Goal: Task Accomplishment & Management: Complete application form

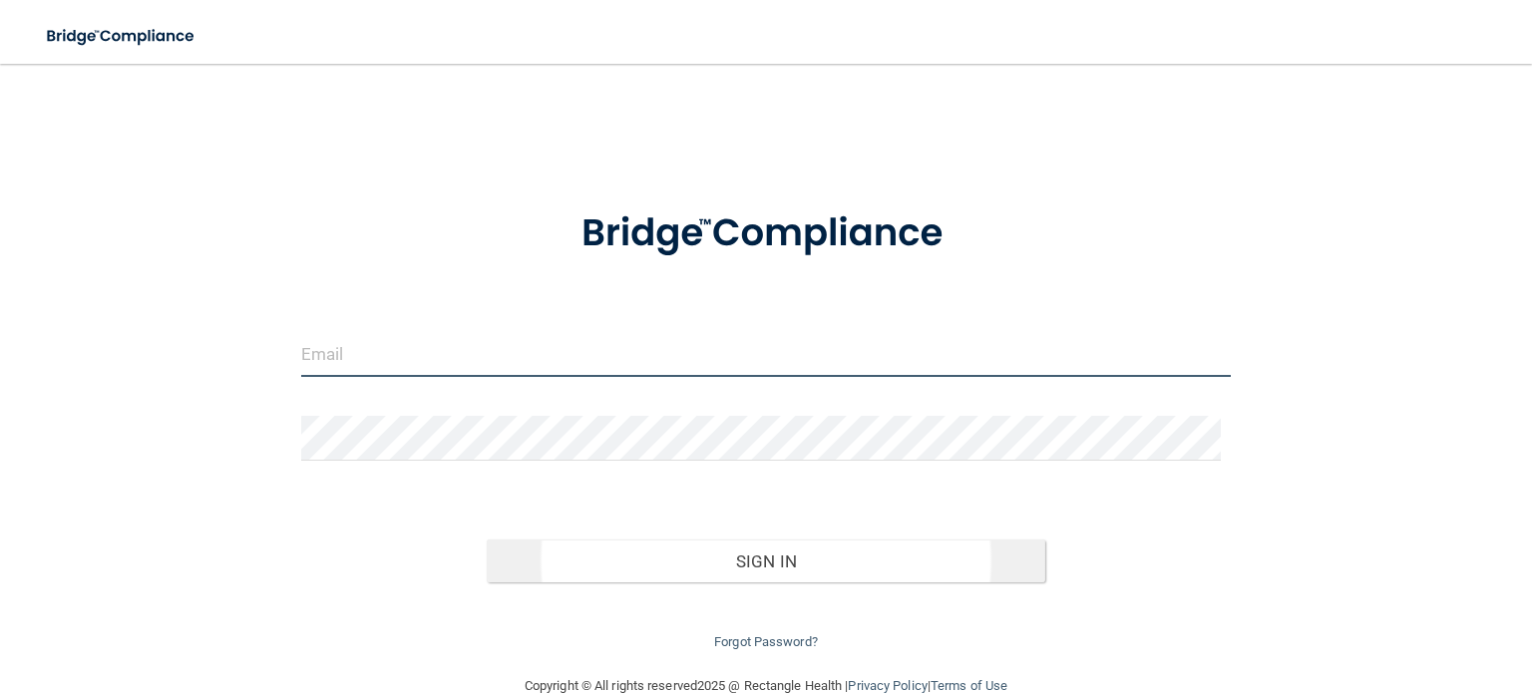
type input "[EMAIL_ADDRESS][DOMAIN_NAME]"
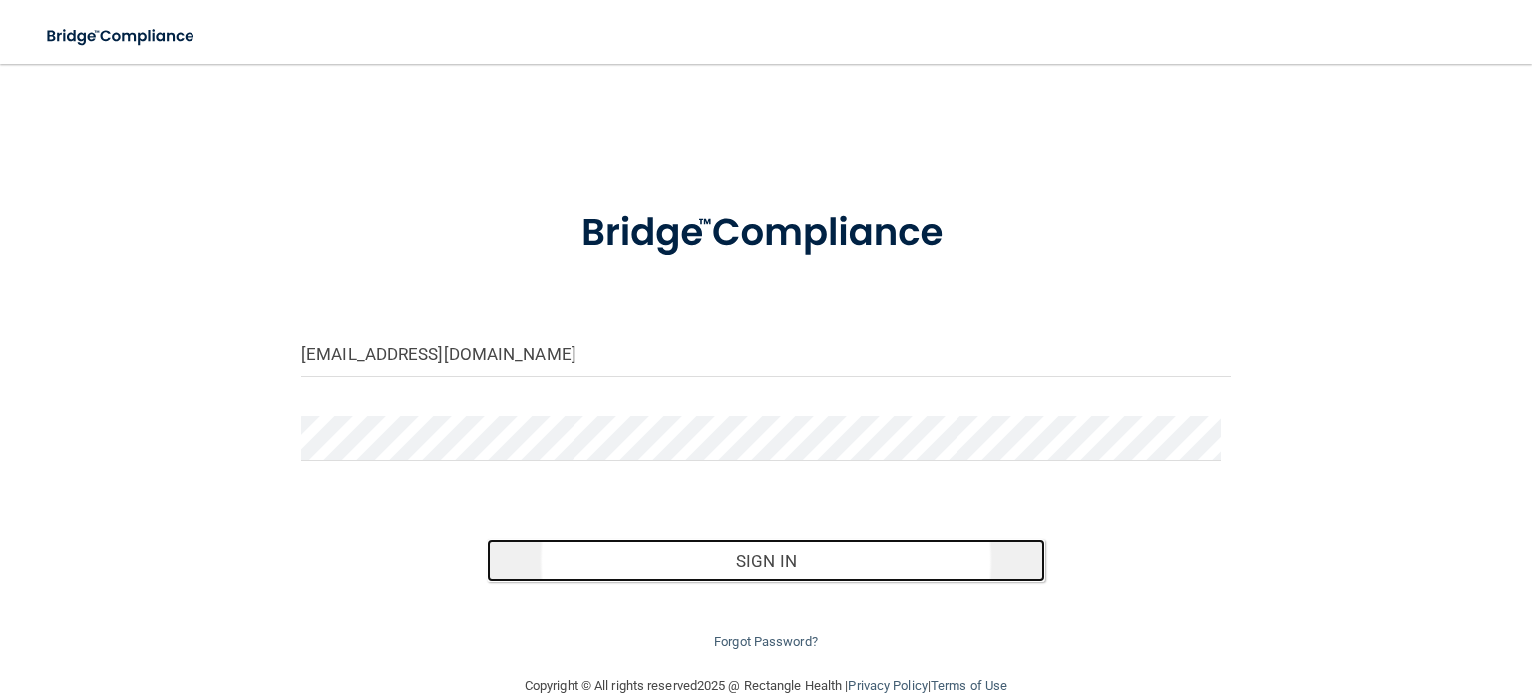
click at [705, 554] on button "Sign In" at bounding box center [766, 562] width 558 height 44
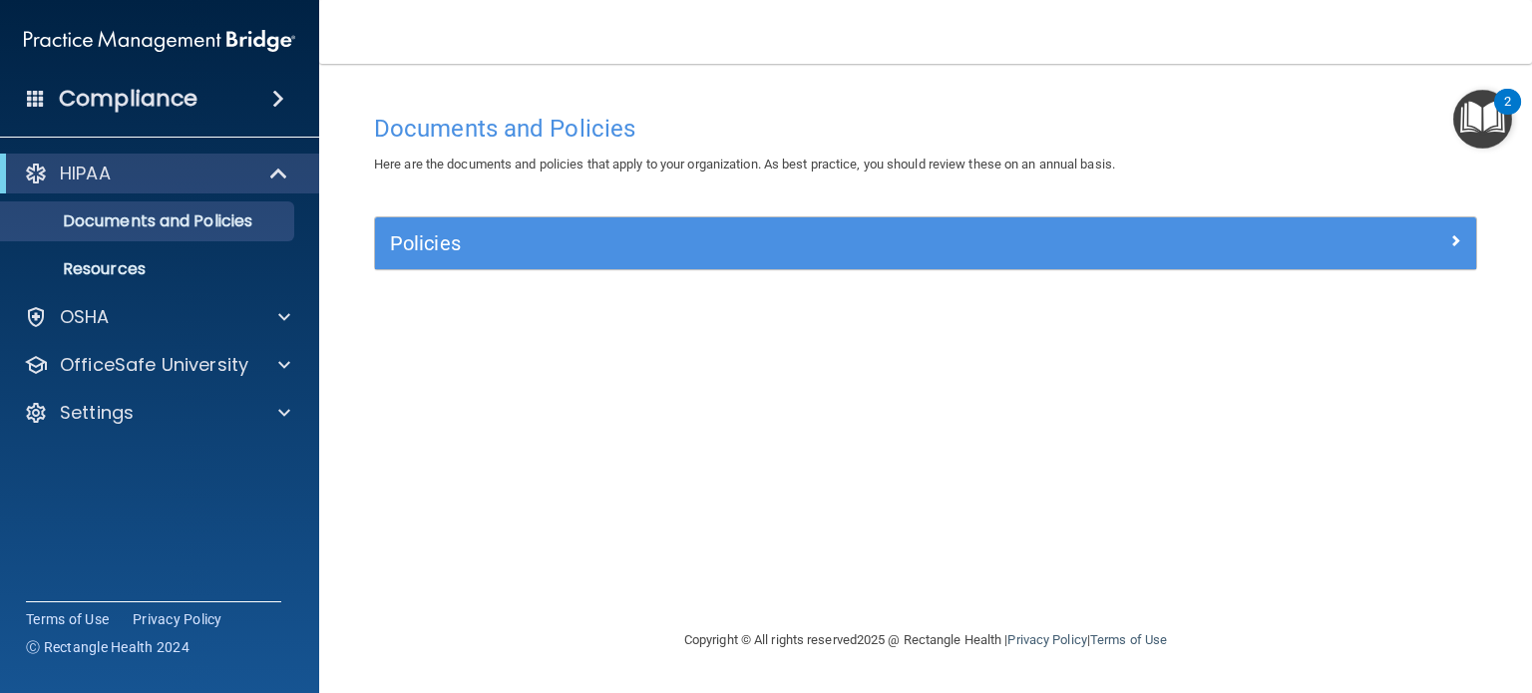
click at [1484, 131] on img "Open Resource Center, 2 new notifications" at bounding box center [1482, 119] width 59 height 59
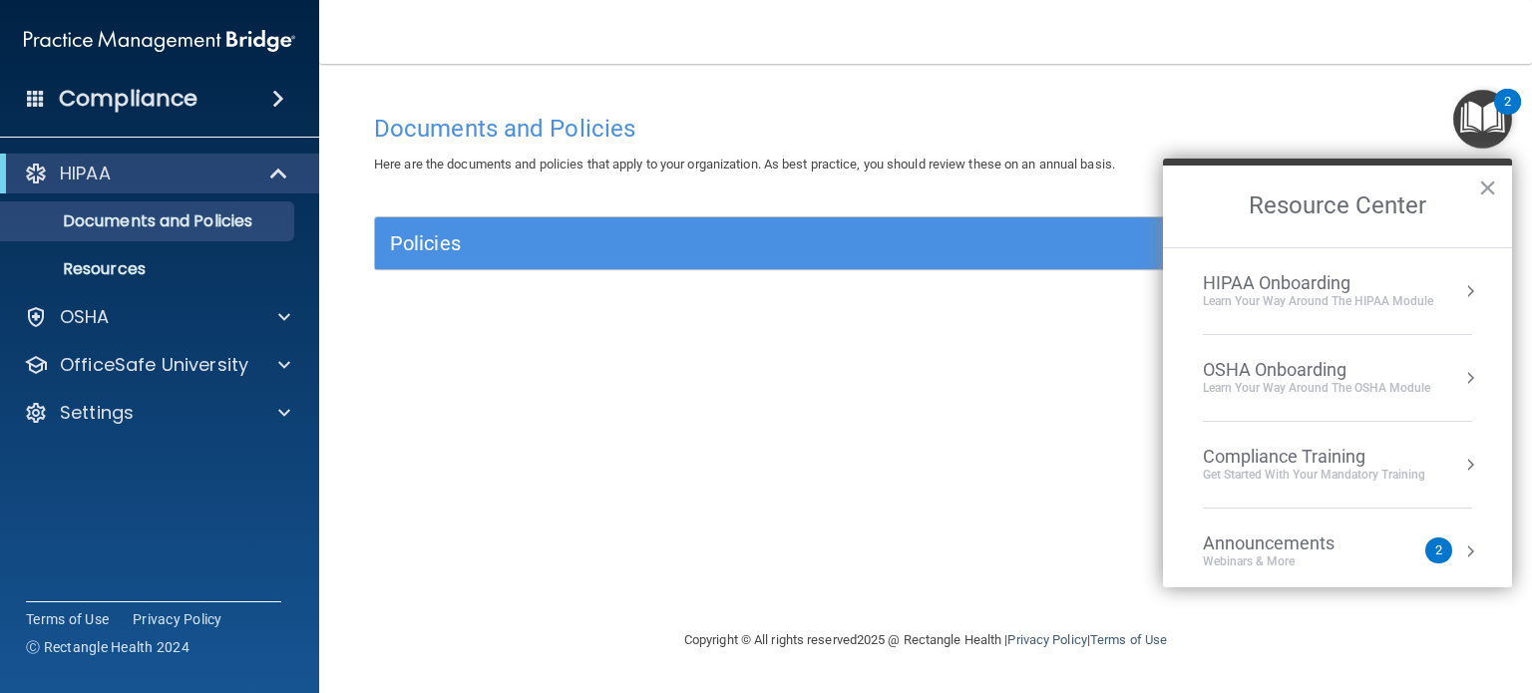
click at [1280, 304] on div "Learn Your Way around the HIPAA module" at bounding box center [1318, 301] width 230 height 17
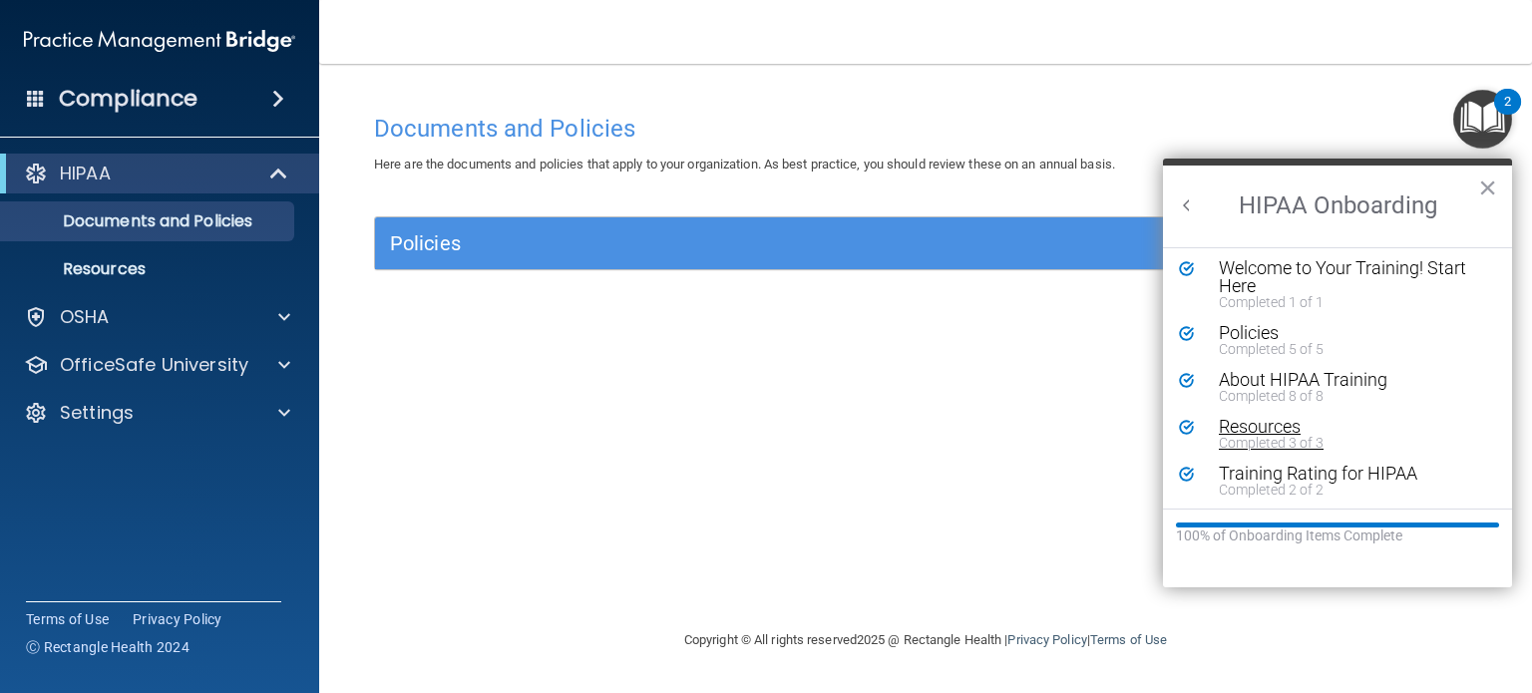
scroll to position [7, 0]
click at [1491, 192] on button "×" at bounding box center [1487, 188] width 19 height 32
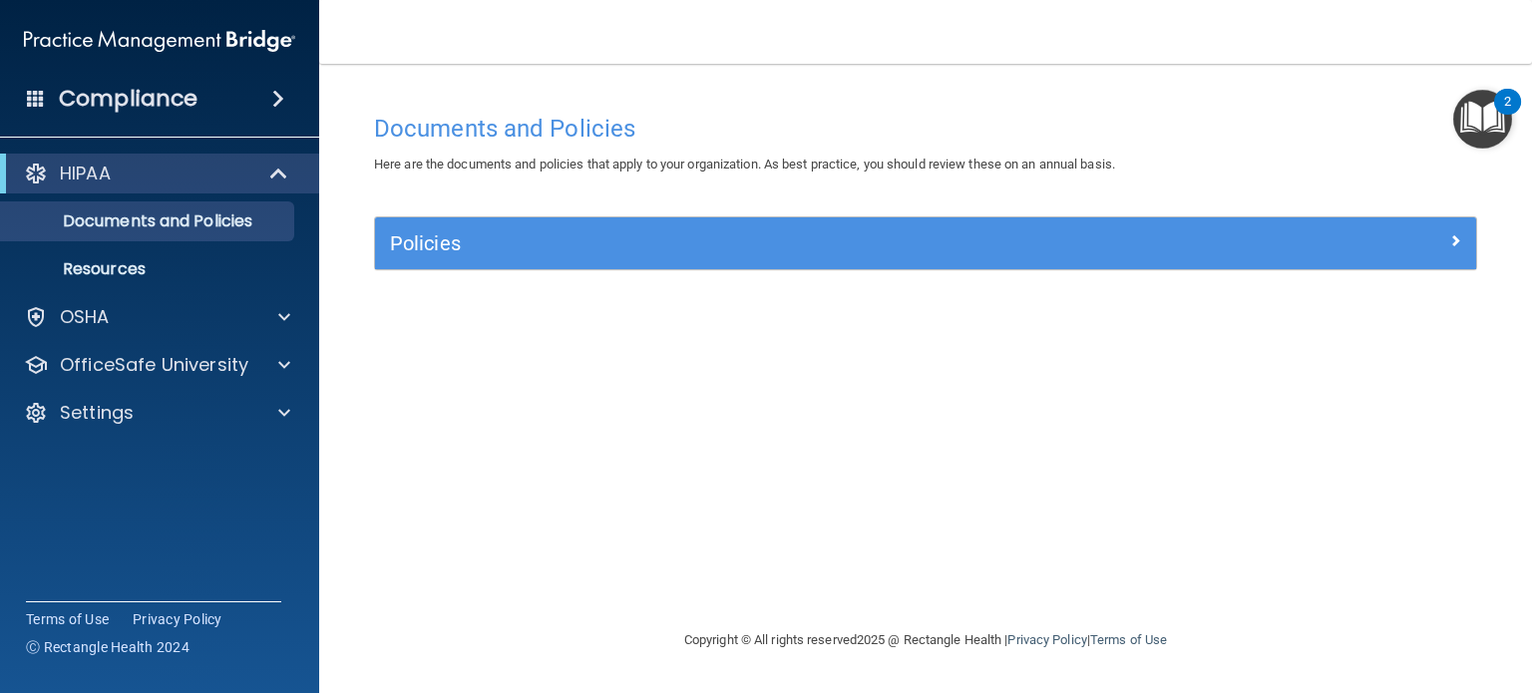
click at [1485, 120] on img "Open Resource Center, 2 new notifications" at bounding box center [1482, 119] width 59 height 59
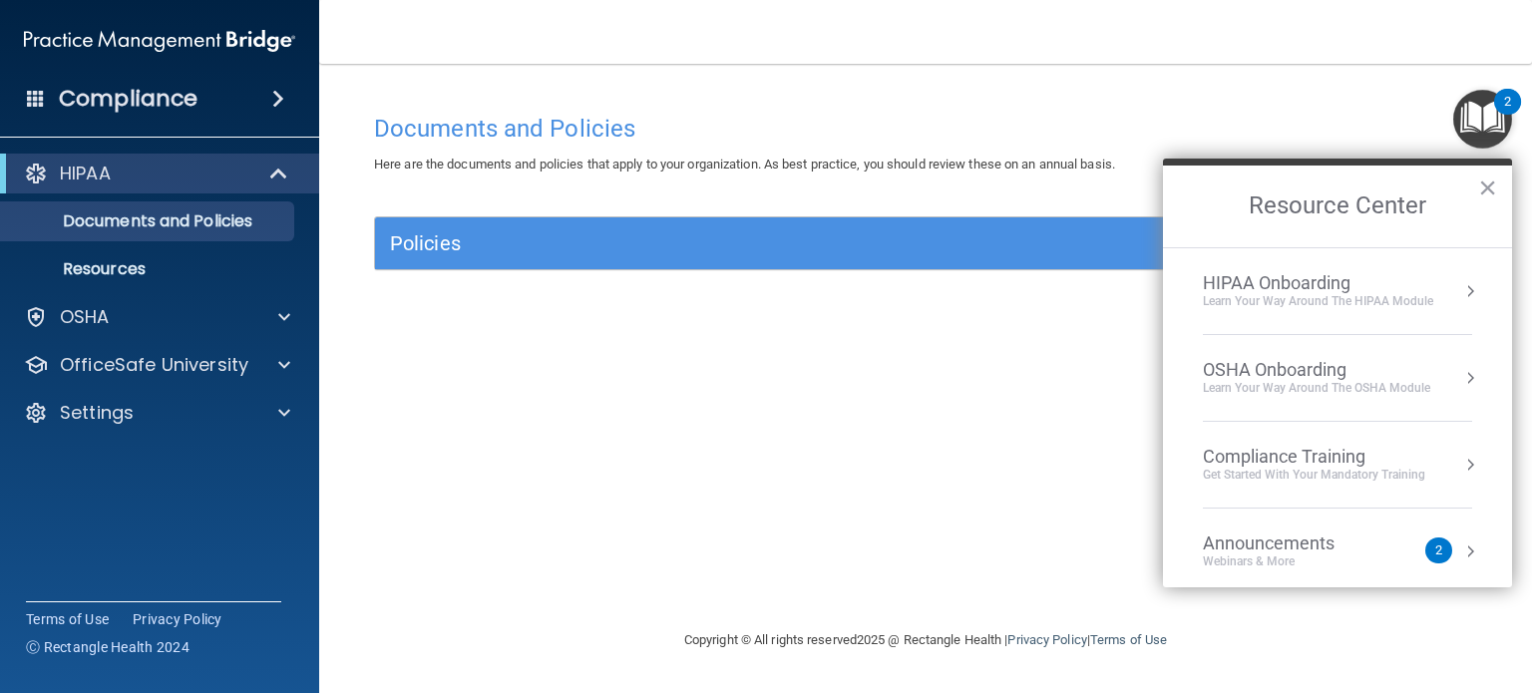
click at [1262, 372] on div "OSHA Onboarding" at bounding box center [1316, 370] width 227 height 22
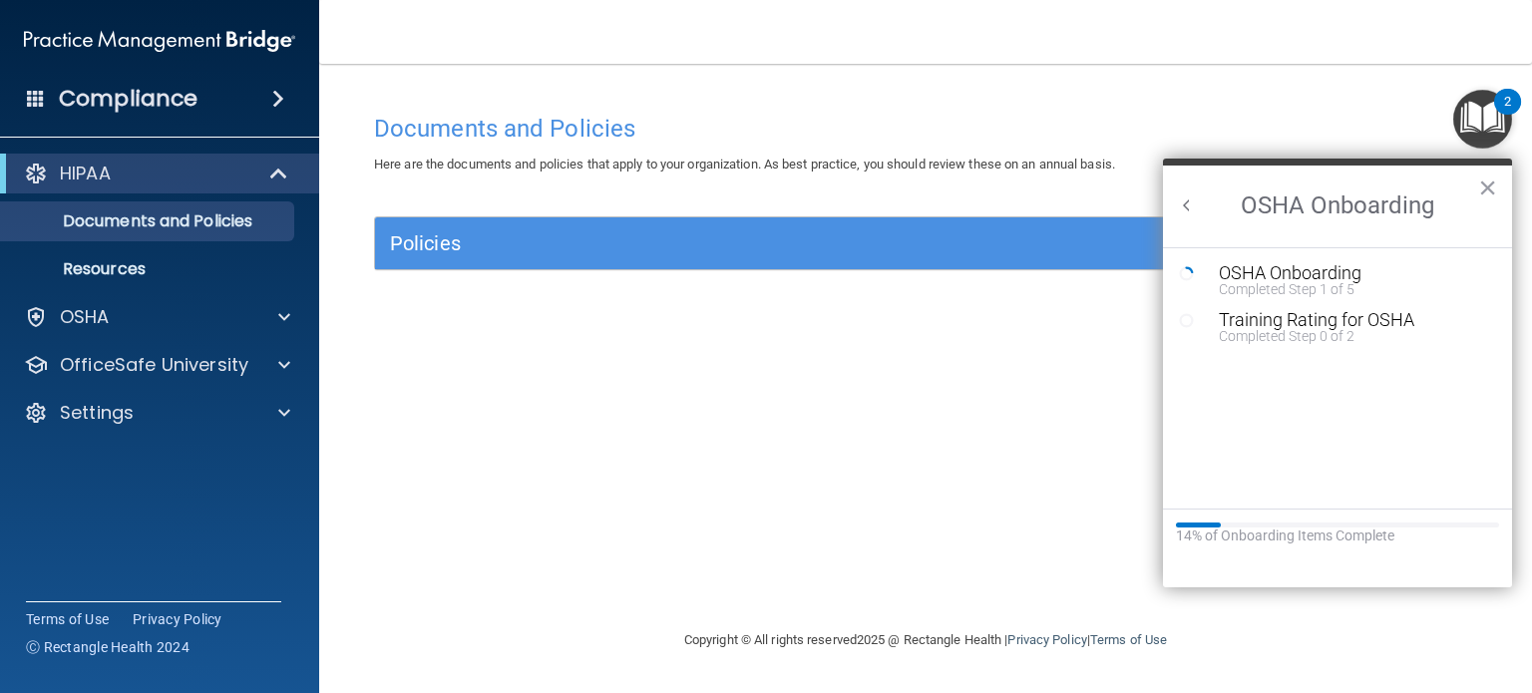
scroll to position [0, 0]
click at [1247, 282] on div "Completed Step 1 of 5" at bounding box center [1352, 289] width 267 height 14
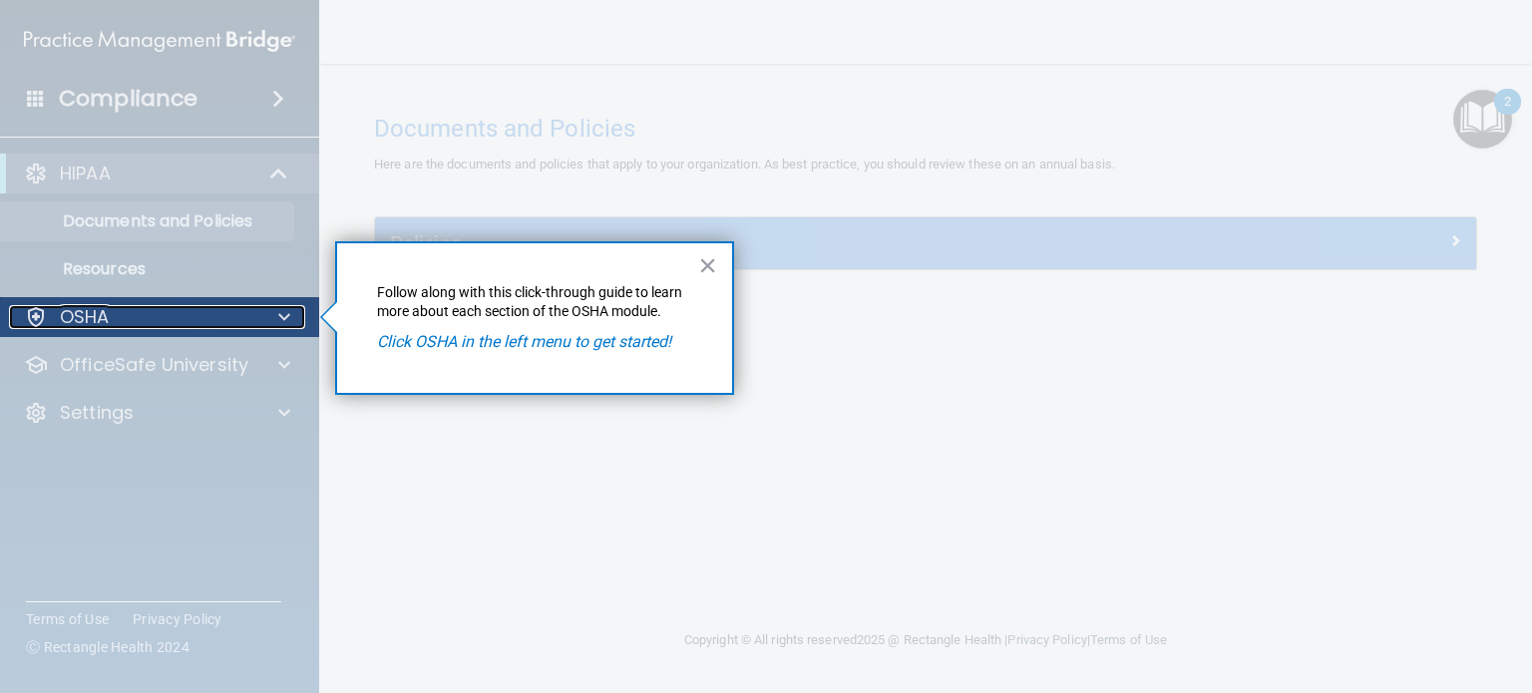
click at [126, 306] on div "OSHA" at bounding box center [132, 317] width 247 height 24
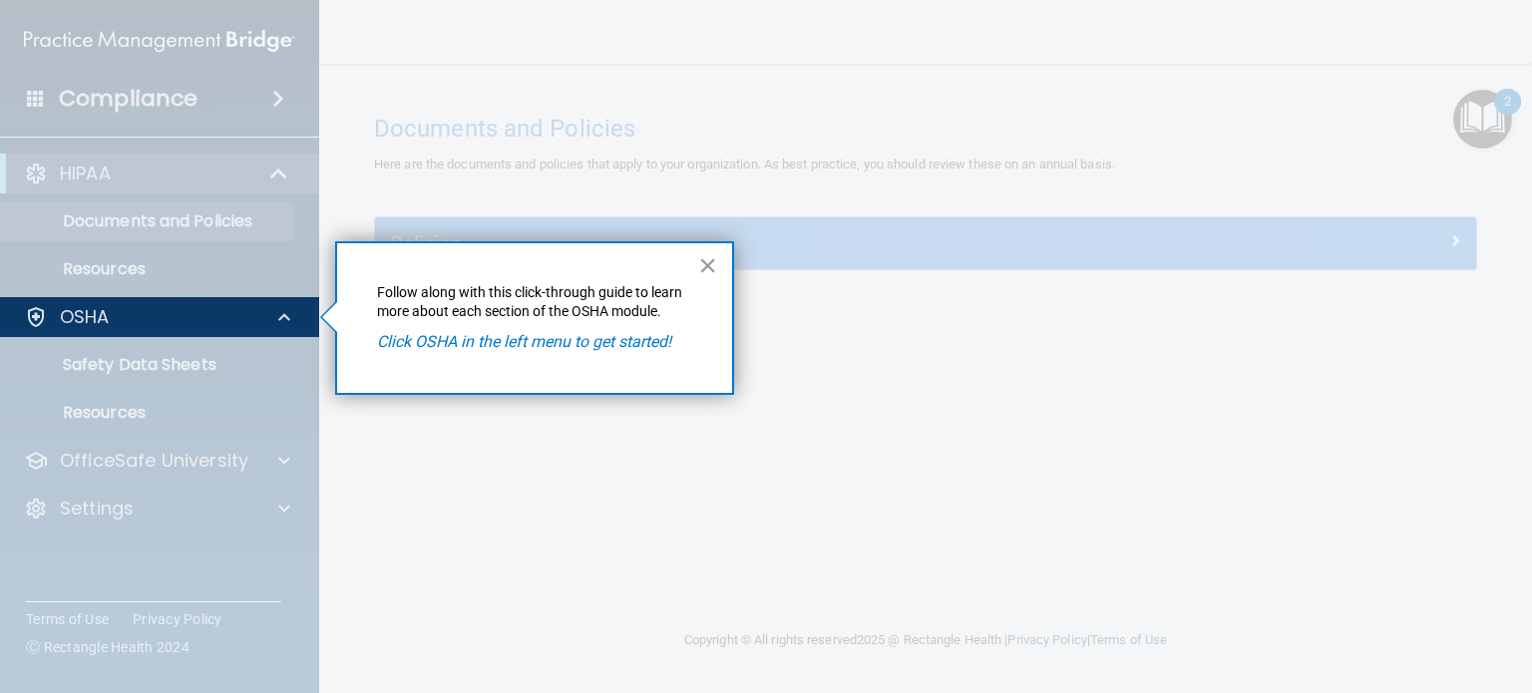
click at [702, 258] on button "×" at bounding box center [707, 265] width 19 height 32
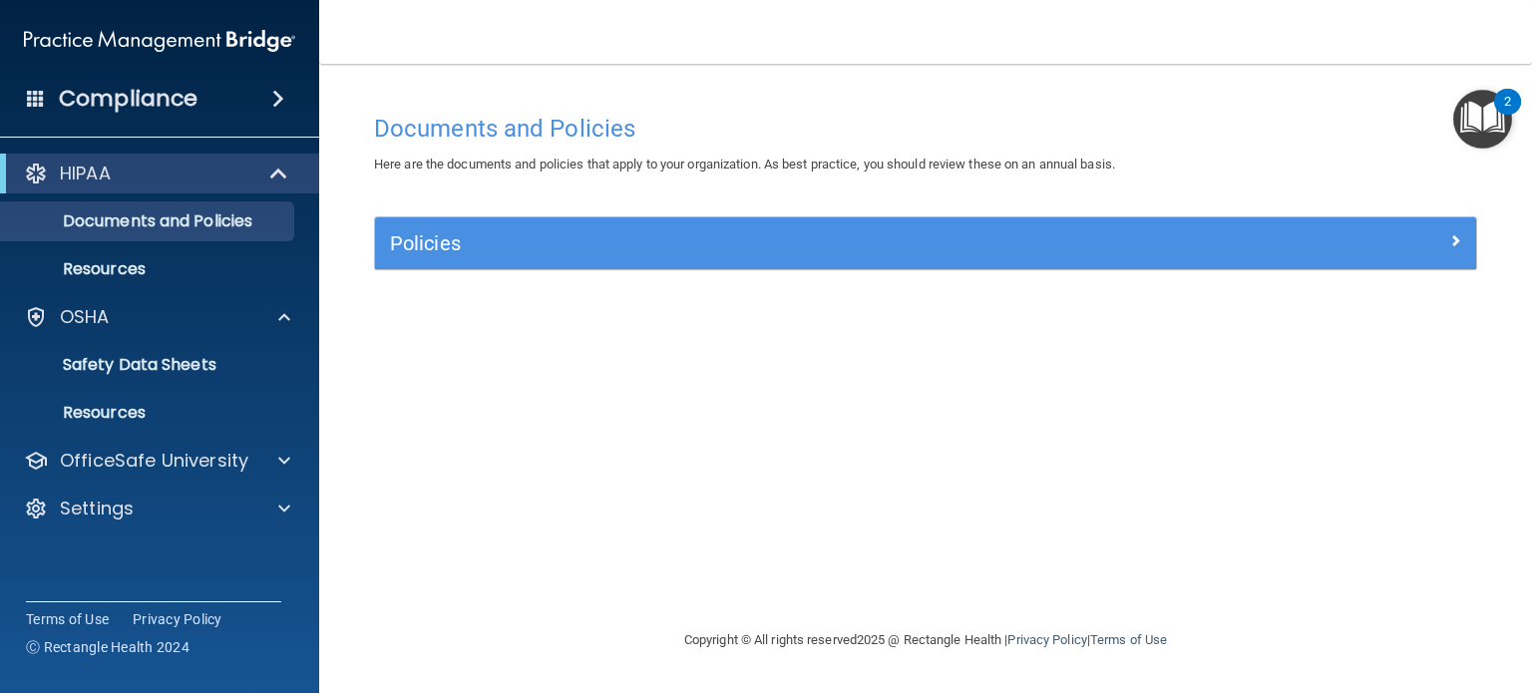
click at [1488, 113] on img "Open Resource Center, 2 new notifications" at bounding box center [1482, 119] width 59 height 59
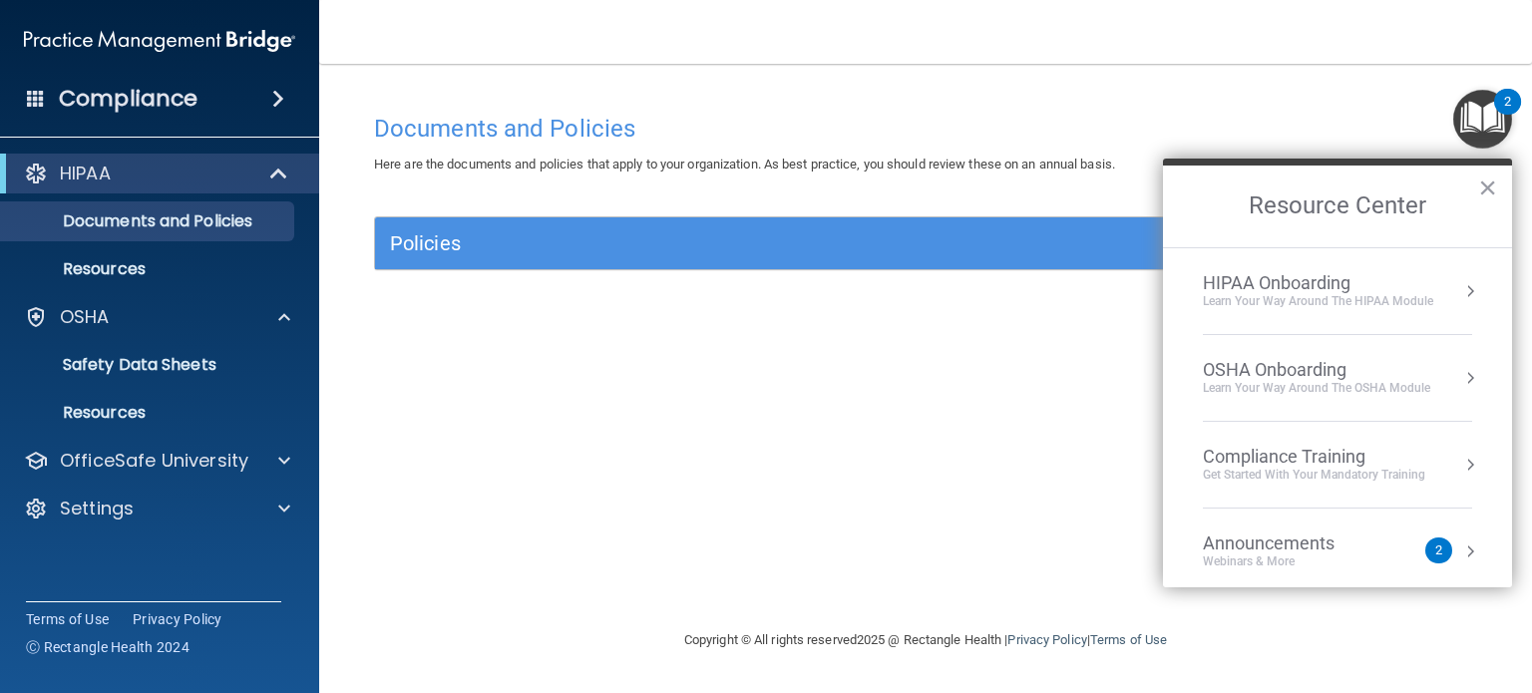
click at [1259, 380] on div "Learn your way around the OSHA module" at bounding box center [1316, 388] width 227 height 17
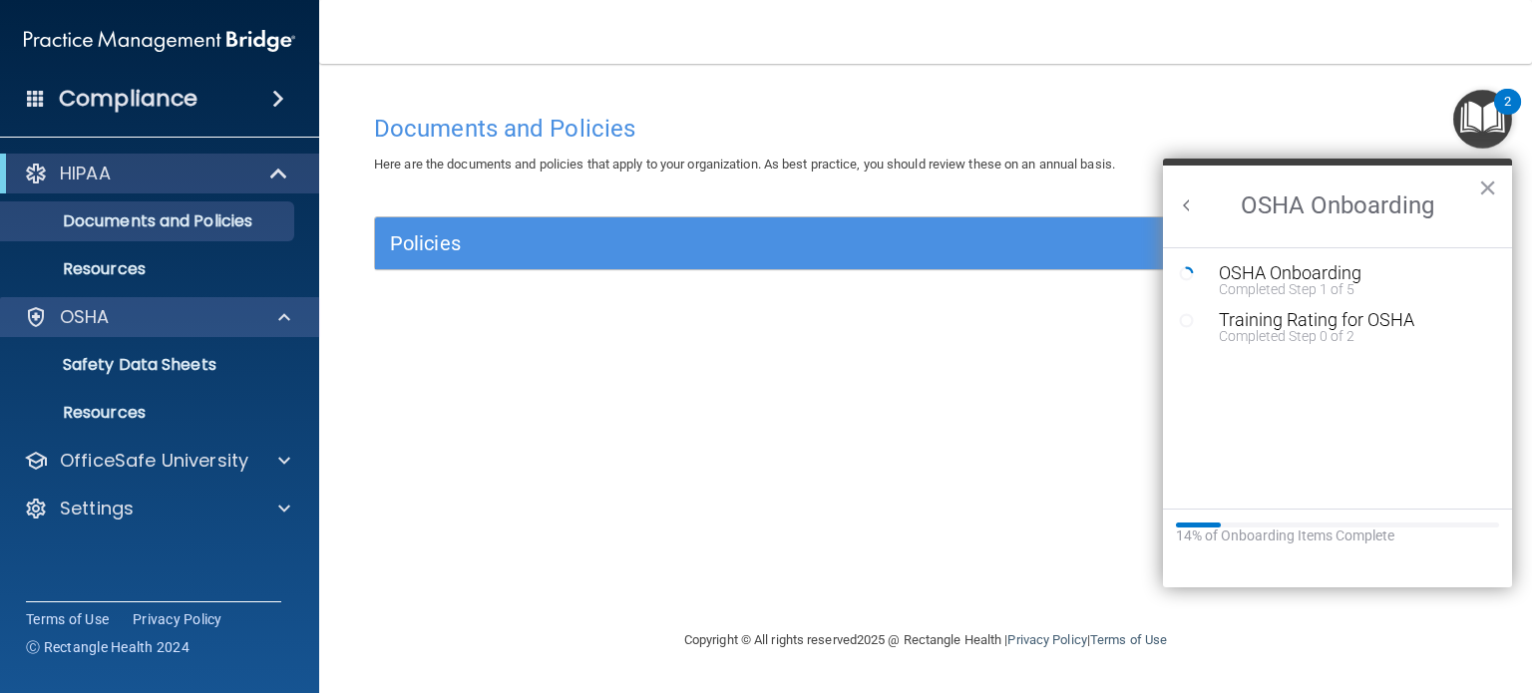
click at [128, 307] on div "OSHA" at bounding box center [160, 317] width 320 height 40
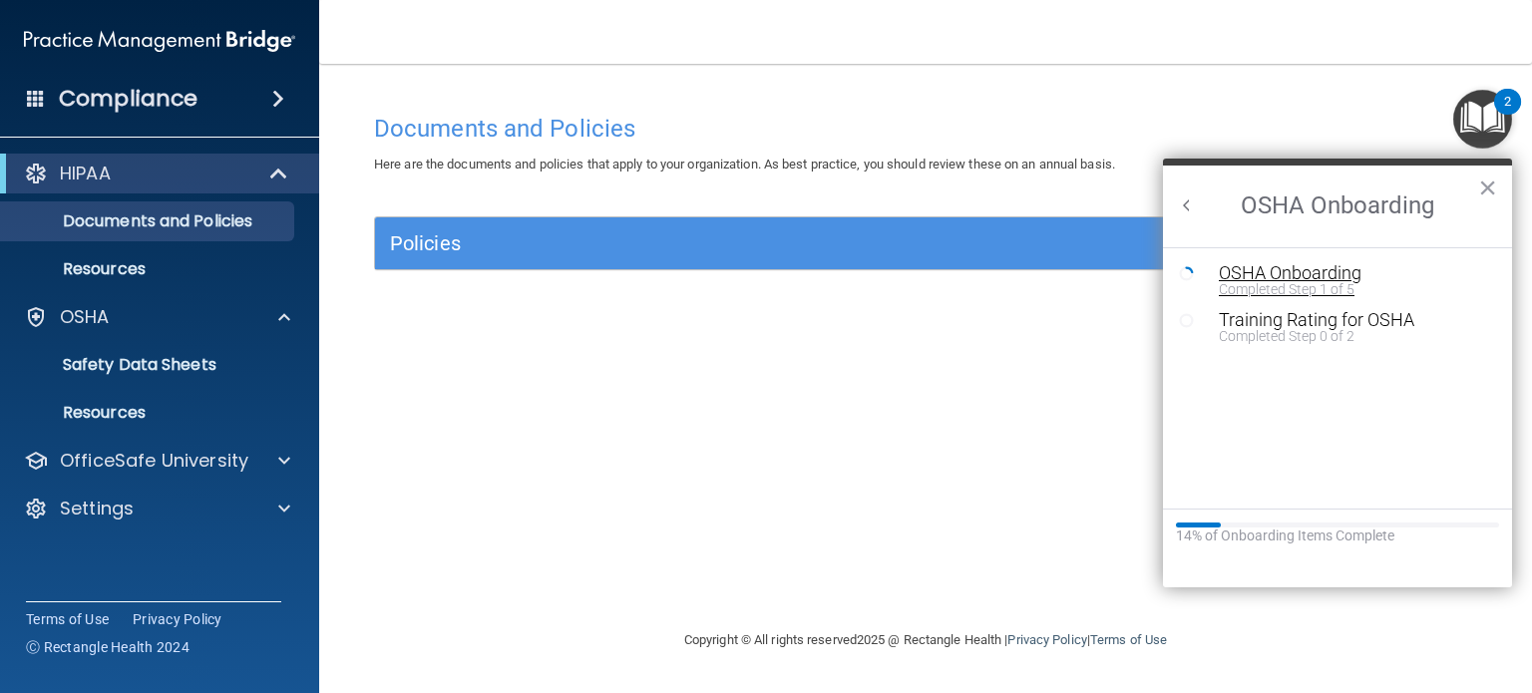
click at [1236, 282] on div "Completed Step 1 of 5" at bounding box center [1352, 289] width 267 height 14
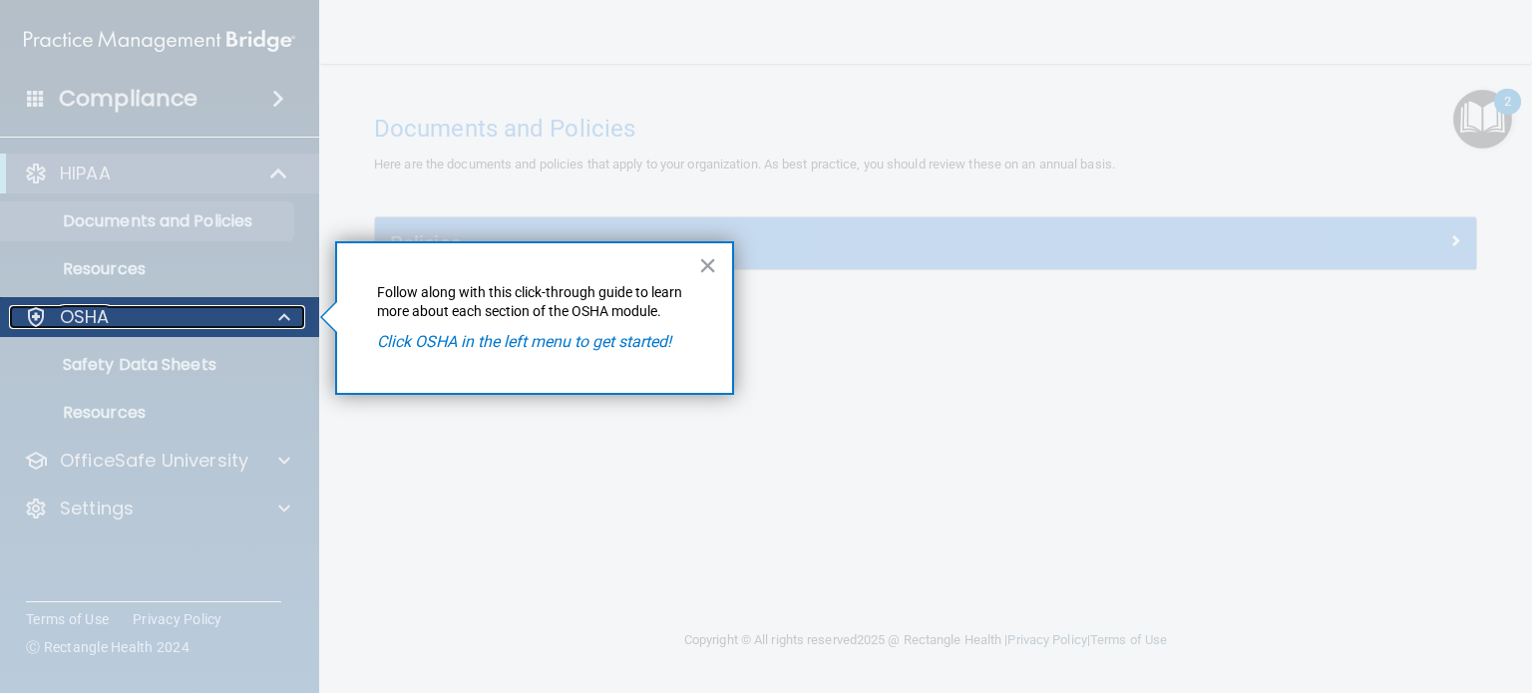
click at [180, 305] on div "OSHA" at bounding box center [132, 317] width 247 height 24
click at [275, 301] on div "OSHA" at bounding box center [160, 317] width 320 height 40
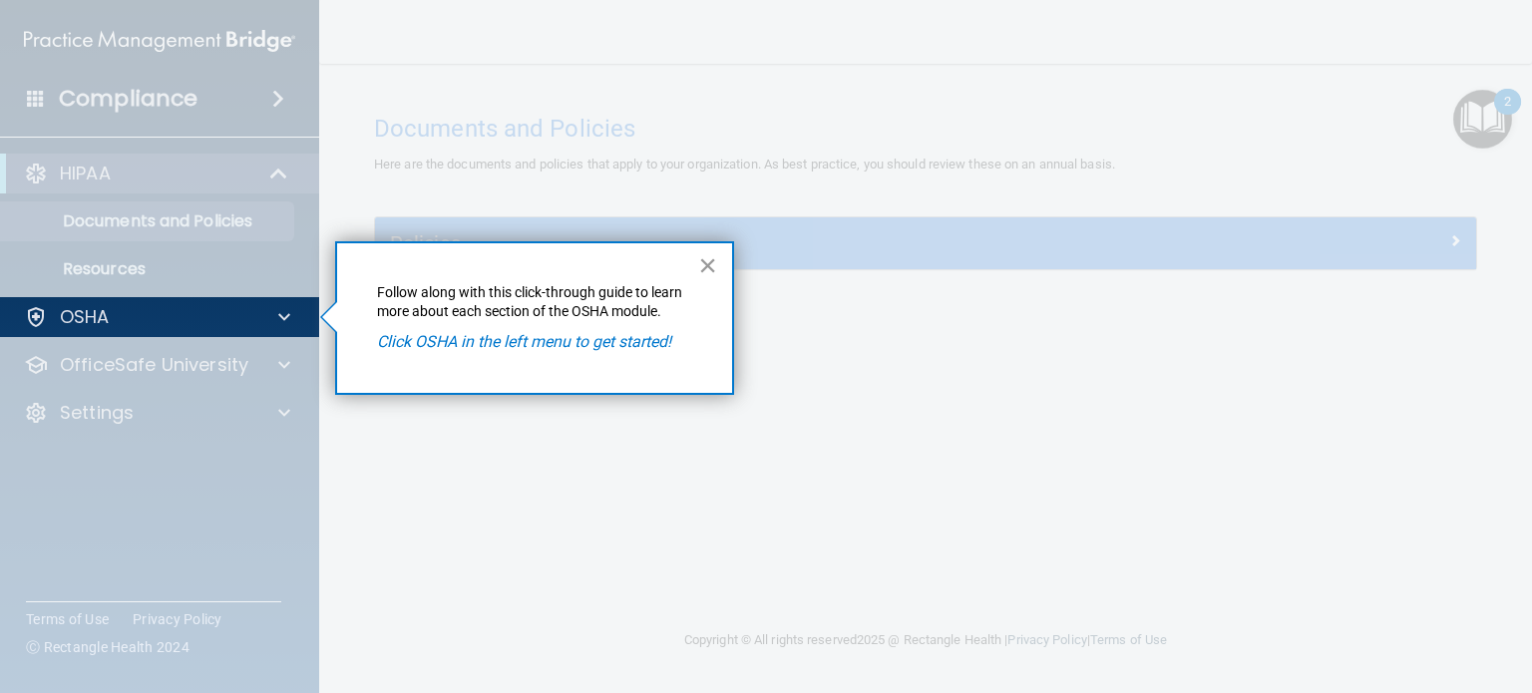
click at [702, 262] on button "×" at bounding box center [707, 265] width 19 height 32
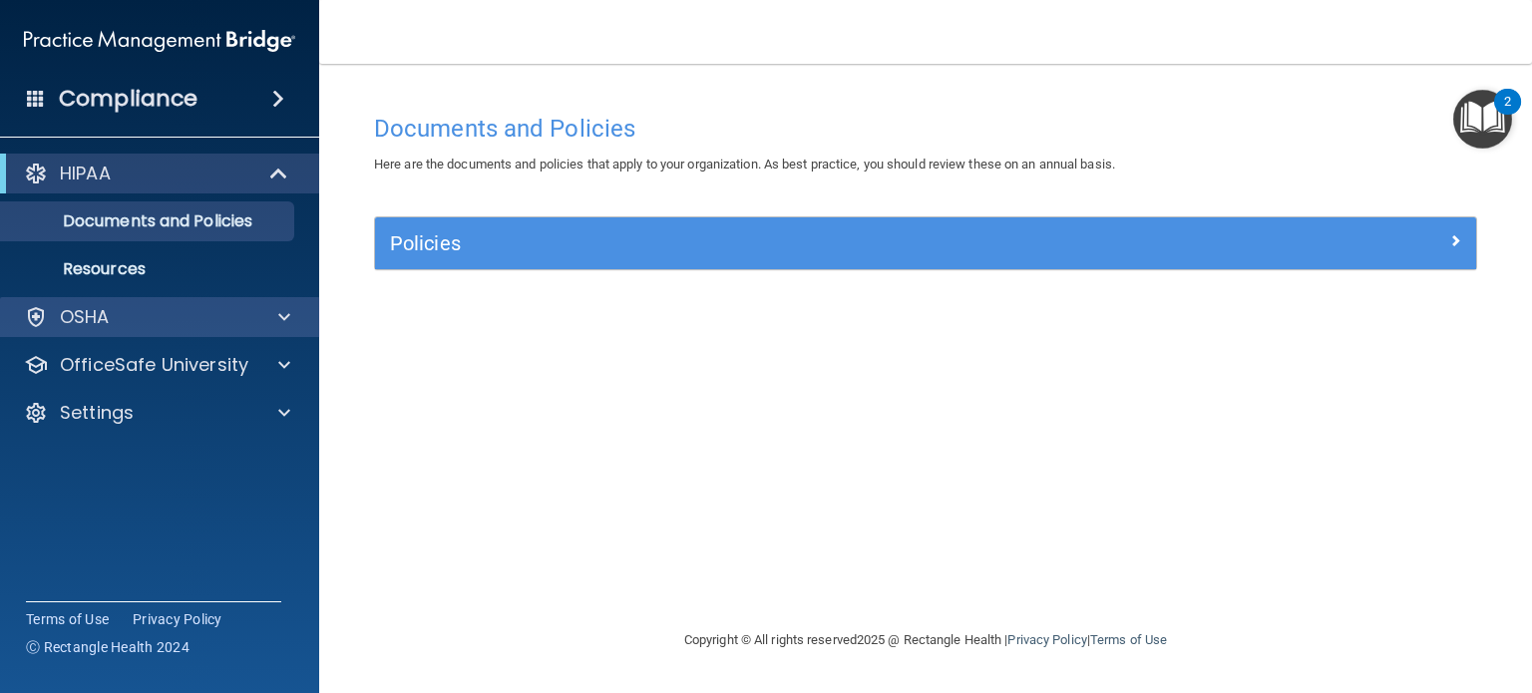
click at [152, 329] on div "OSHA" at bounding box center [160, 317] width 320 height 40
click at [284, 307] on span at bounding box center [284, 317] width 12 height 24
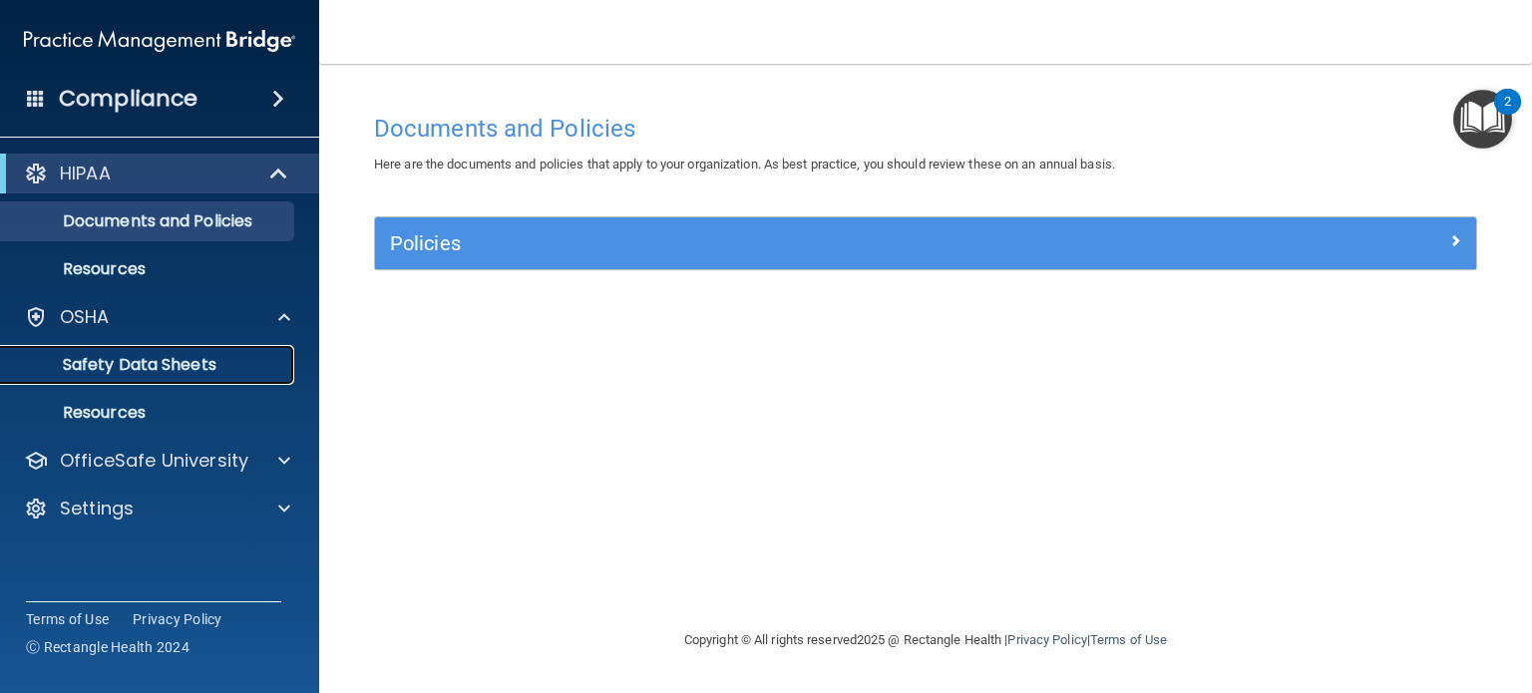
click at [214, 359] on p "Safety Data Sheets" at bounding box center [149, 365] width 272 height 20
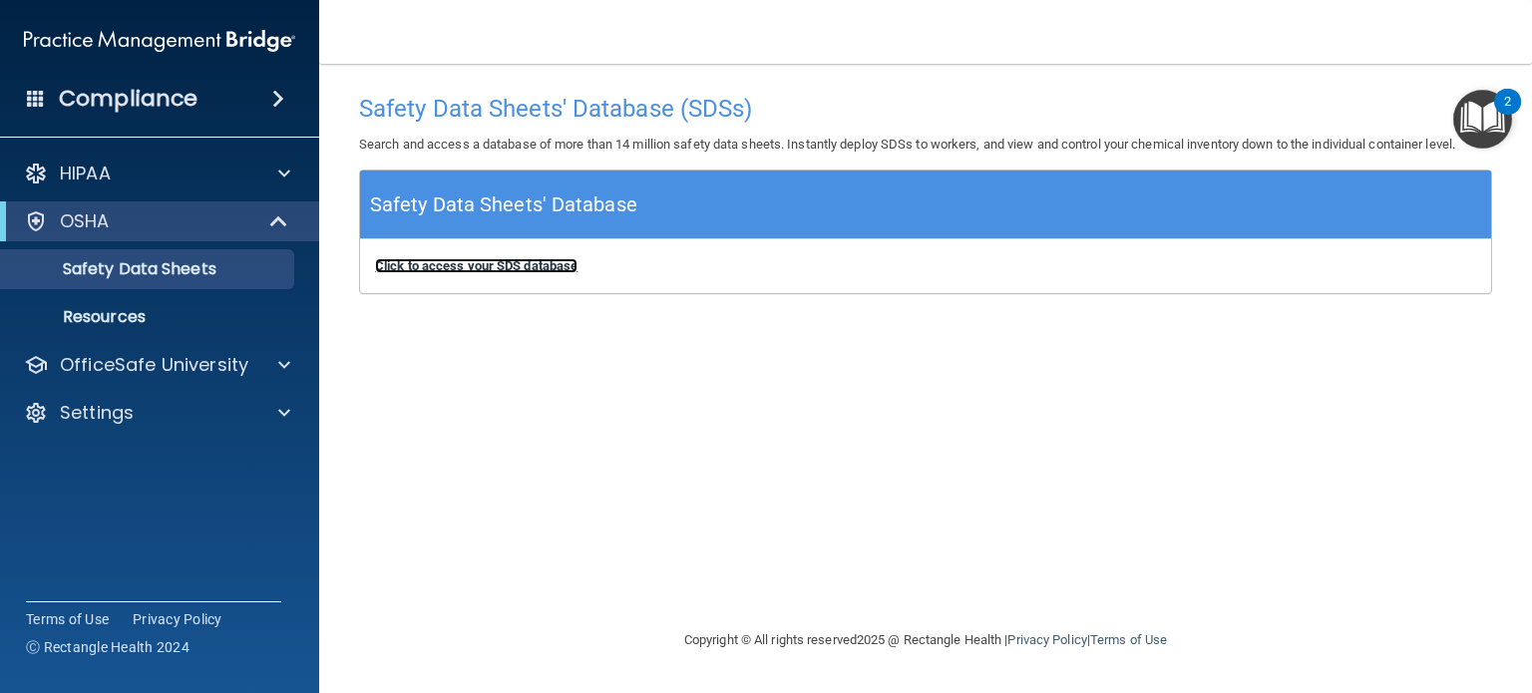
click at [498, 268] on b "Click to access your SDS database" at bounding box center [476, 265] width 202 height 15
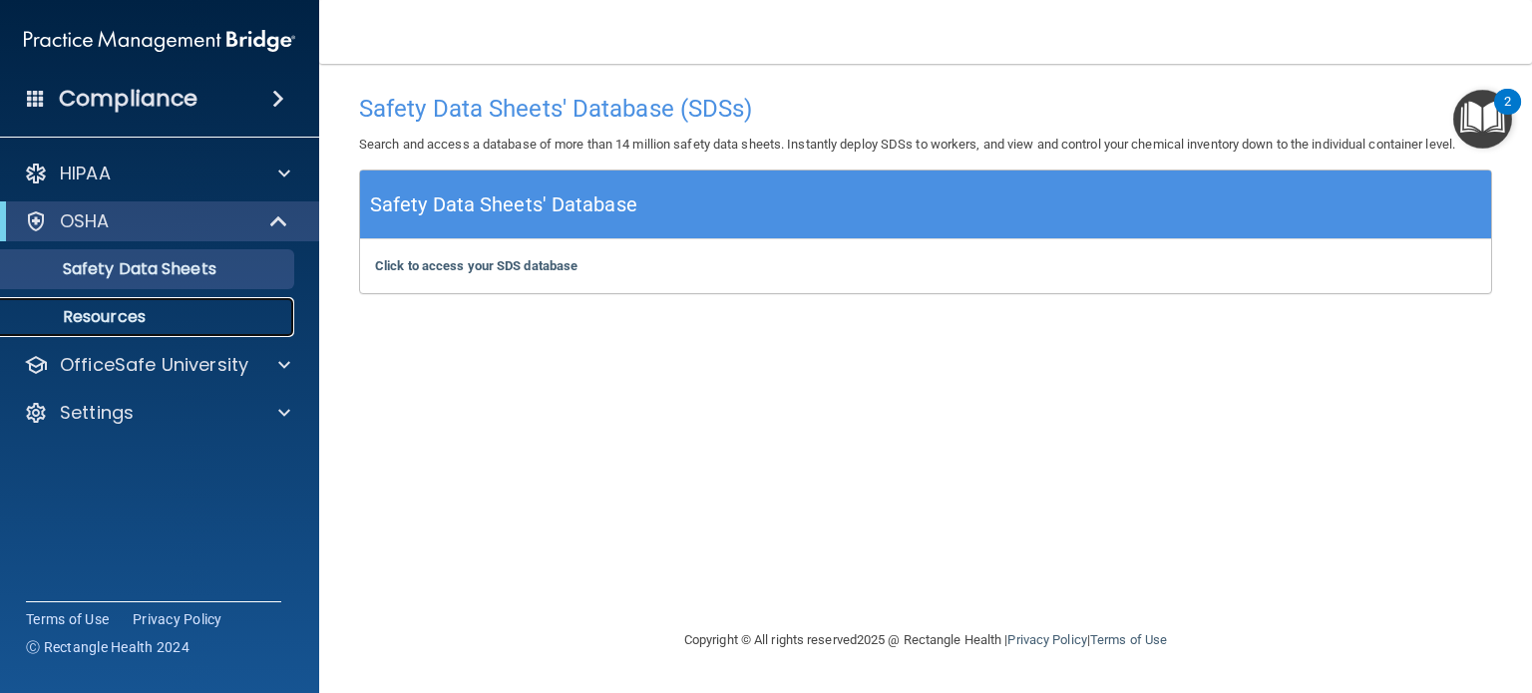
click at [136, 314] on p "Resources" at bounding box center [149, 317] width 272 height 20
click at [1485, 110] on img "Open Resource Center, 2 new notifications" at bounding box center [1482, 119] width 59 height 59
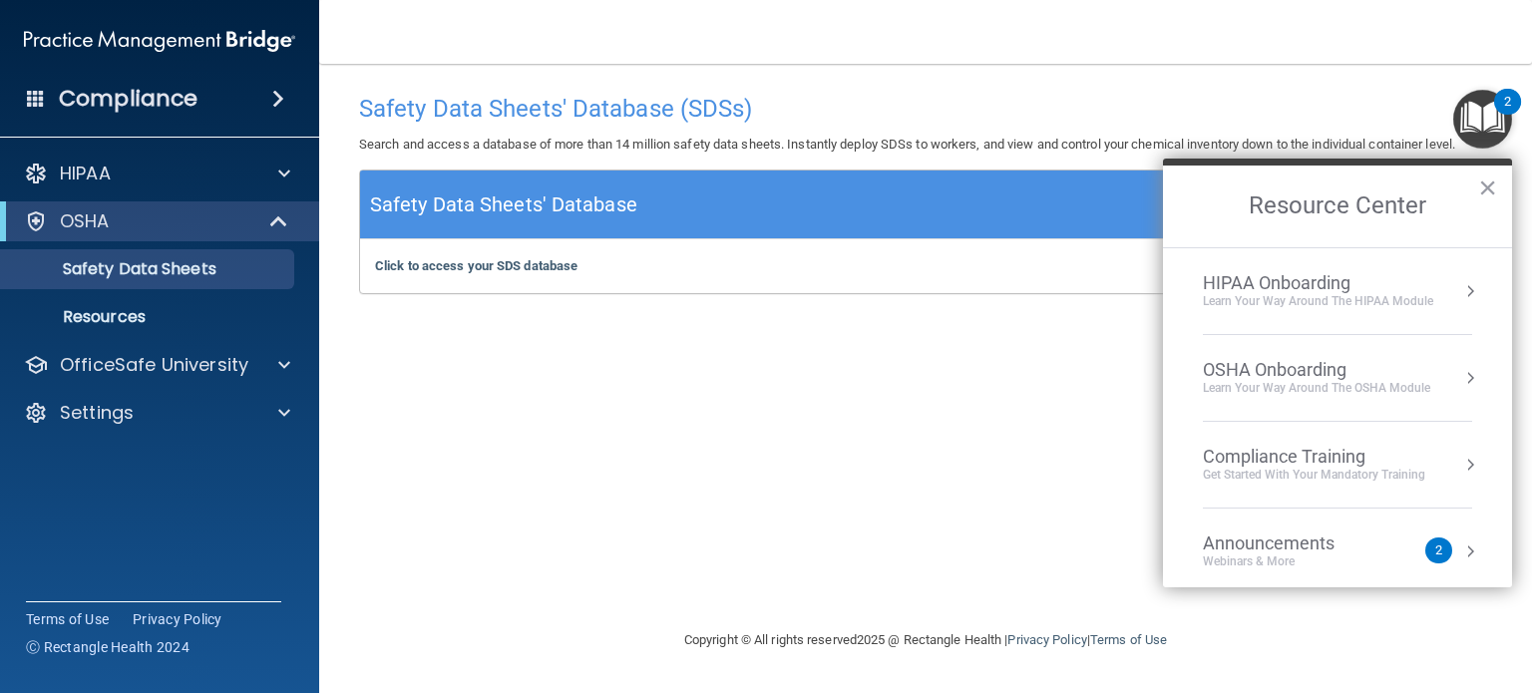
click at [1248, 378] on div "OSHA Onboarding" at bounding box center [1316, 370] width 227 height 22
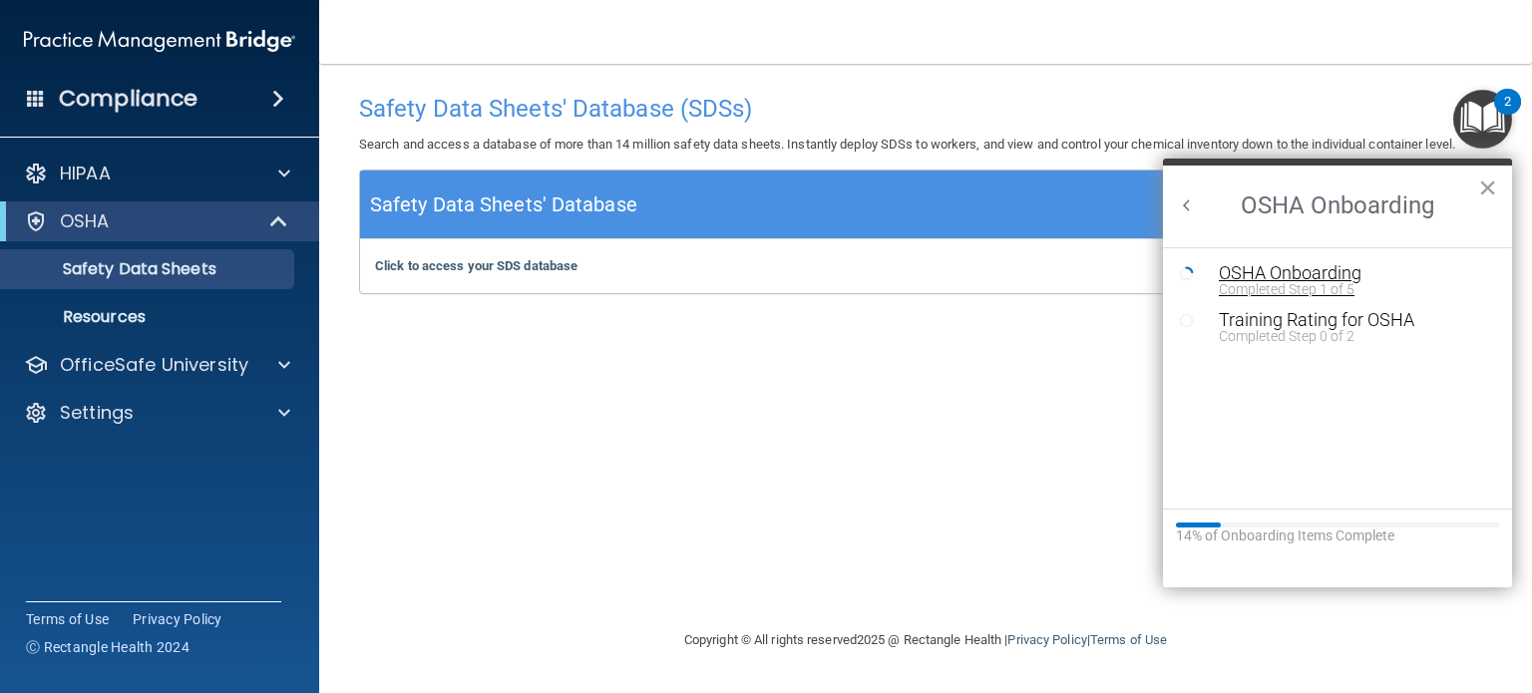
click at [1256, 285] on div "Completed Step 1 of 5" at bounding box center [1352, 289] width 267 height 14
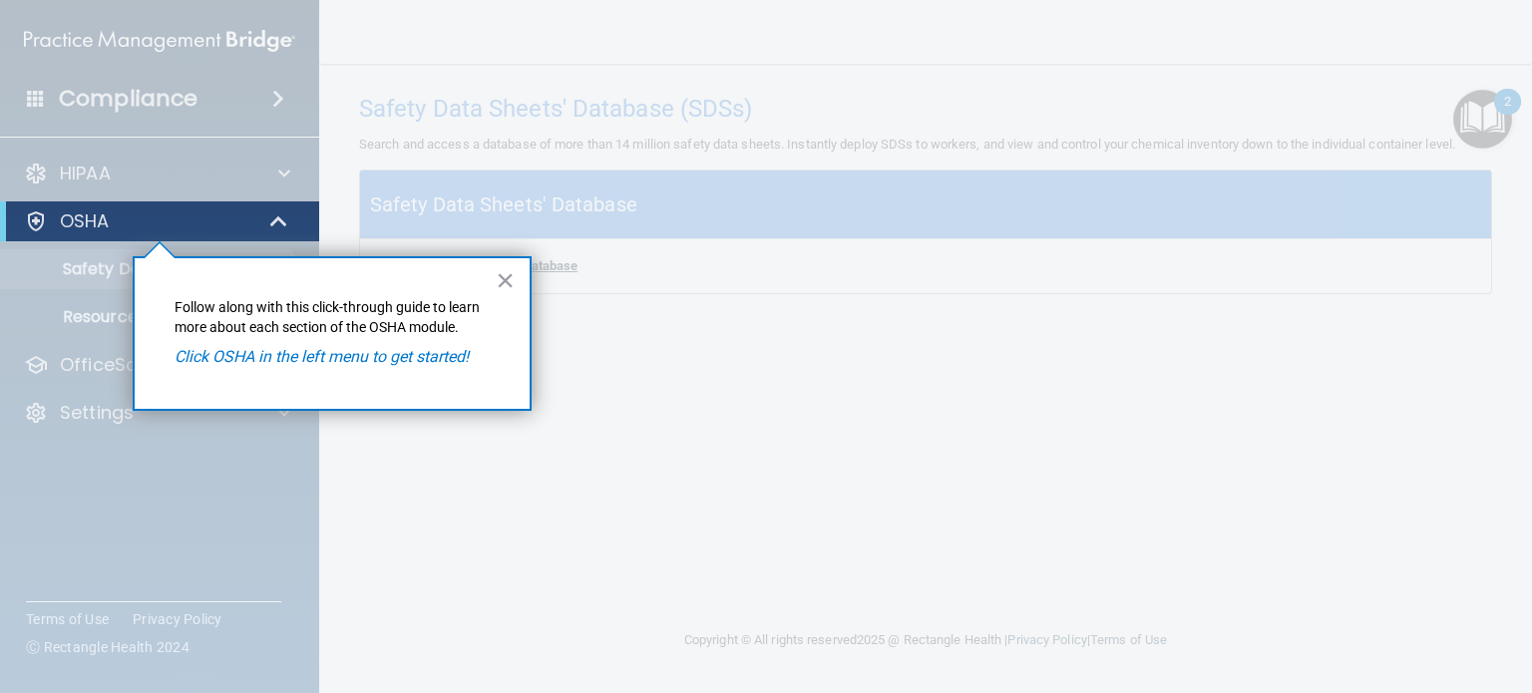
drag, startPoint x: 503, startPoint y: 274, endPoint x: 531, endPoint y: 266, distance: 29.0
click at [502, 274] on button "×" at bounding box center [505, 280] width 19 height 32
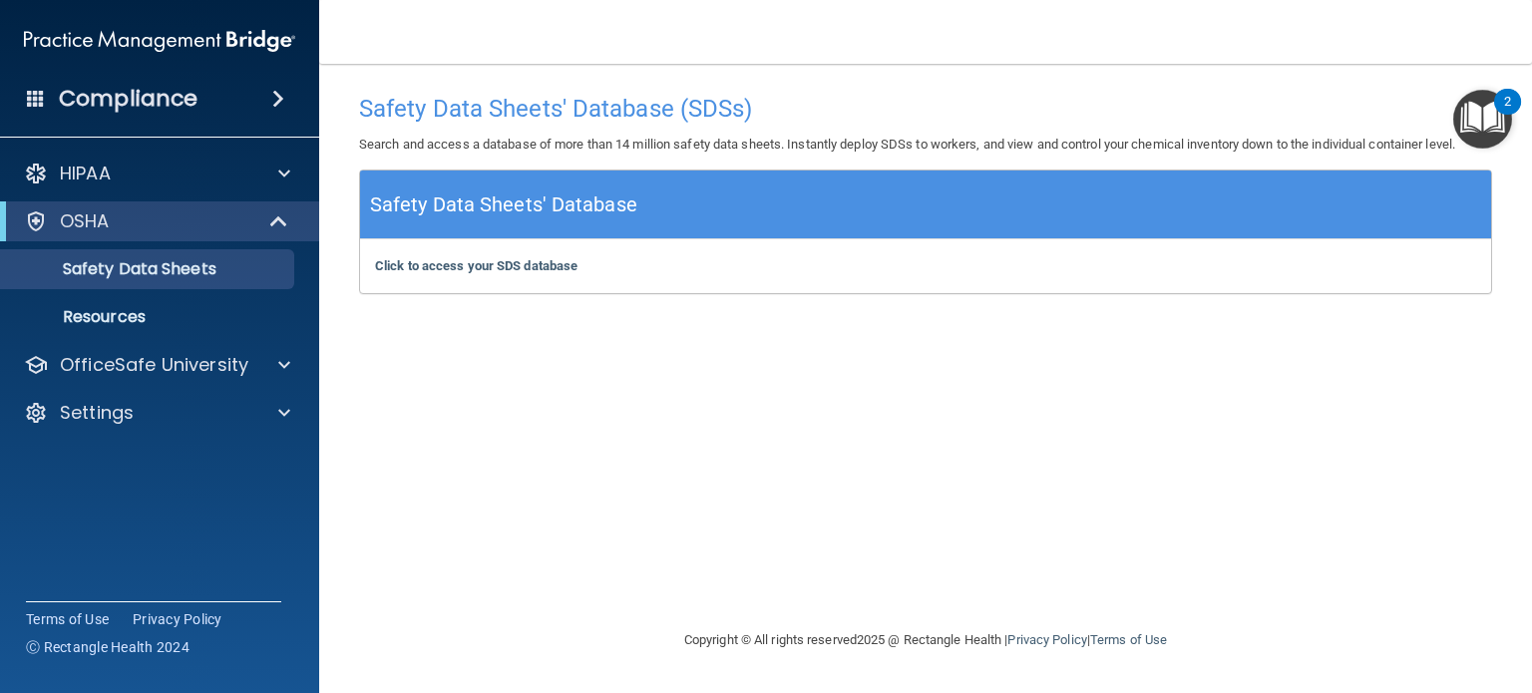
click at [1496, 117] on img "Open Resource Center, 2 new notifications" at bounding box center [1482, 119] width 59 height 59
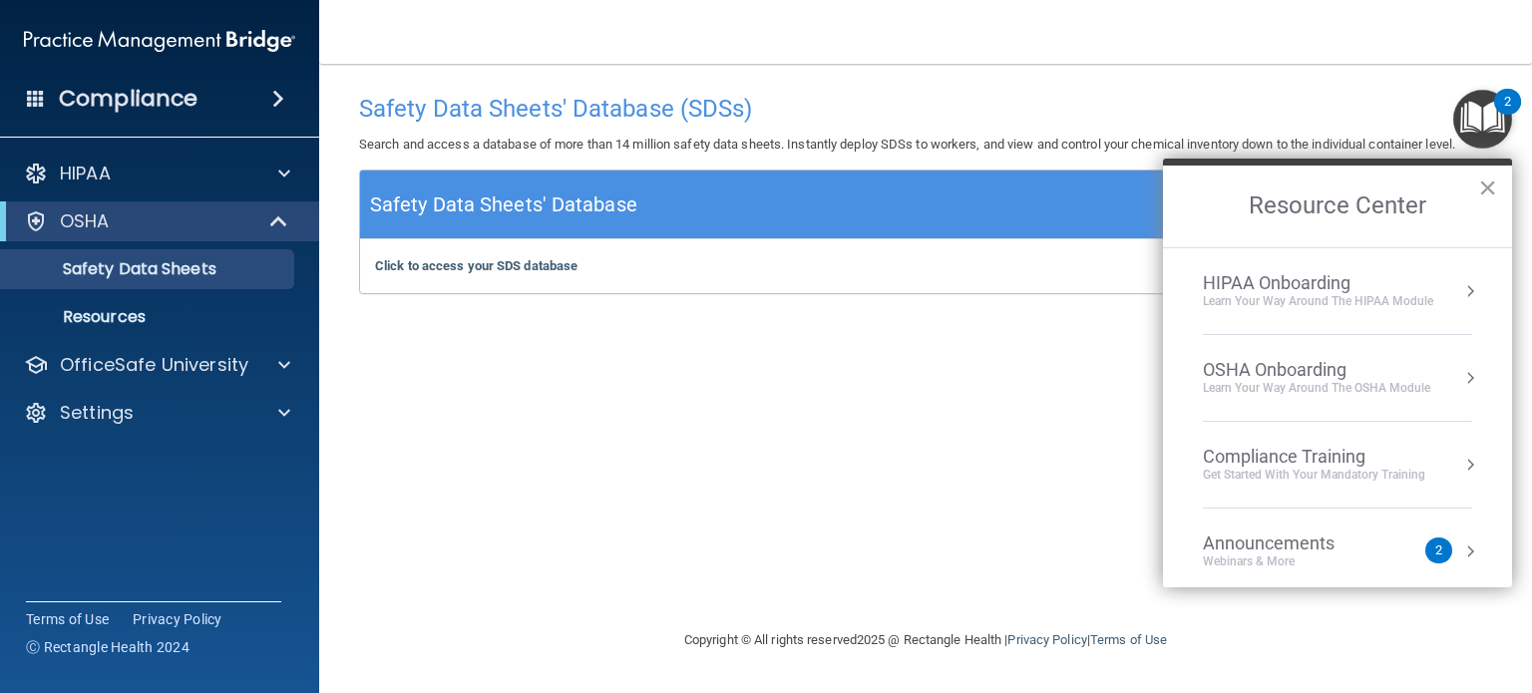
click at [1277, 454] on div "Compliance Training" at bounding box center [1314, 457] width 222 height 22
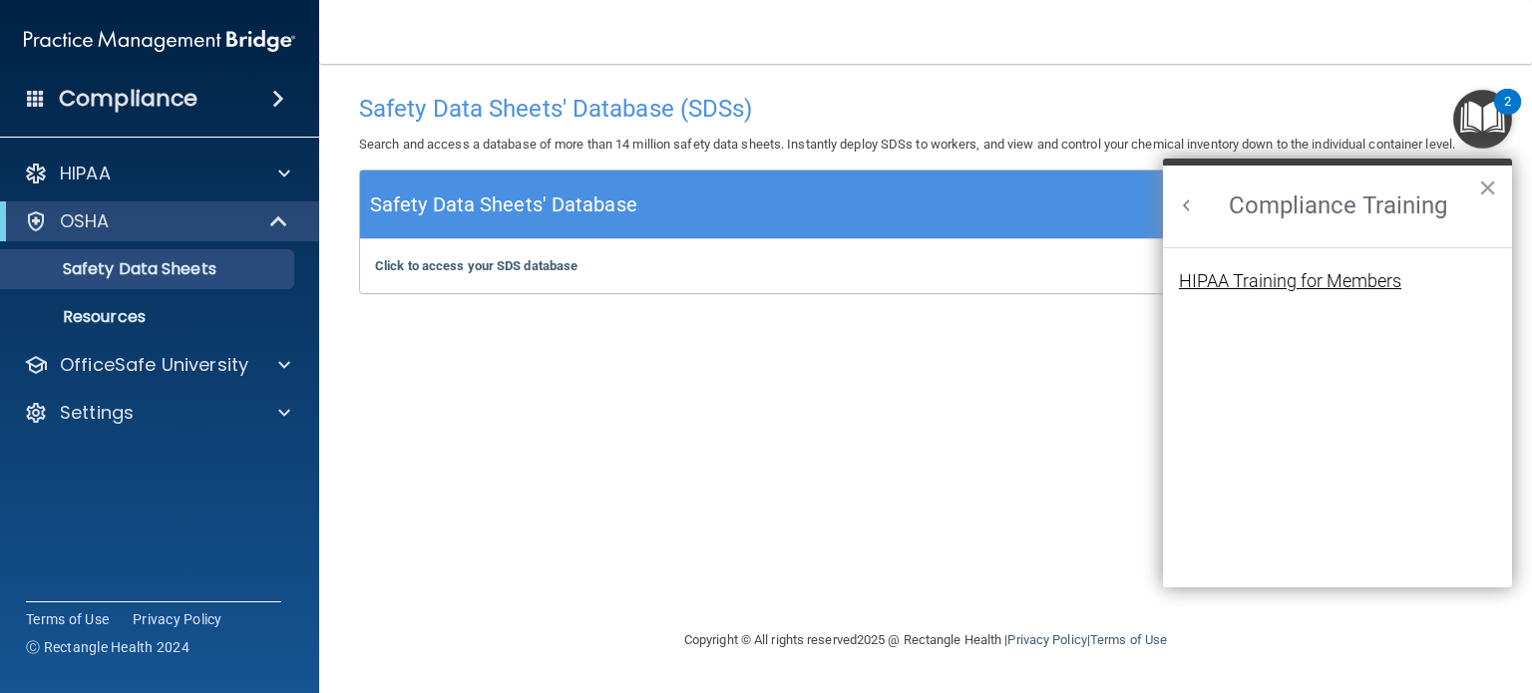
click at [1238, 279] on div "HIPAA Training for Members" at bounding box center [1290, 281] width 222 height 18
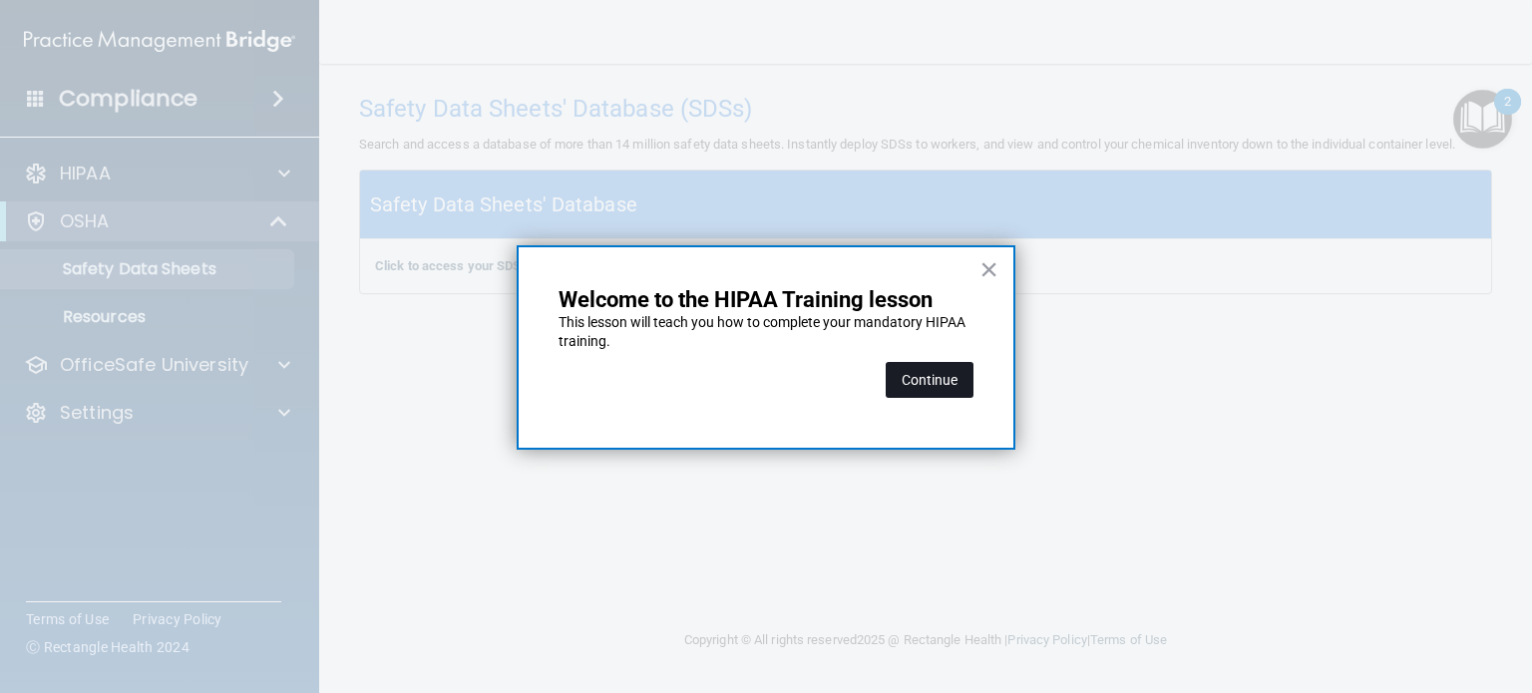
click at [910, 382] on button "Continue" at bounding box center [930, 380] width 88 height 36
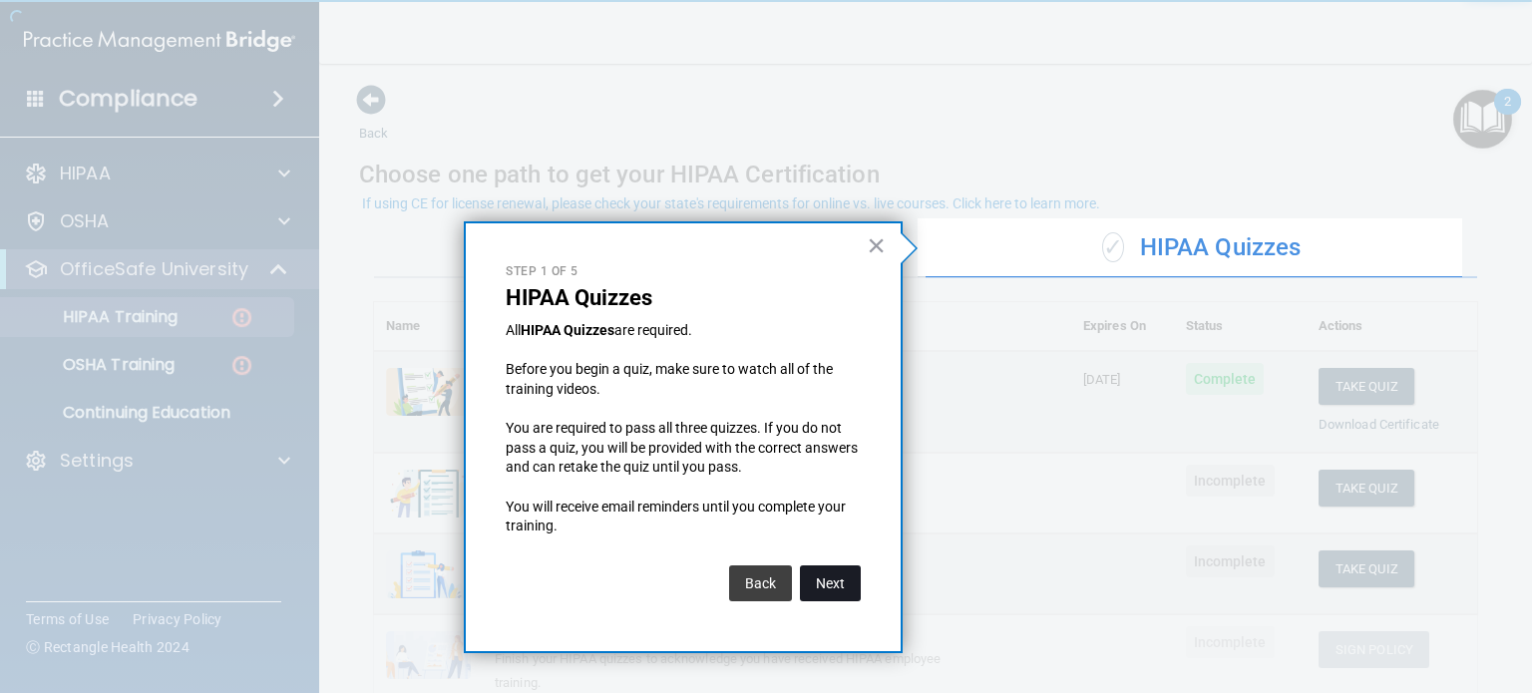
click at [823, 583] on button "Next" at bounding box center [830, 584] width 61 height 36
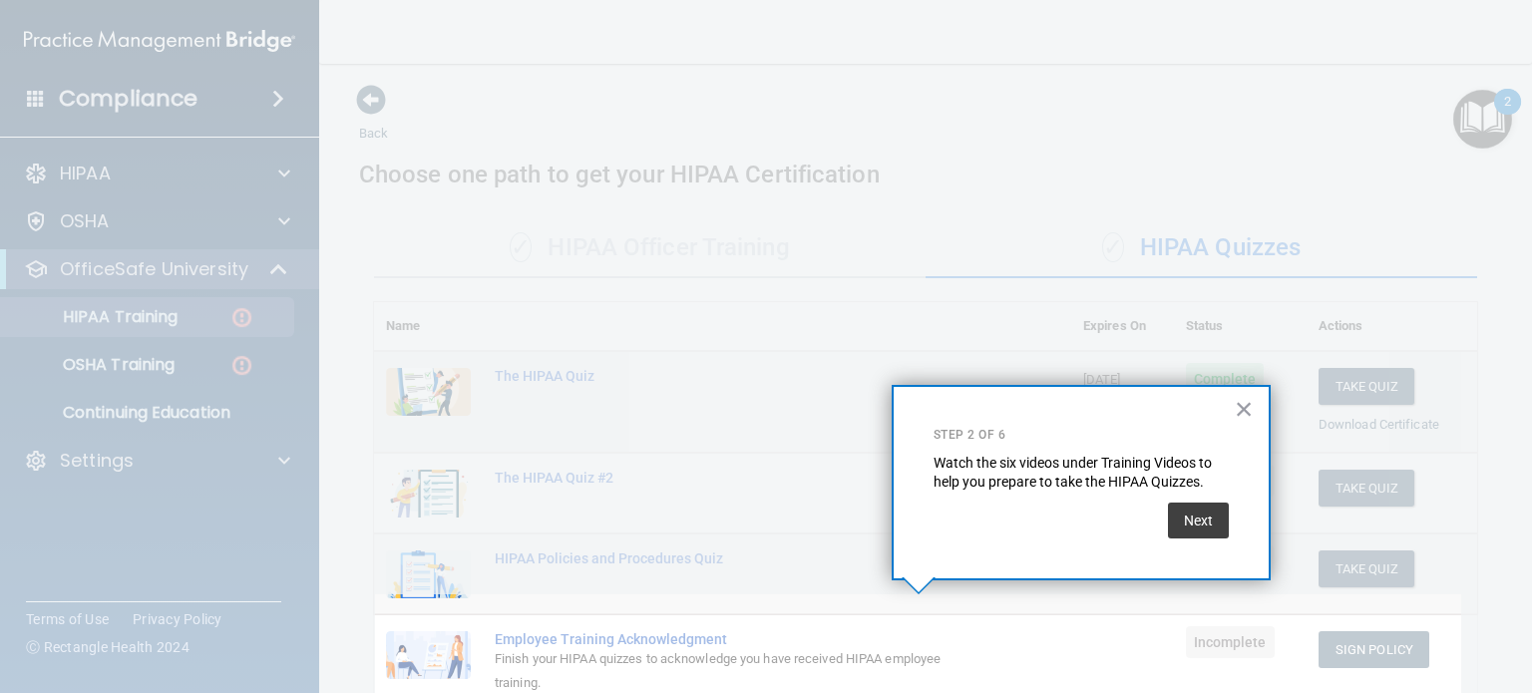
scroll to position [235, 0]
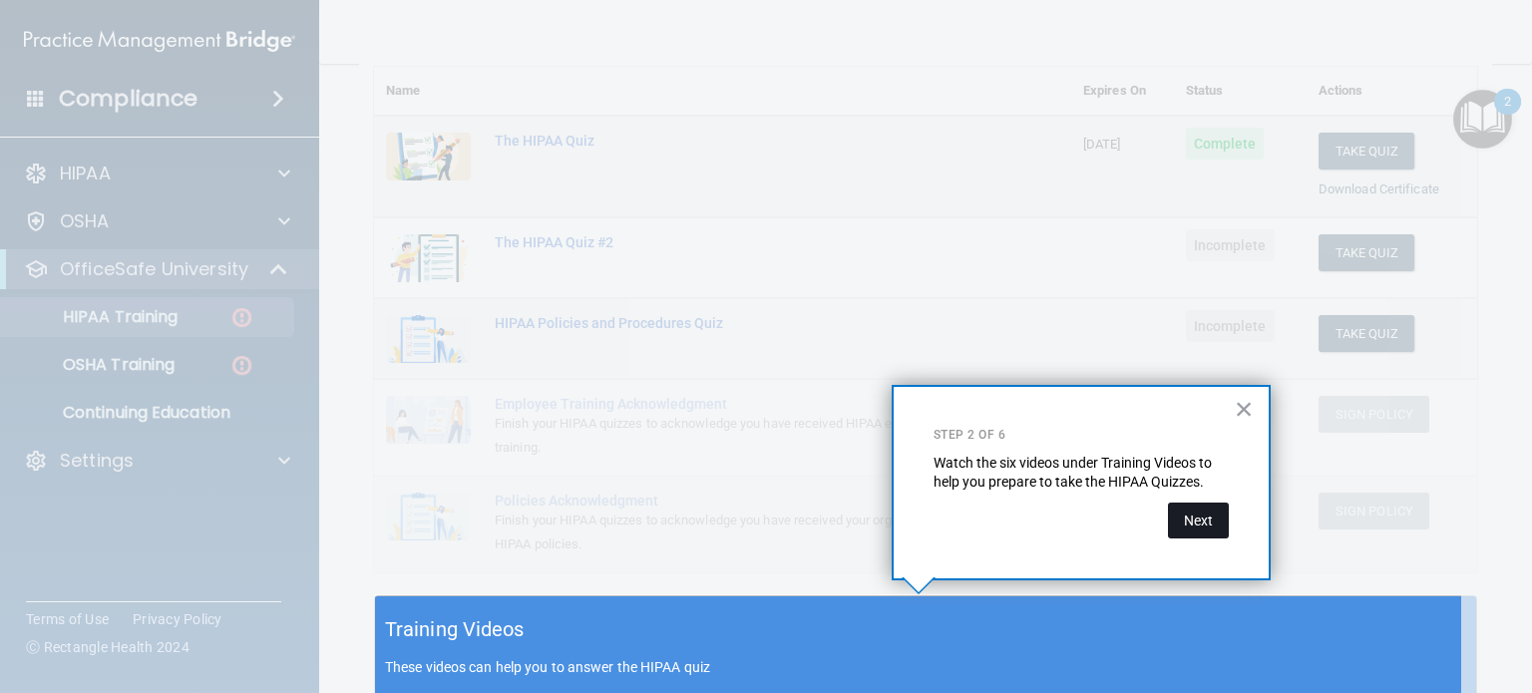
click at [1183, 522] on button "Next" at bounding box center [1198, 521] width 61 height 36
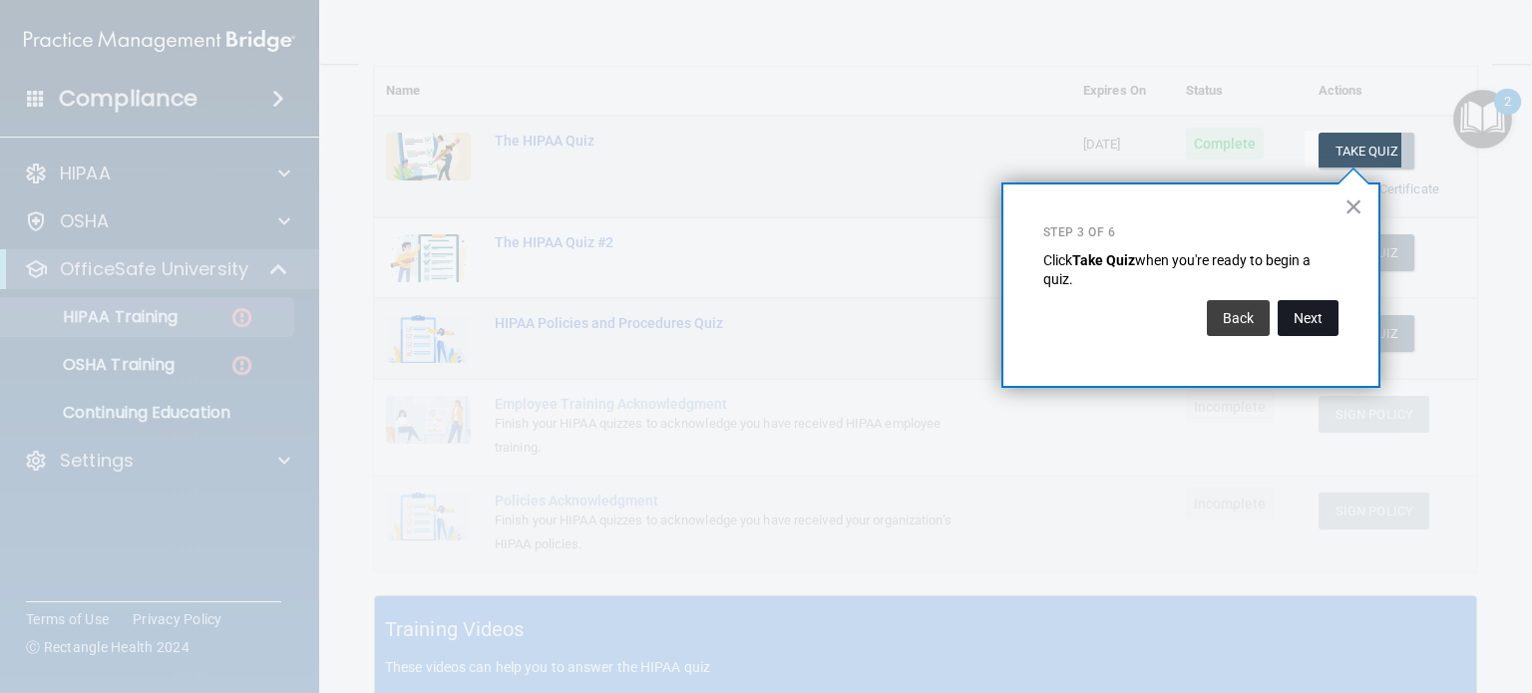
click at [1305, 315] on button "Next" at bounding box center [1308, 318] width 61 height 36
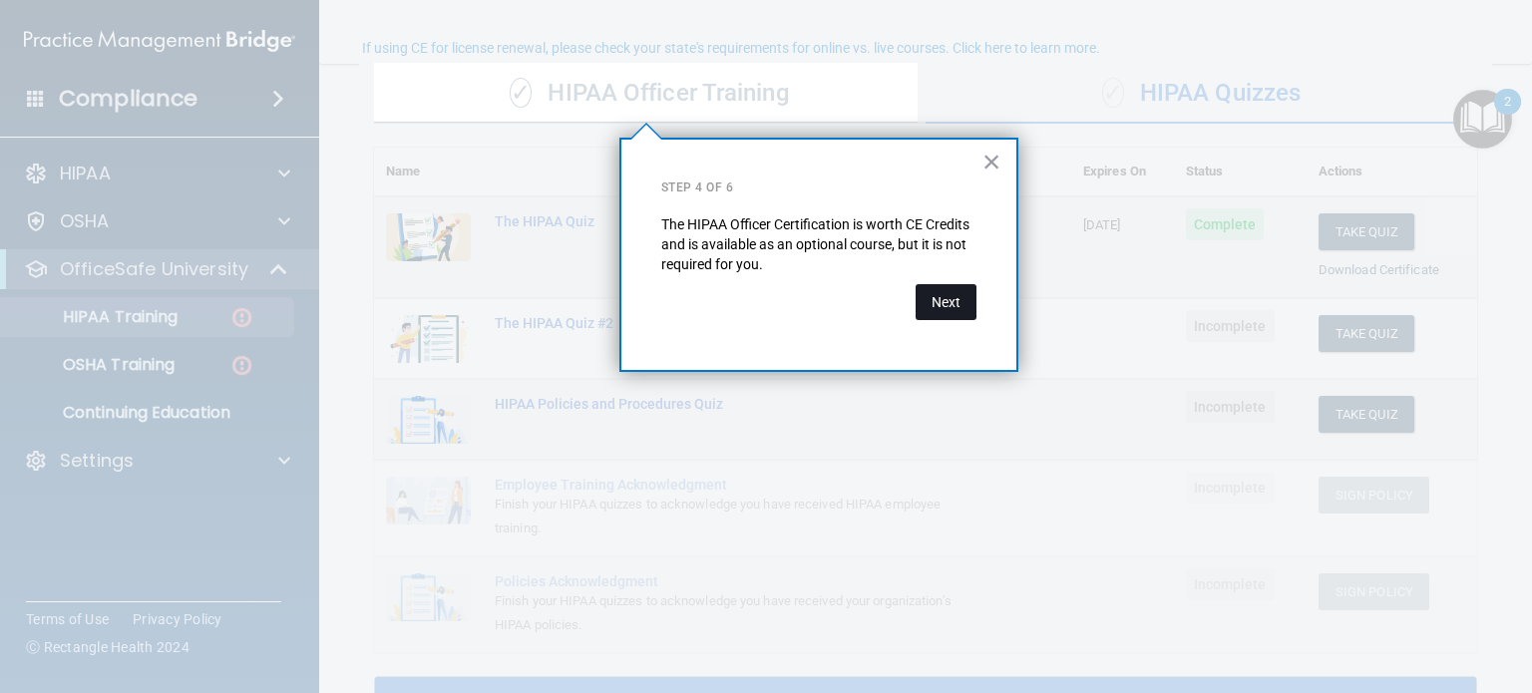
click at [952, 297] on button "Next" at bounding box center [946, 302] width 61 height 36
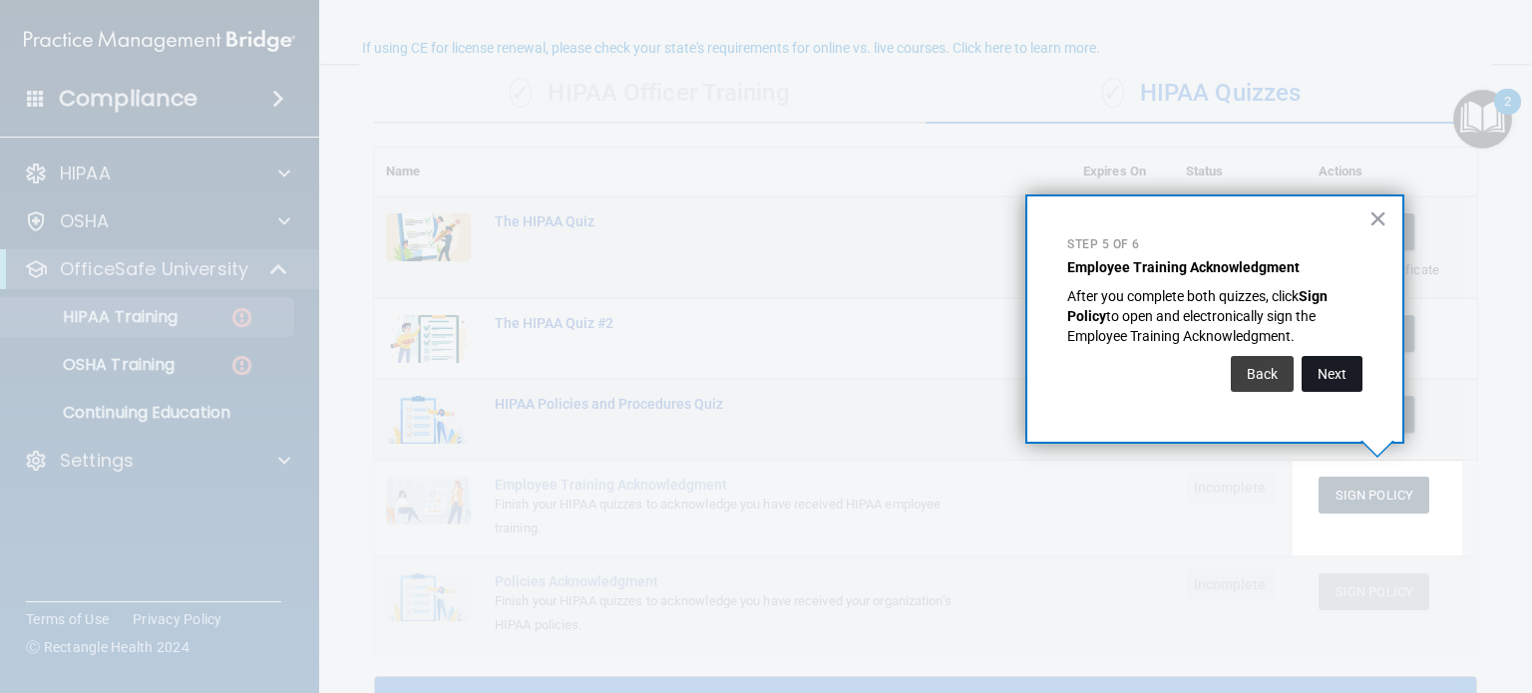
click at [1321, 370] on button "Next" at bounding box center [1332, 374] width 61 height 36
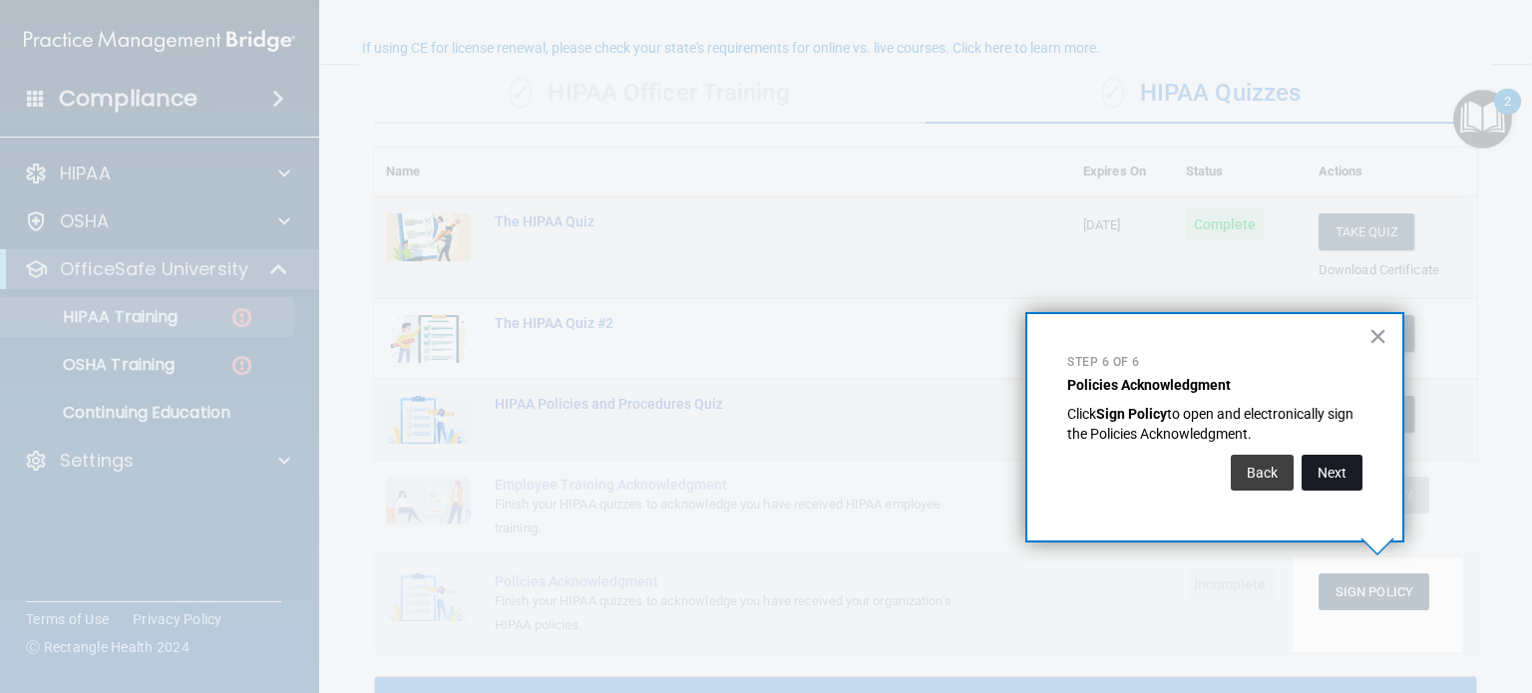
click at [1334, 472] on button "Next" at bounding box center [1332, 473] width 61 height 36
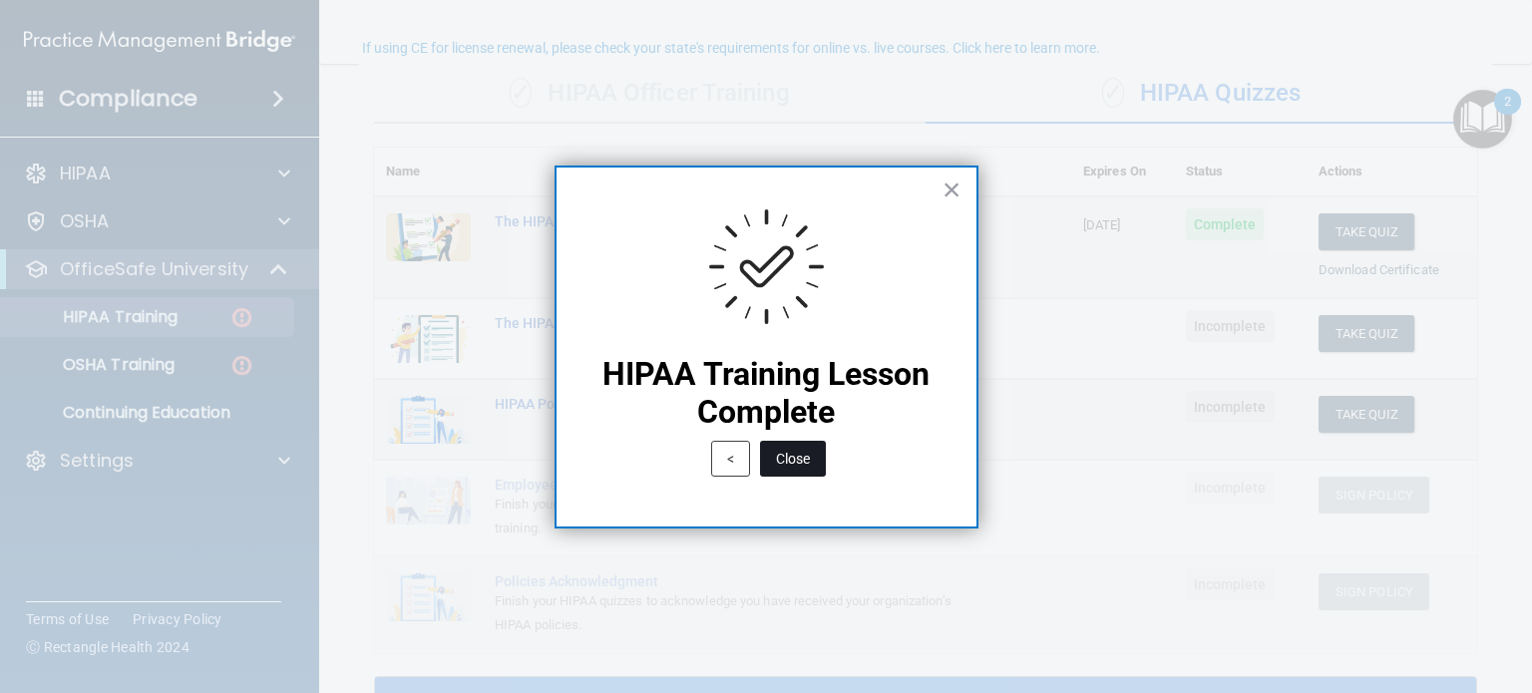
click at [798, 457] on button "Close" at bounding box center [793, 459] width 66 height 36
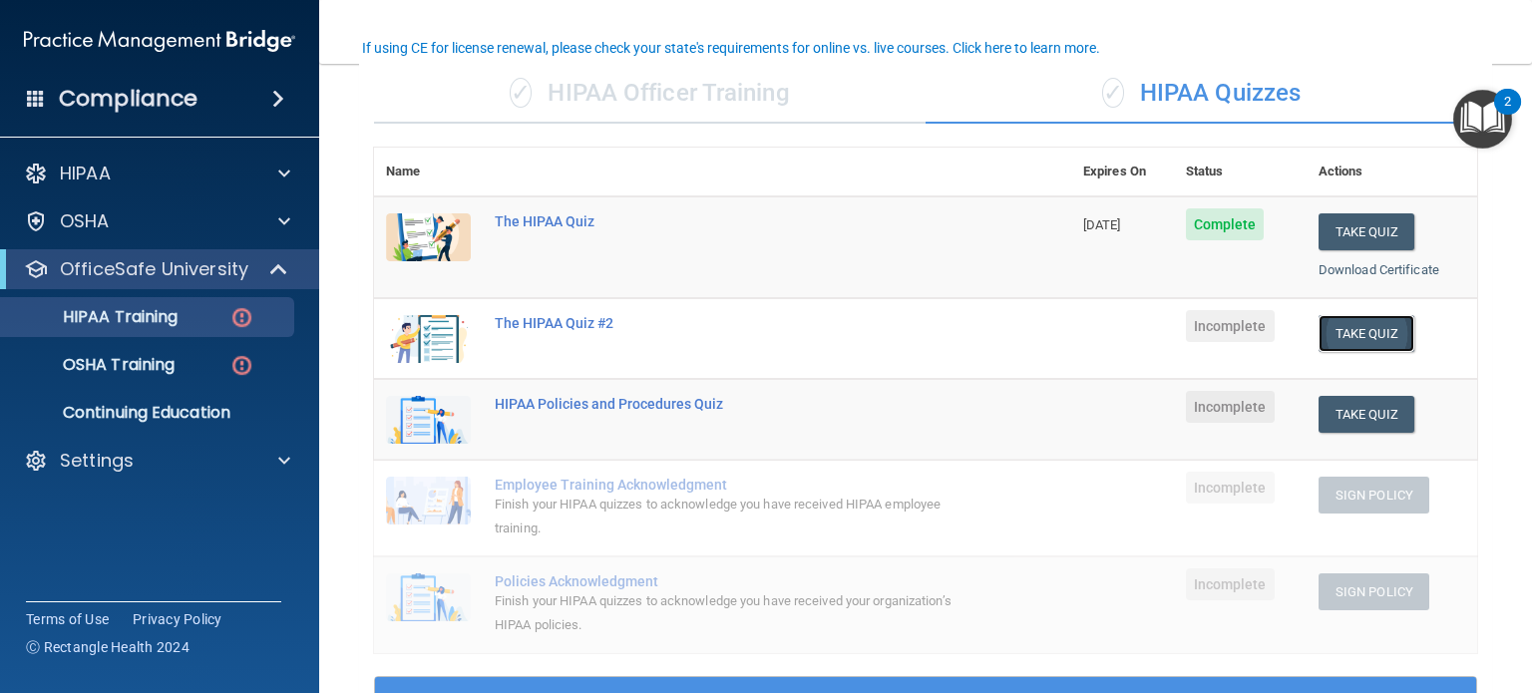
click at [1356, 329] on button "Take Quiz" at bounding box center [1367, 333] width 96 height 37
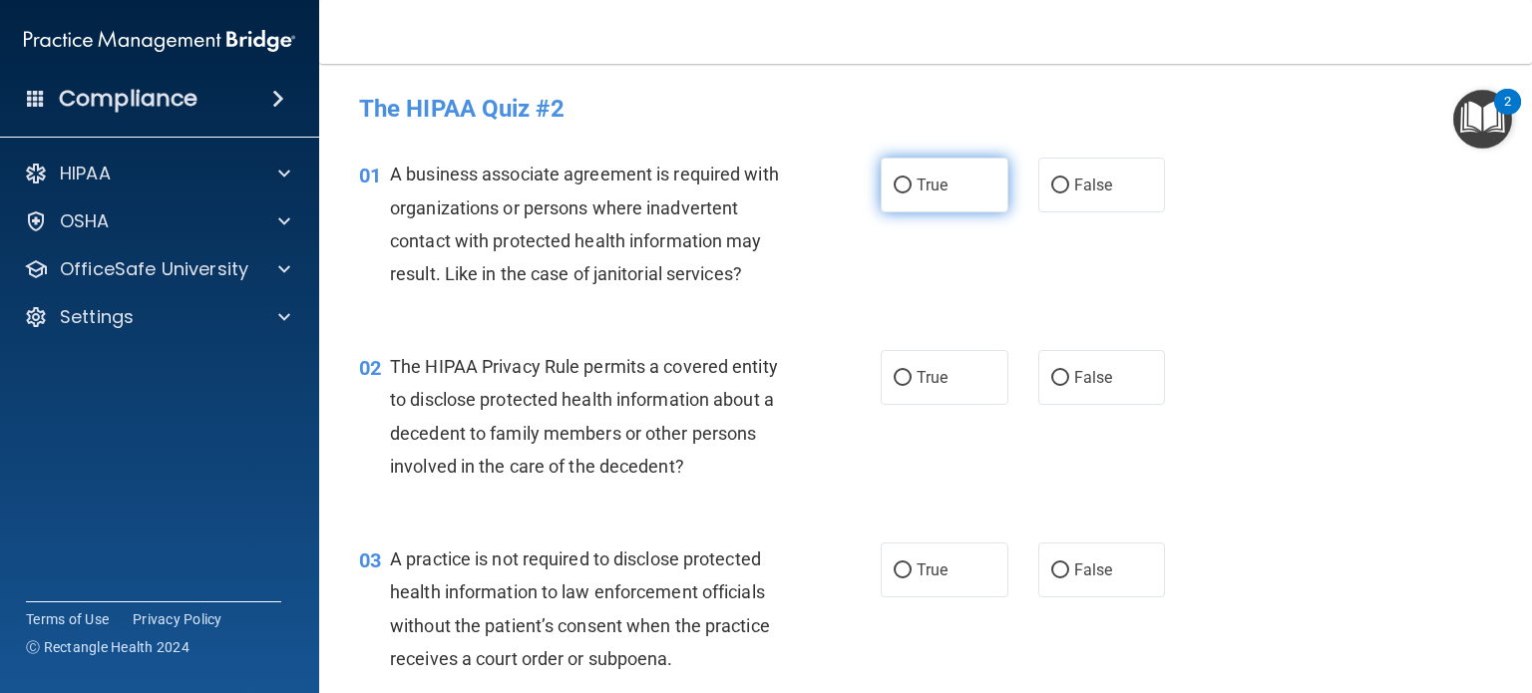
click at [900, 186] on input "True" at bounding box center [903, 186] width 18 height 15
radio input "true"
click at [1051, 376] on input "False" at bounding box center [1060, 378] width 18 height 15
radio input "true"
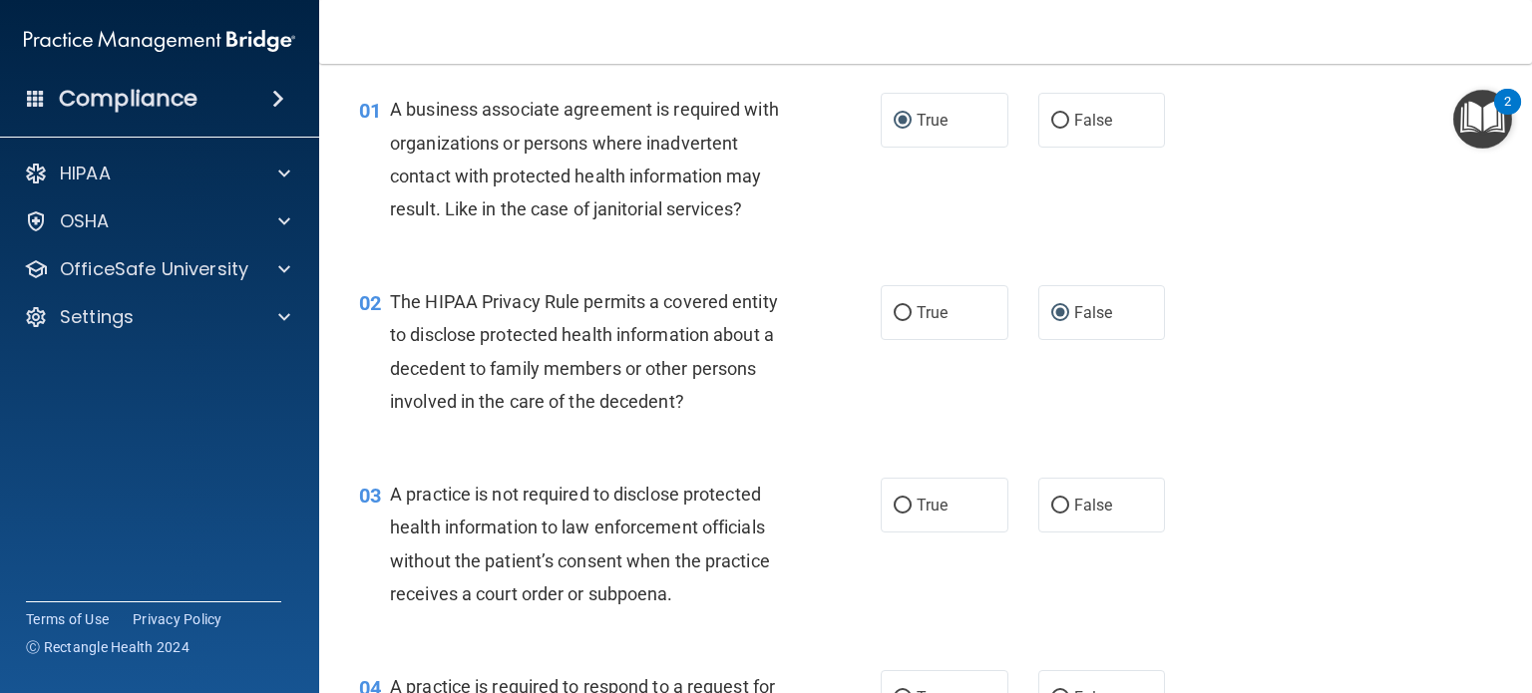
scroll to position [100, 0]
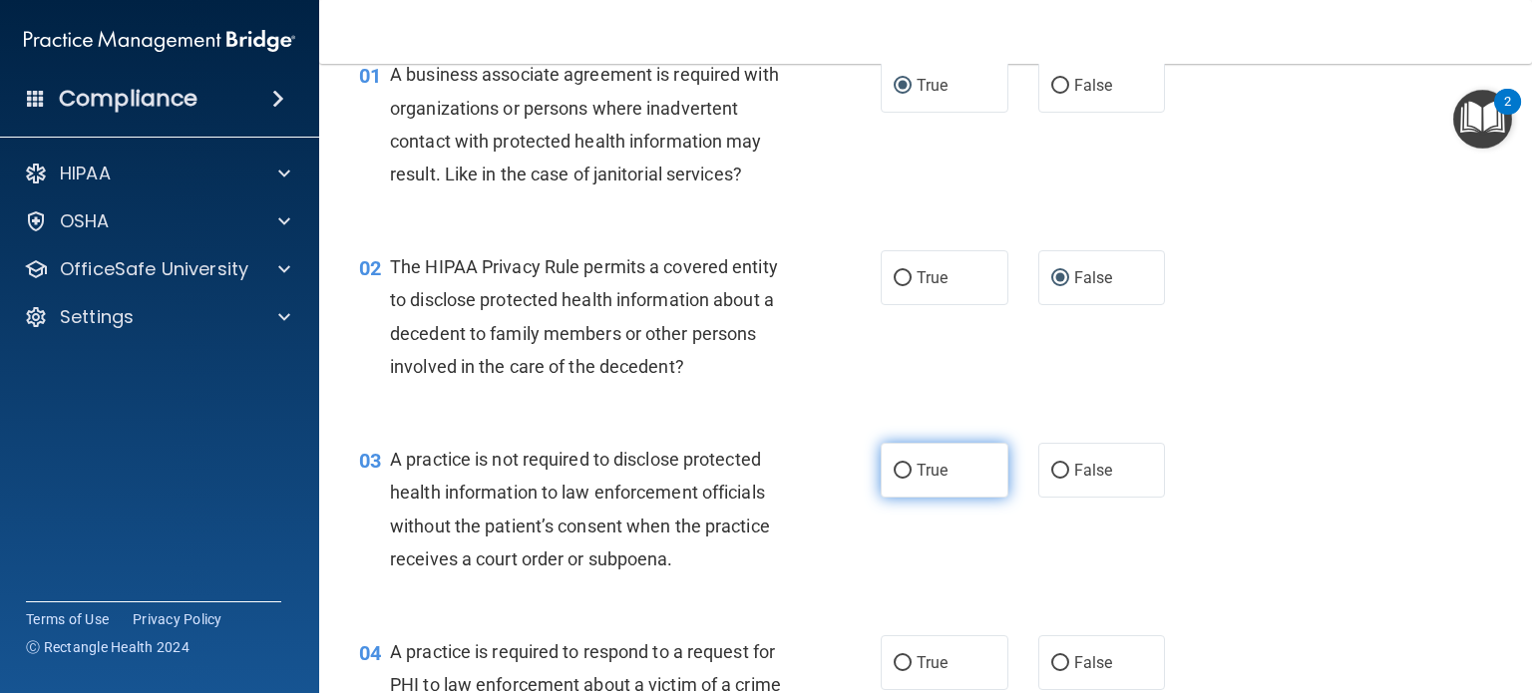
click at [895, 455] on label "True" at bounding box center [945, 470] width 128 height 55
click at [895, 464] on input "True" at bounding box center [903, 471] width 18 height 15
radio input "true"
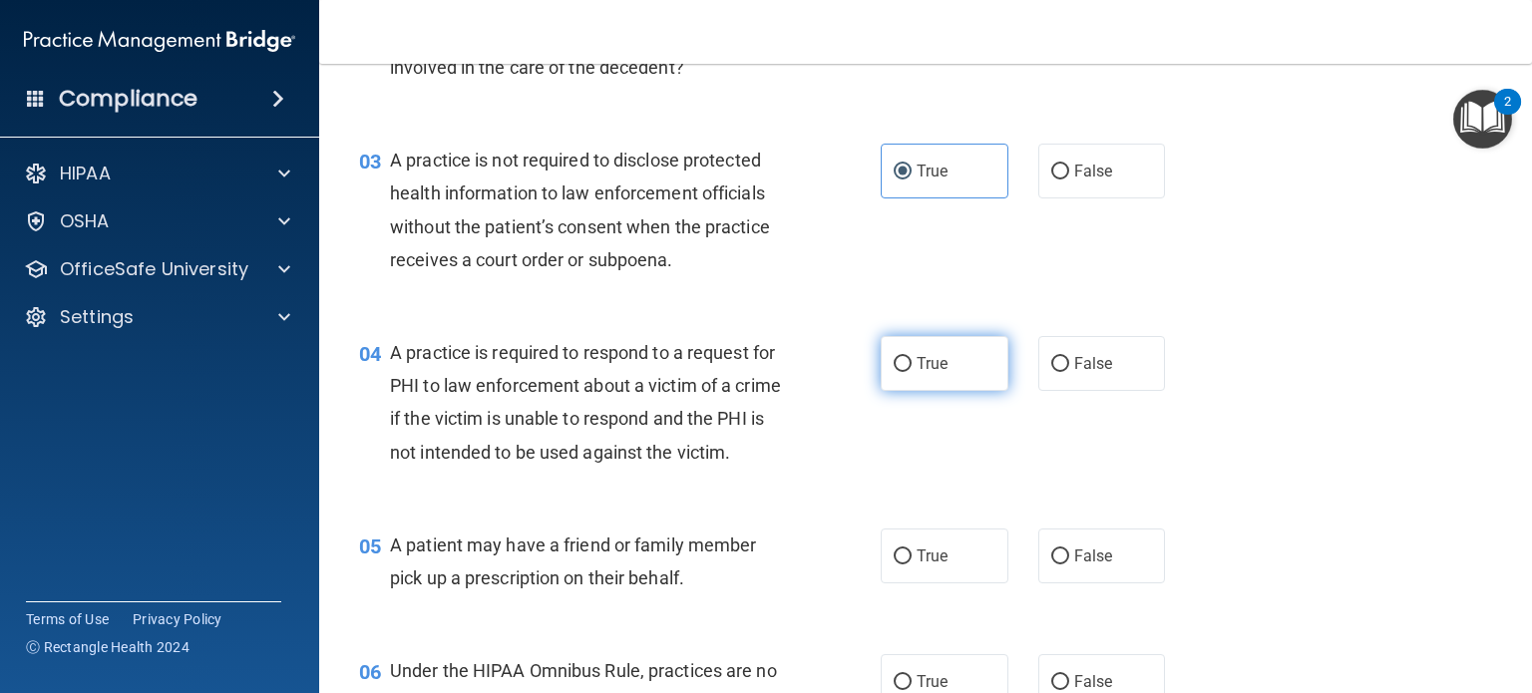
scroll to position [499, 0]
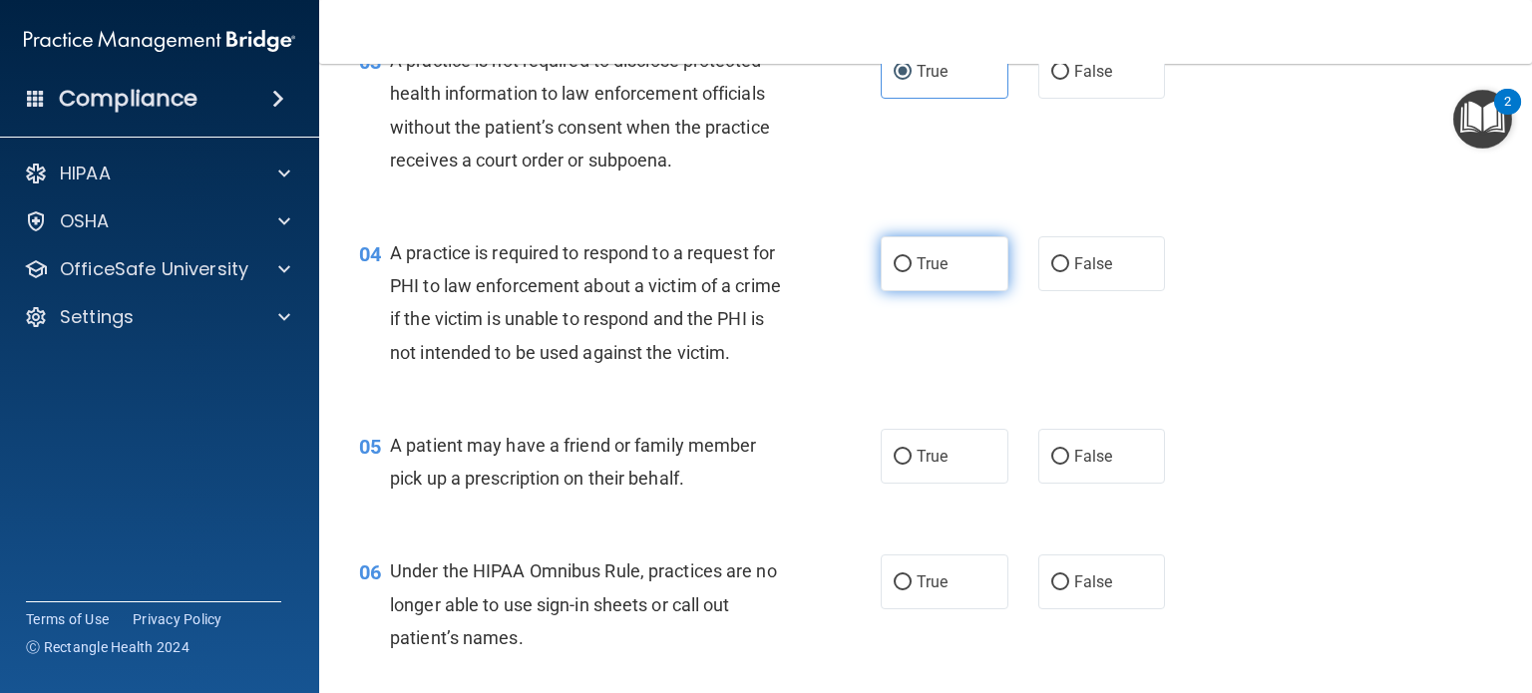
click at [902, 266] on input "True" at bounding box center [903, 264] width 18 height 15
radio input "true"
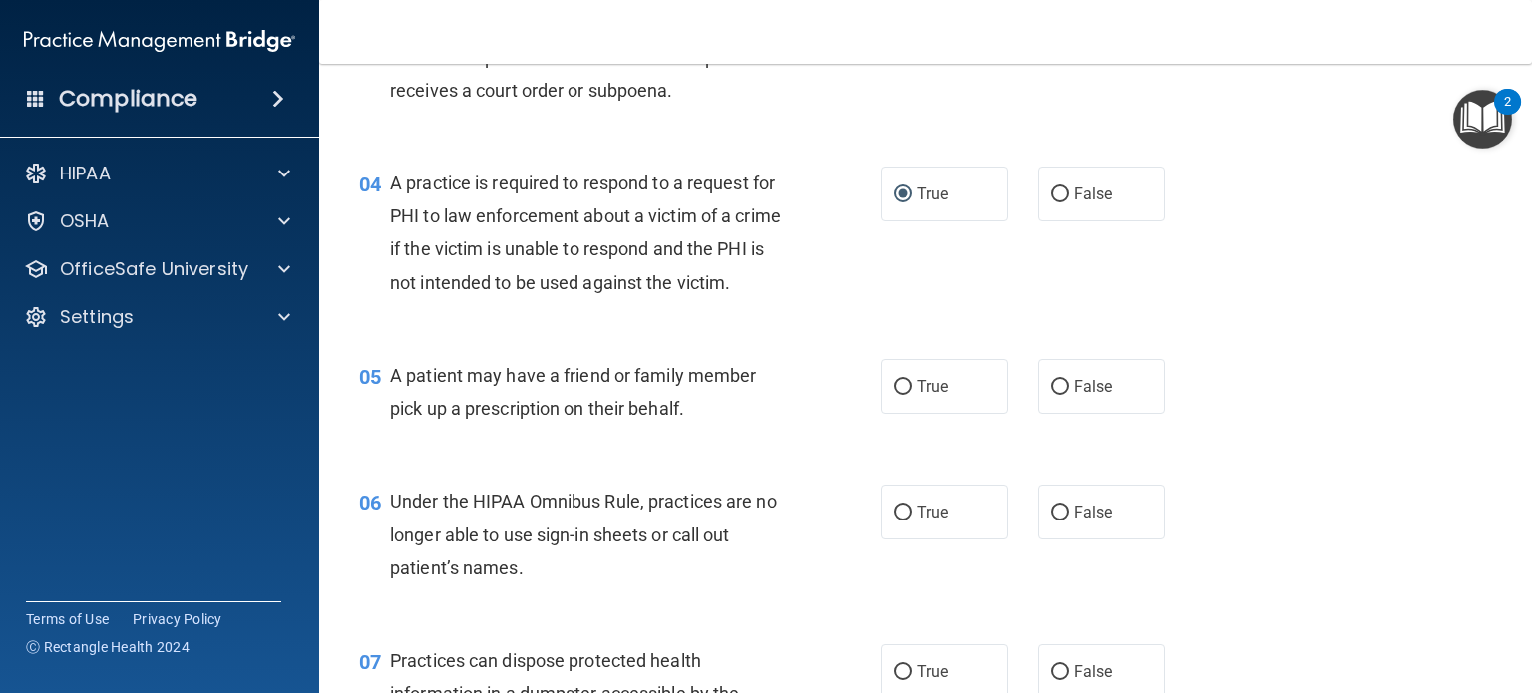
scroll to position [598, 0]
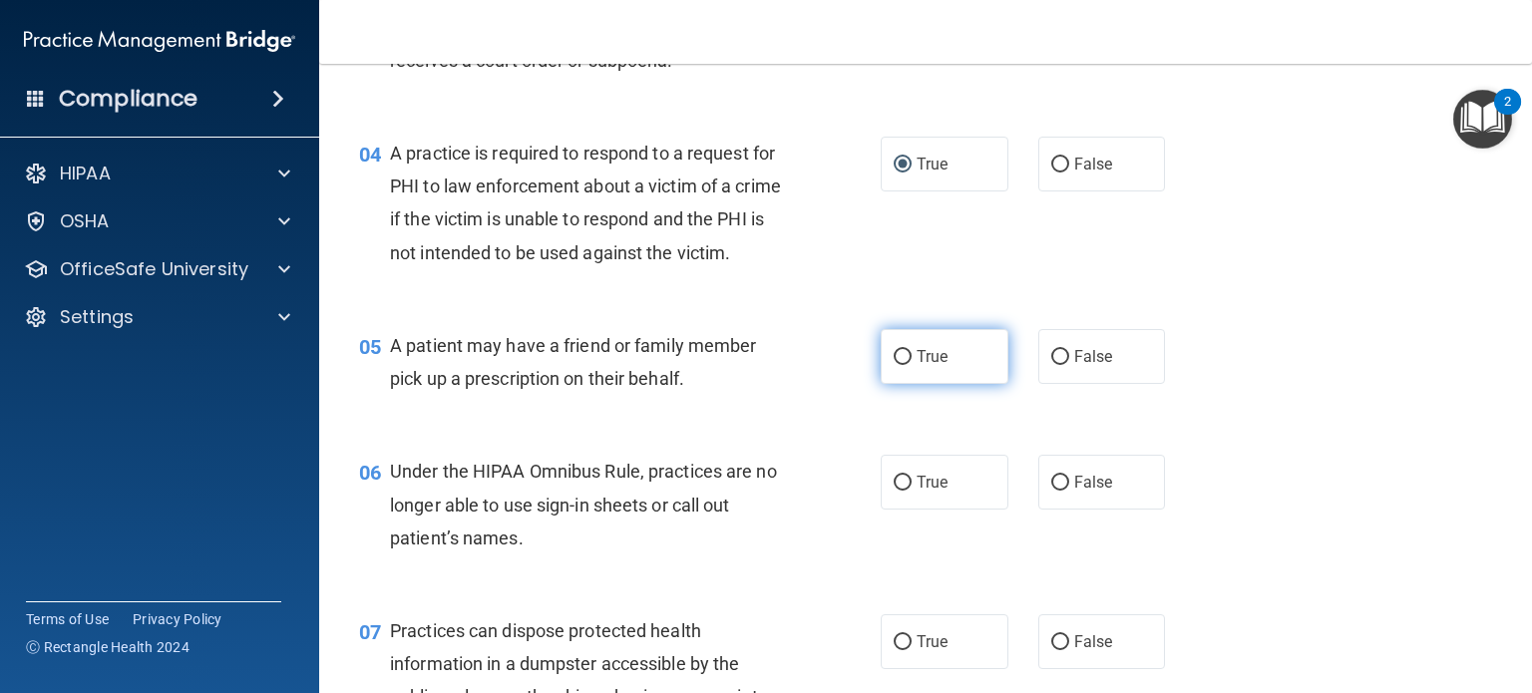
click at [900, 365] on input "True" at bounding box center [903, 357] width 18 height 15
radio input "true"
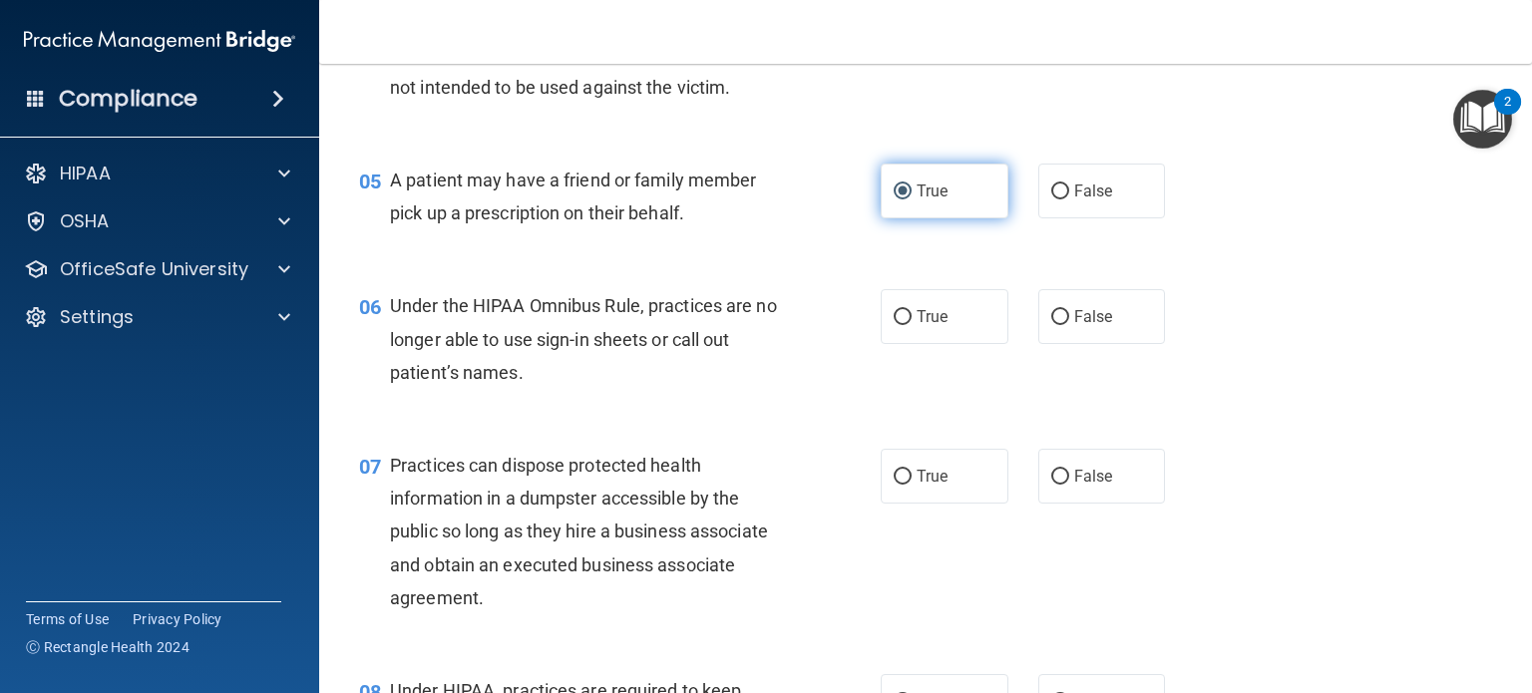
scroll to position [798, 0]
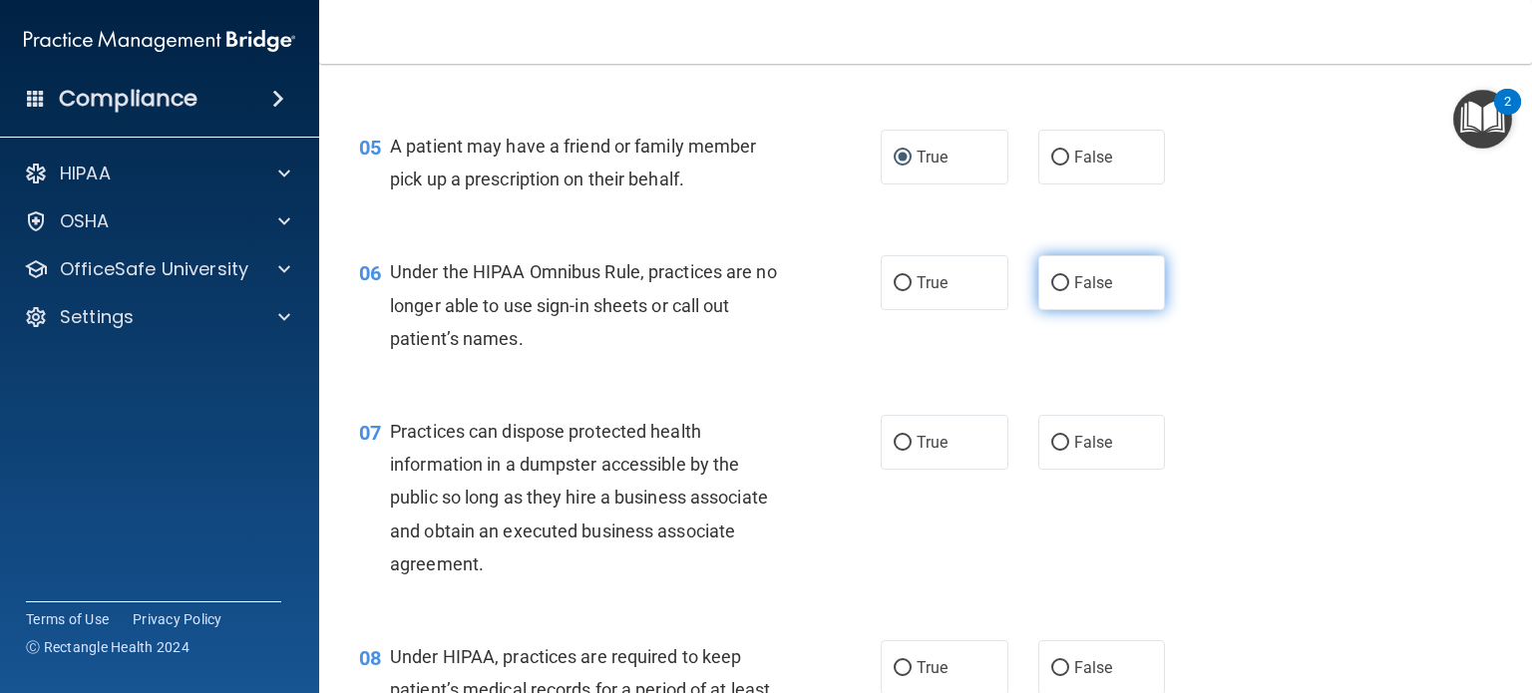
click at [1051, 291] on input "False" at bounding box center [1060, 283] width 18 height 15
radio input "true"
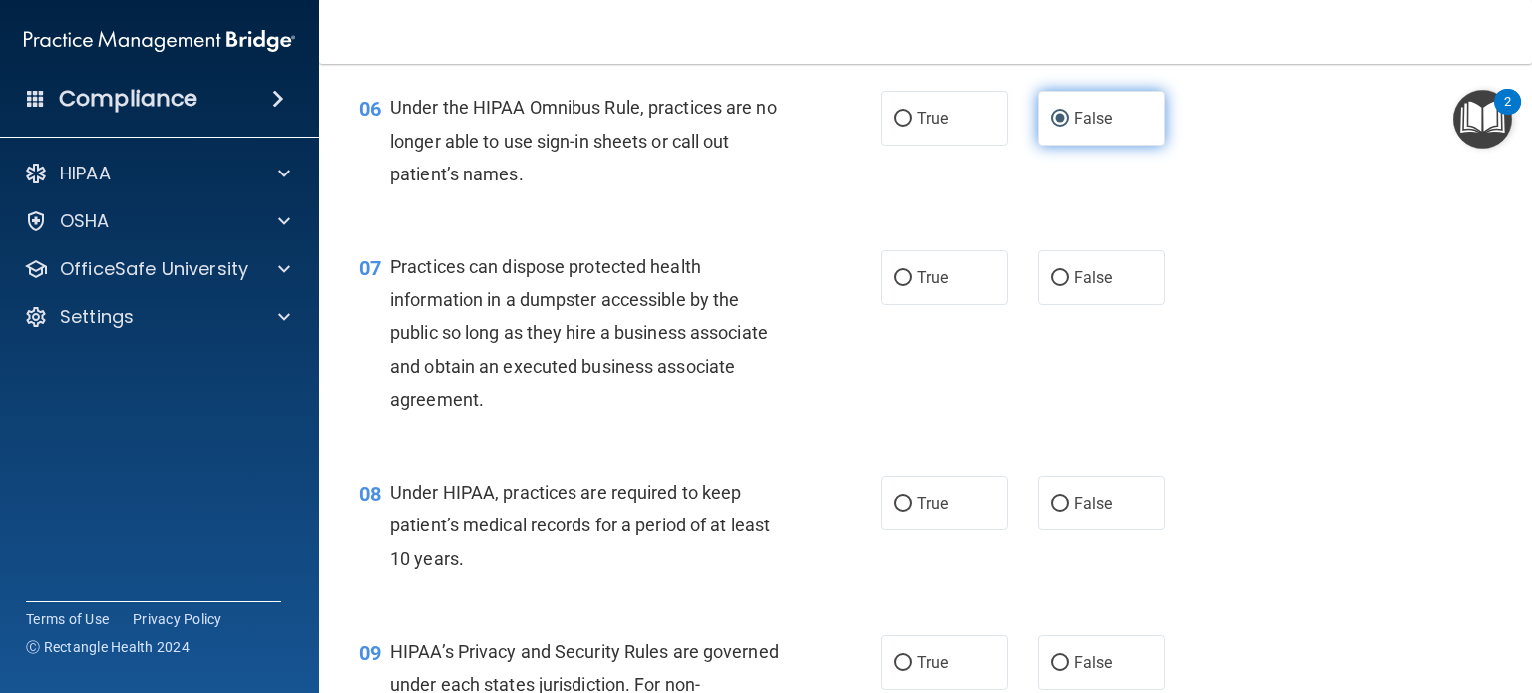
scroll to position [997, 0]
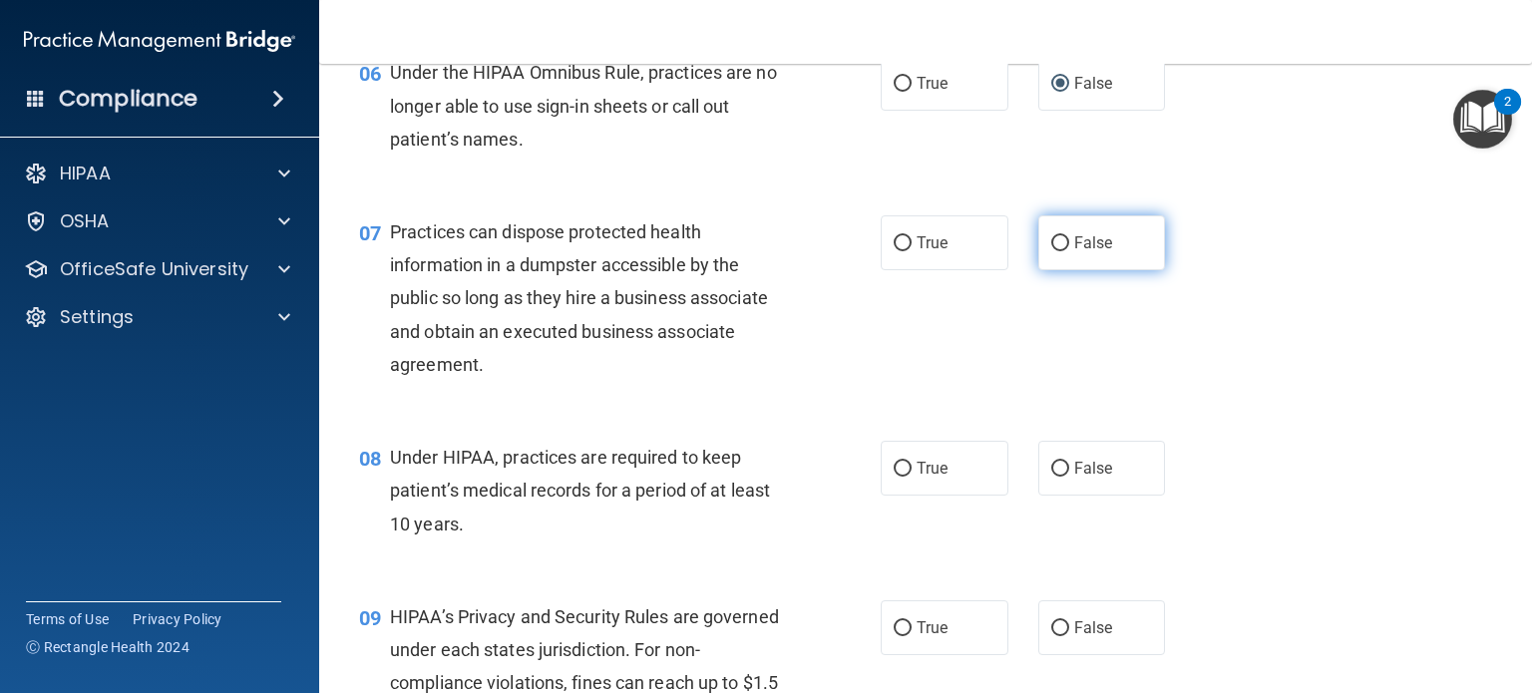
click at [1057, 267] on label "False" at bounding box center [1102, 242] width 128 height 55
click at [1057, 251] on input "False" at bounding box center [1060, 243] width 18 height 15
radio input "true"
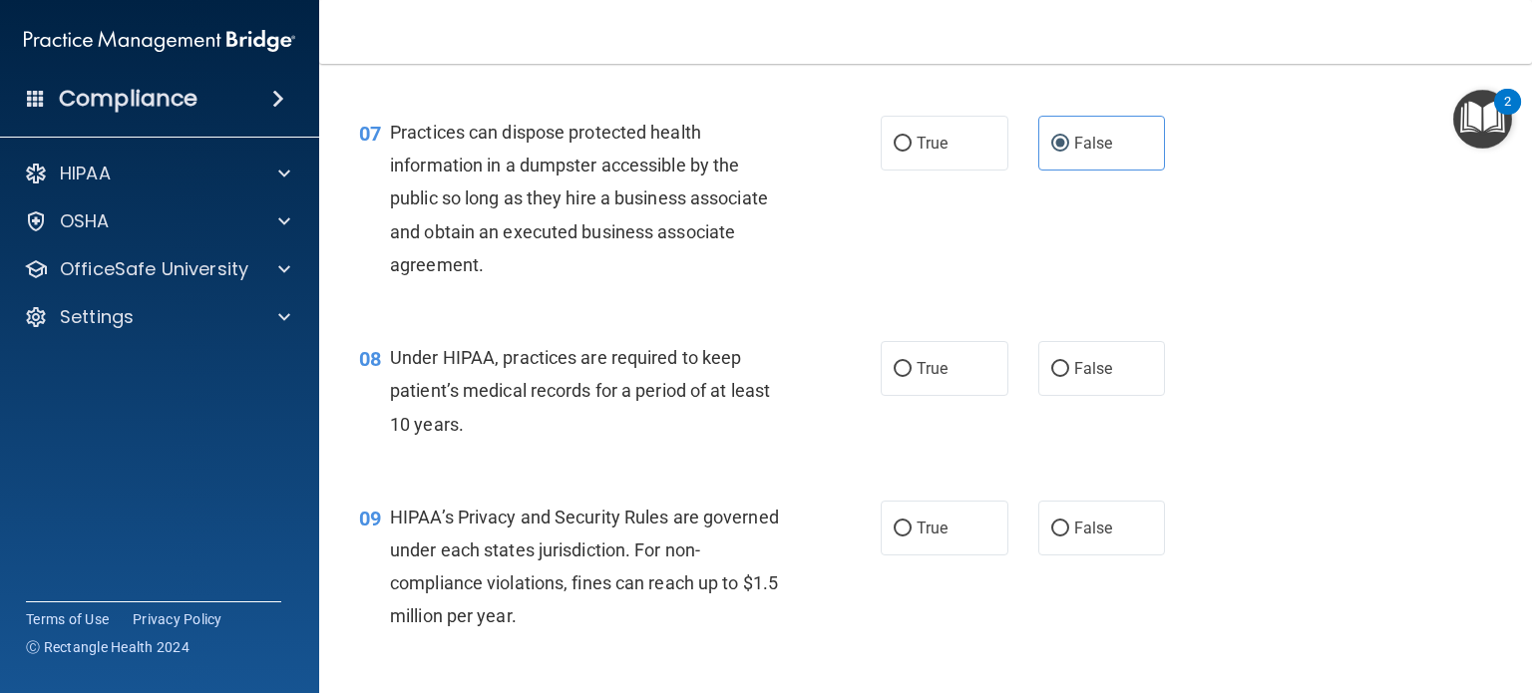
scroll to position [1197, 0]
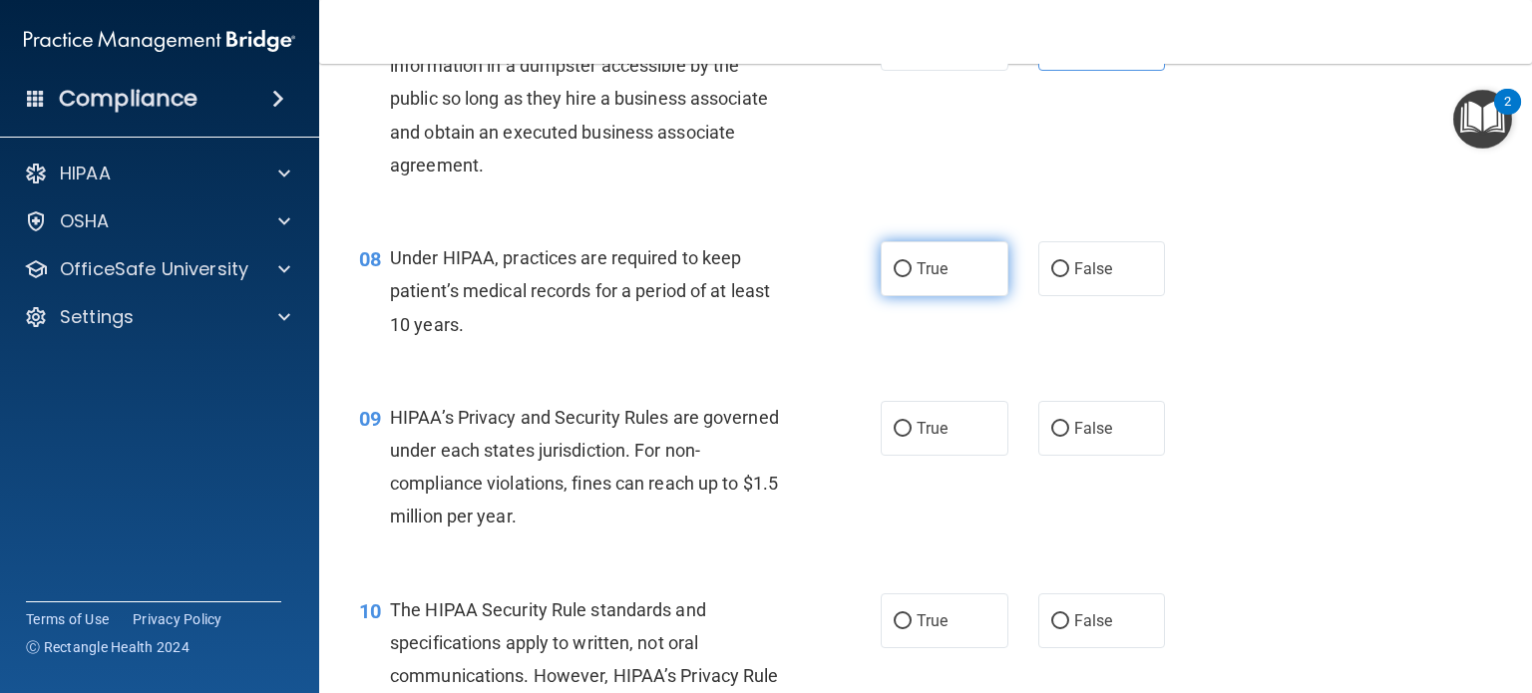
click at [882, 296] on label "True" at bounding box center [945, 268] width 128 height 55
click at [894, 277] on input "True" at bounding box center [903, 269] width 18 height 15
radio input "true"
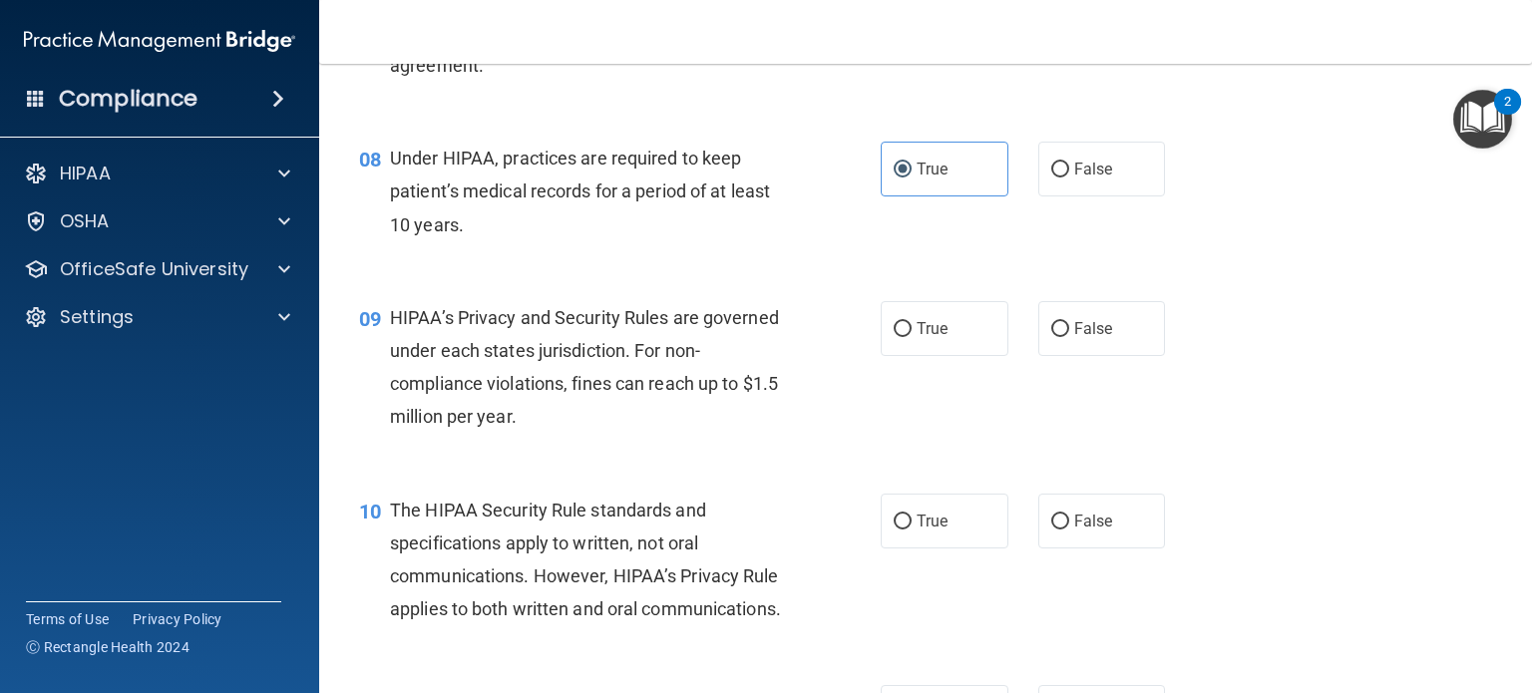
scroll to position [1396, 0]
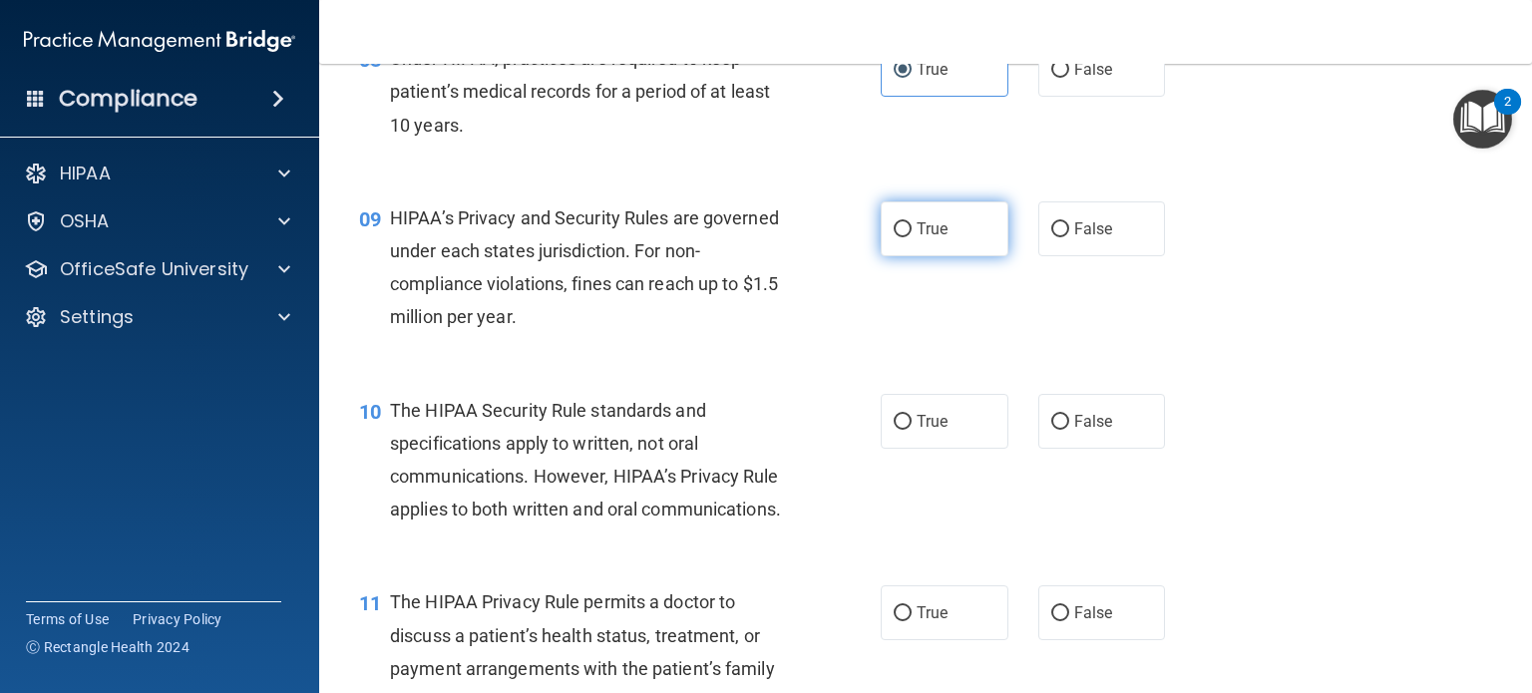
click at [899, 237] on input "True" at bounding box center [903, 229] width 18 height 15
radio input "true"
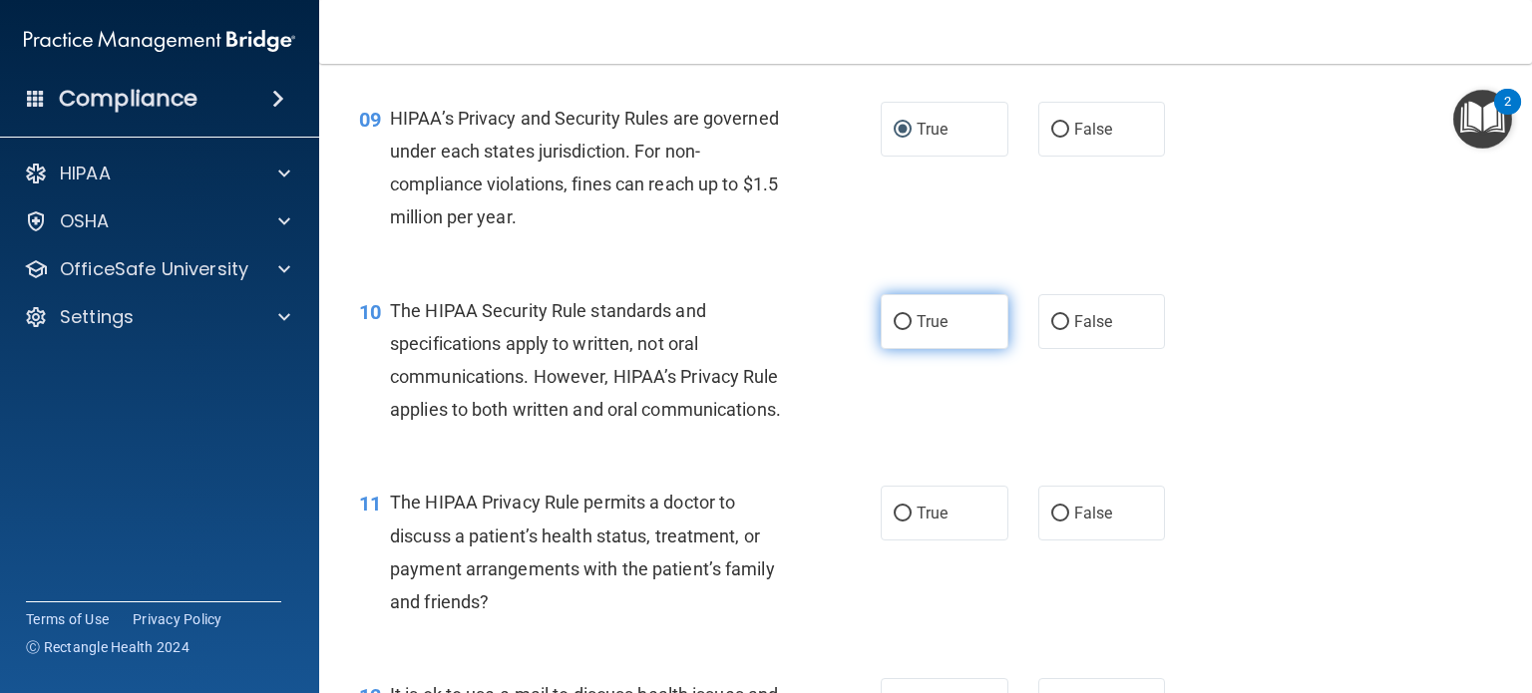
scroll to position [1596, 0]
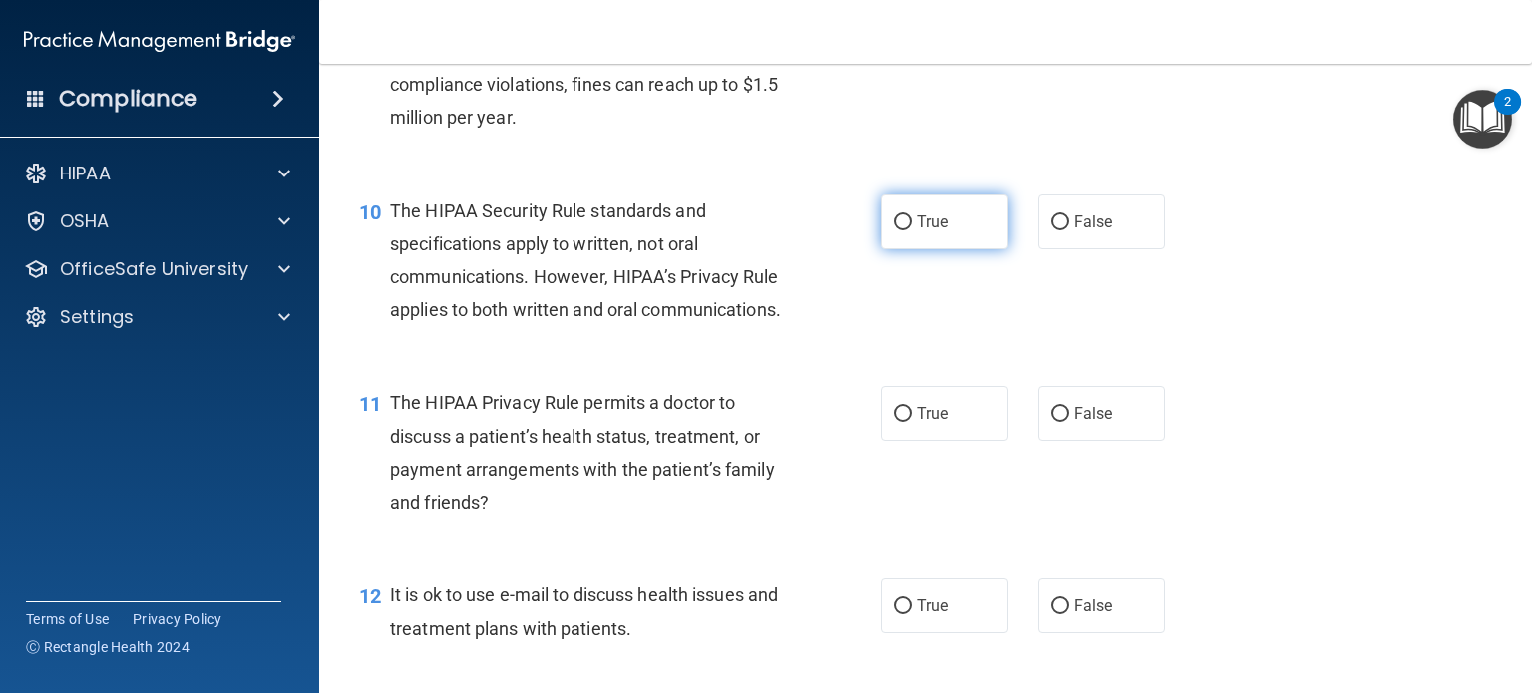
click at [897, 230] on input "True" at bounding box center [903, 222] width 18 height 15
radio input "true"
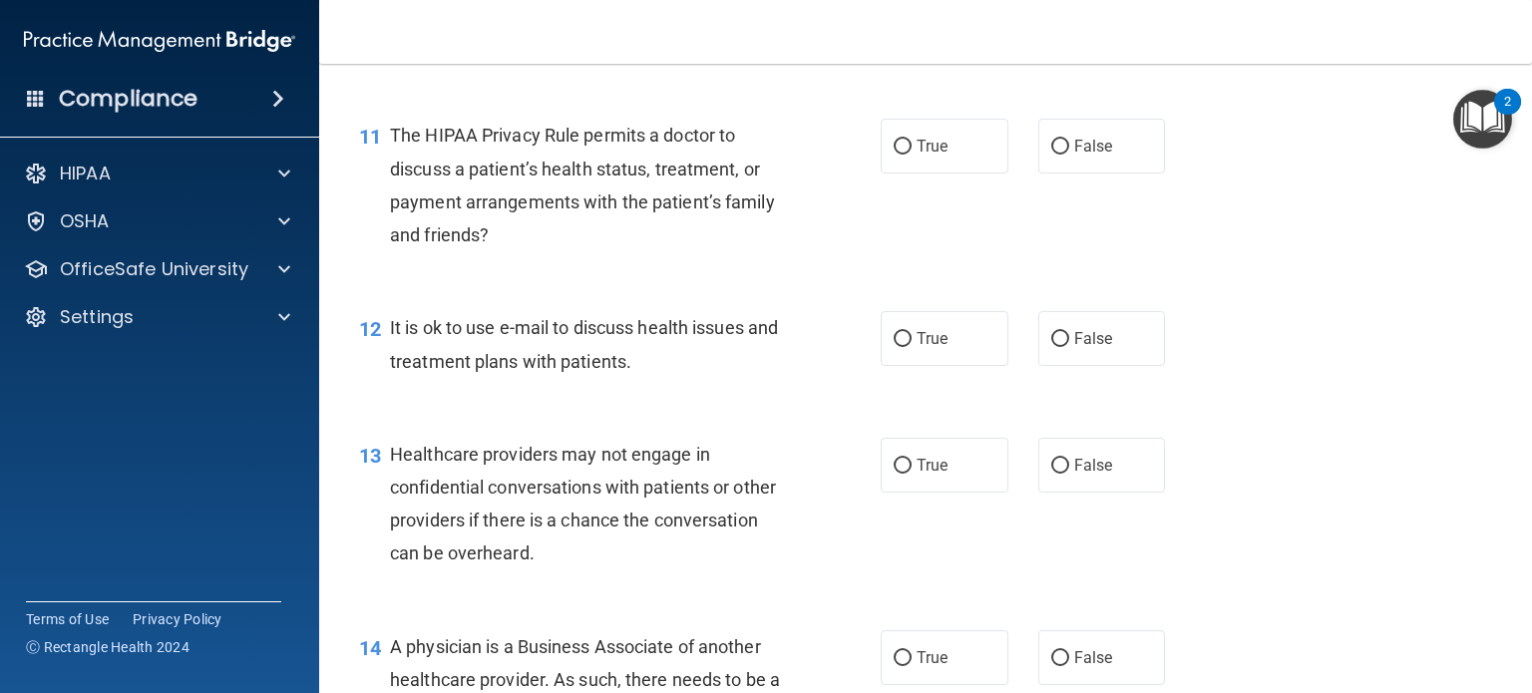
scroll to position [1895, 0]
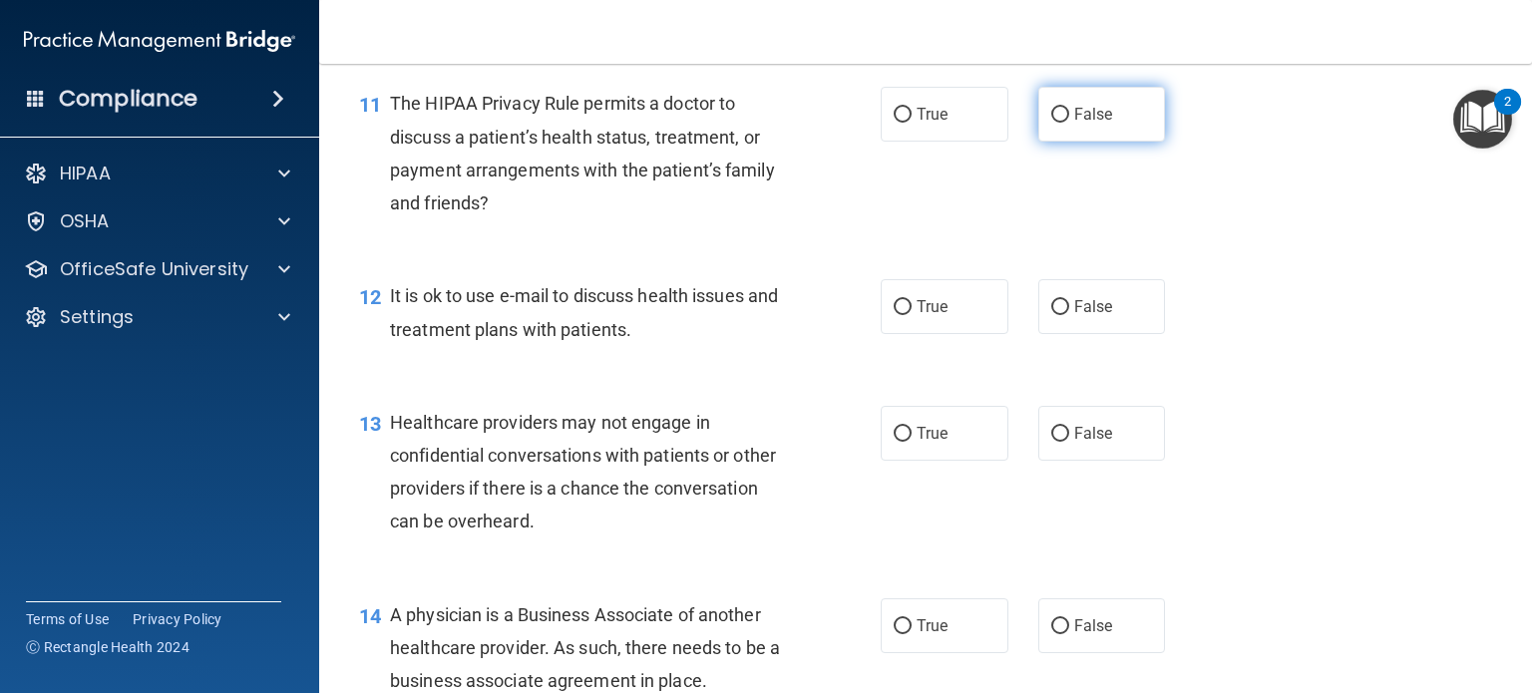
click at [1051, 123] on input "False" at bounding box center [1060, 115] width 18 height 15
radio input "true"
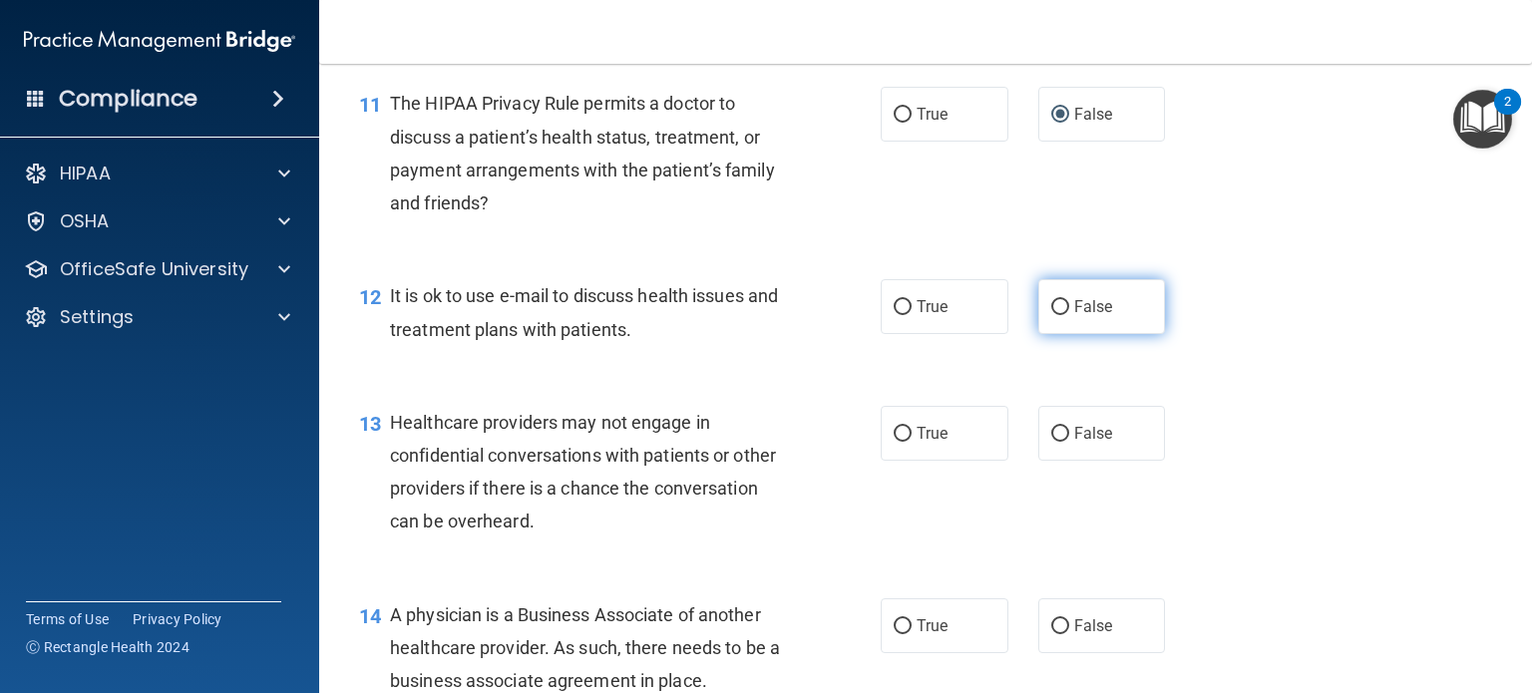
click at [1051, 315] on input "False" at bounding box center [1060, 307] width 18 height 15
radio input "true"
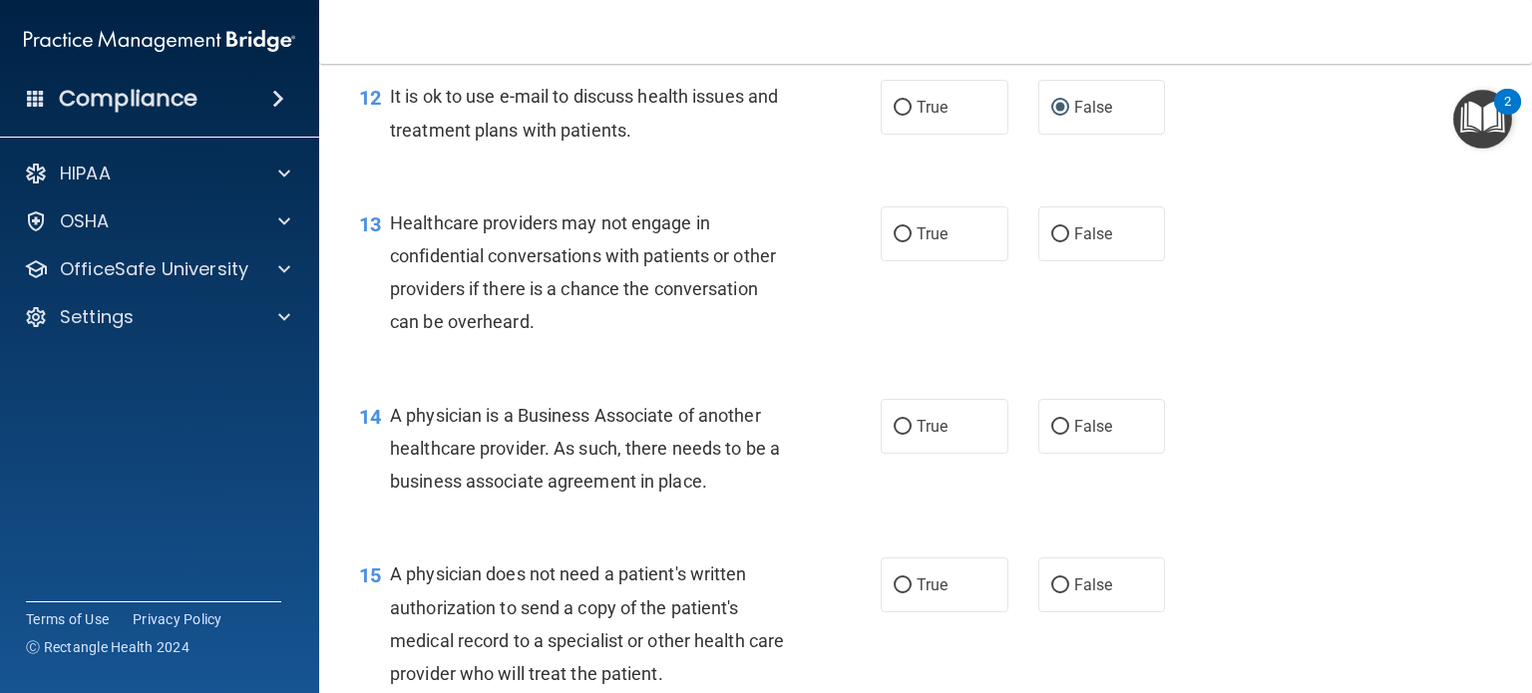
scroll to position [2194, 0]
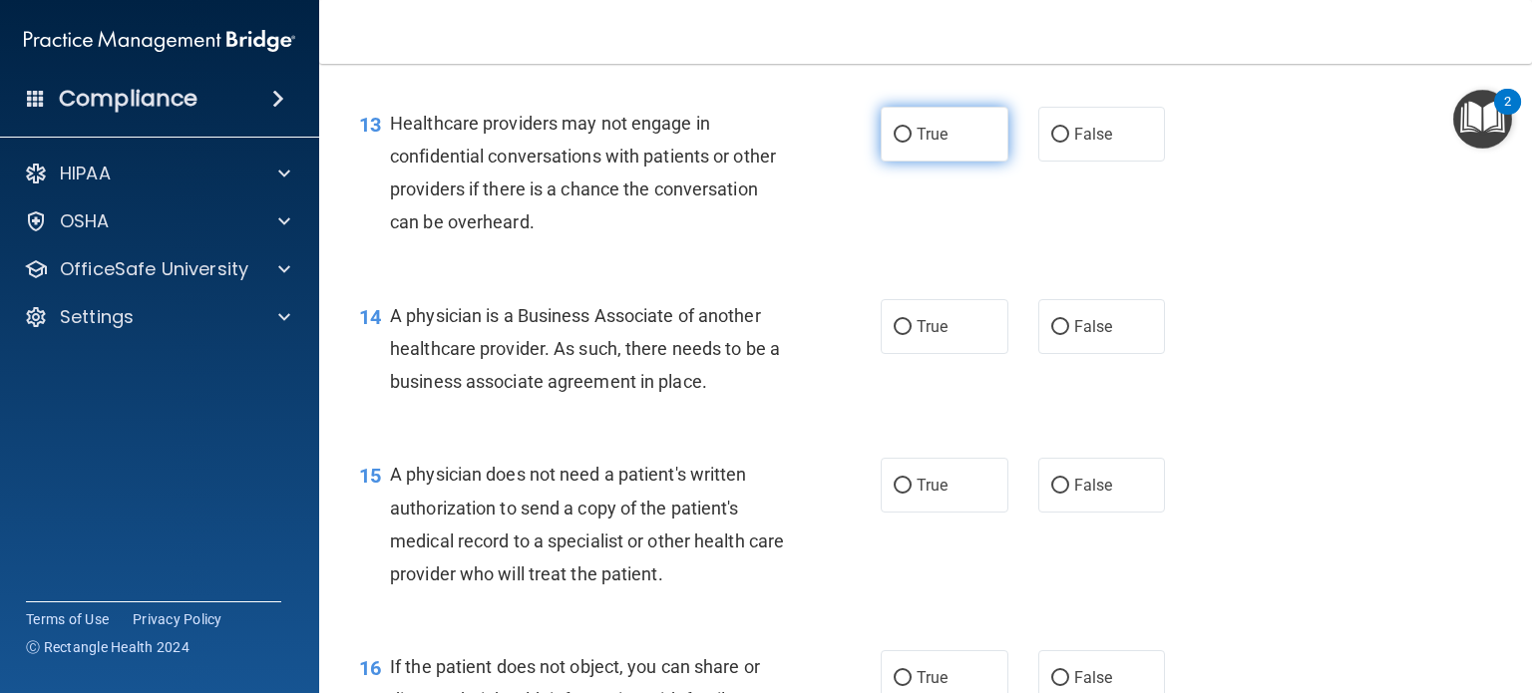
click at [895, 143] on input "True" at bounding box center [903, 135] width 18 height 15
radio input "true"
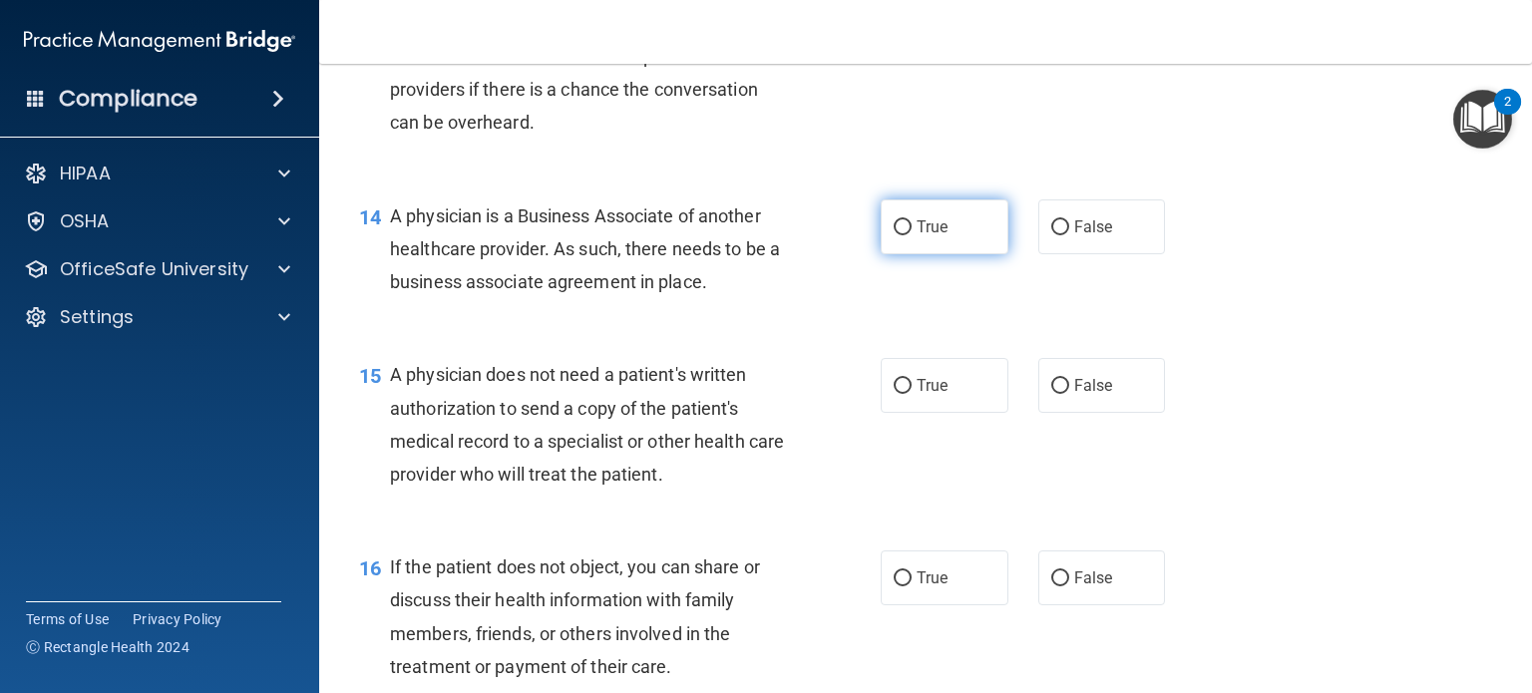
click at [898, 235] on input "True" at bounding box center [903, 227] width 18 height 15
radio input "true"
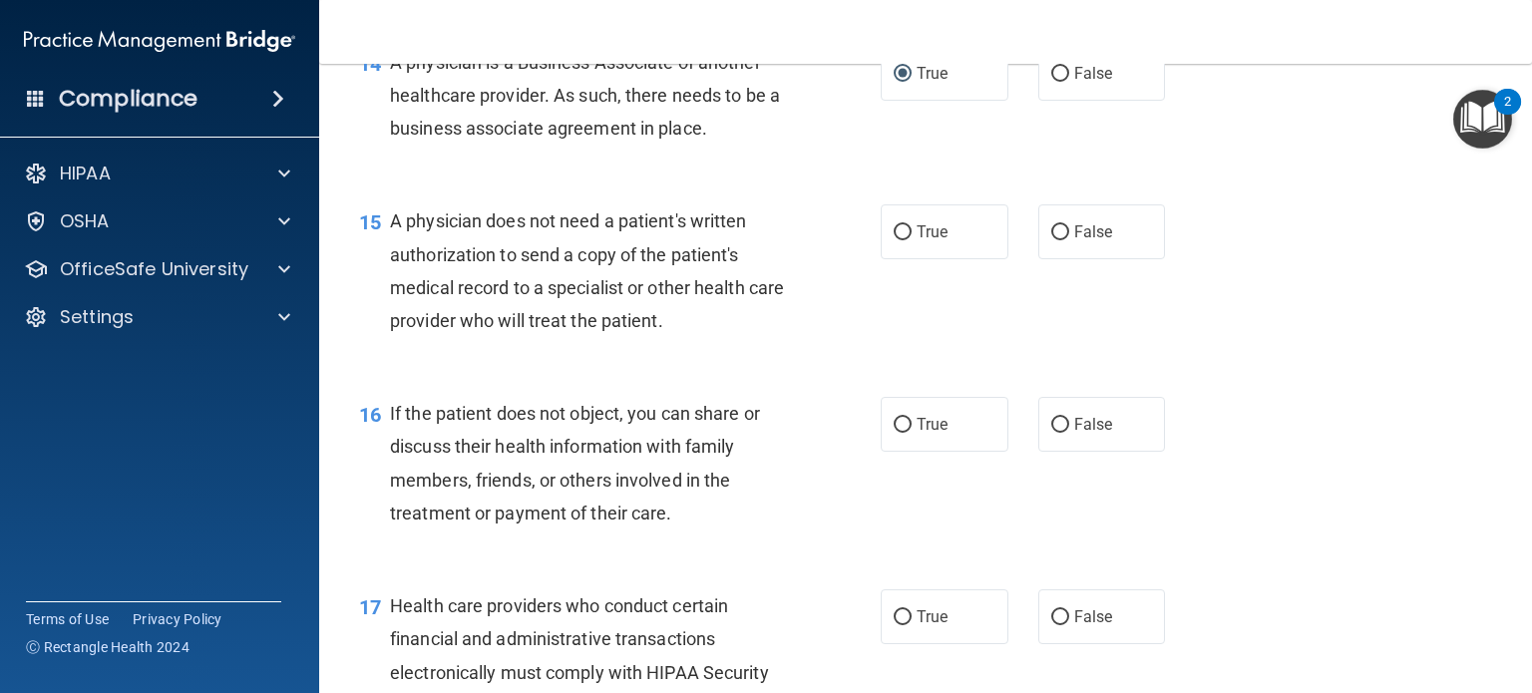
scroll to position [2493, 0]
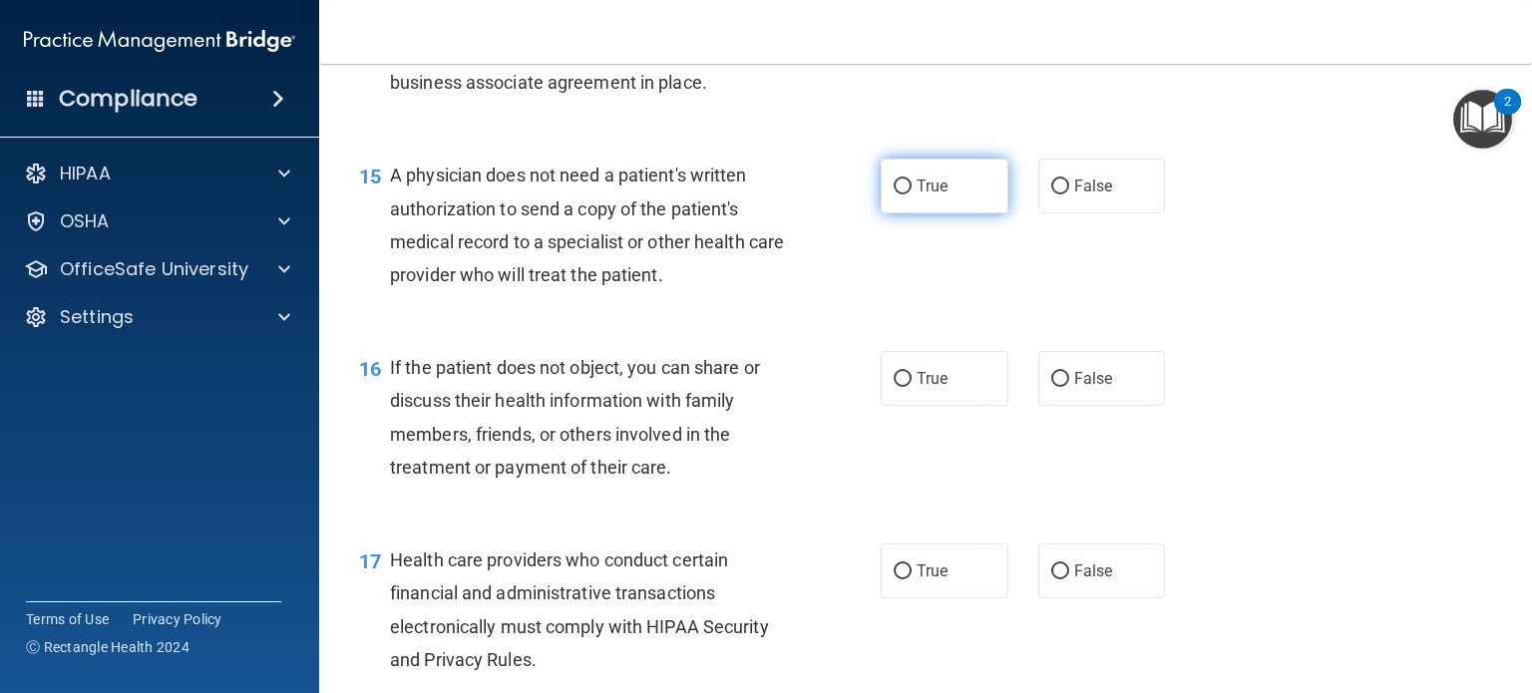
click at [898, 194] on input "True" at bounding box center [903, 187] width 18 height 15
radio input "true"
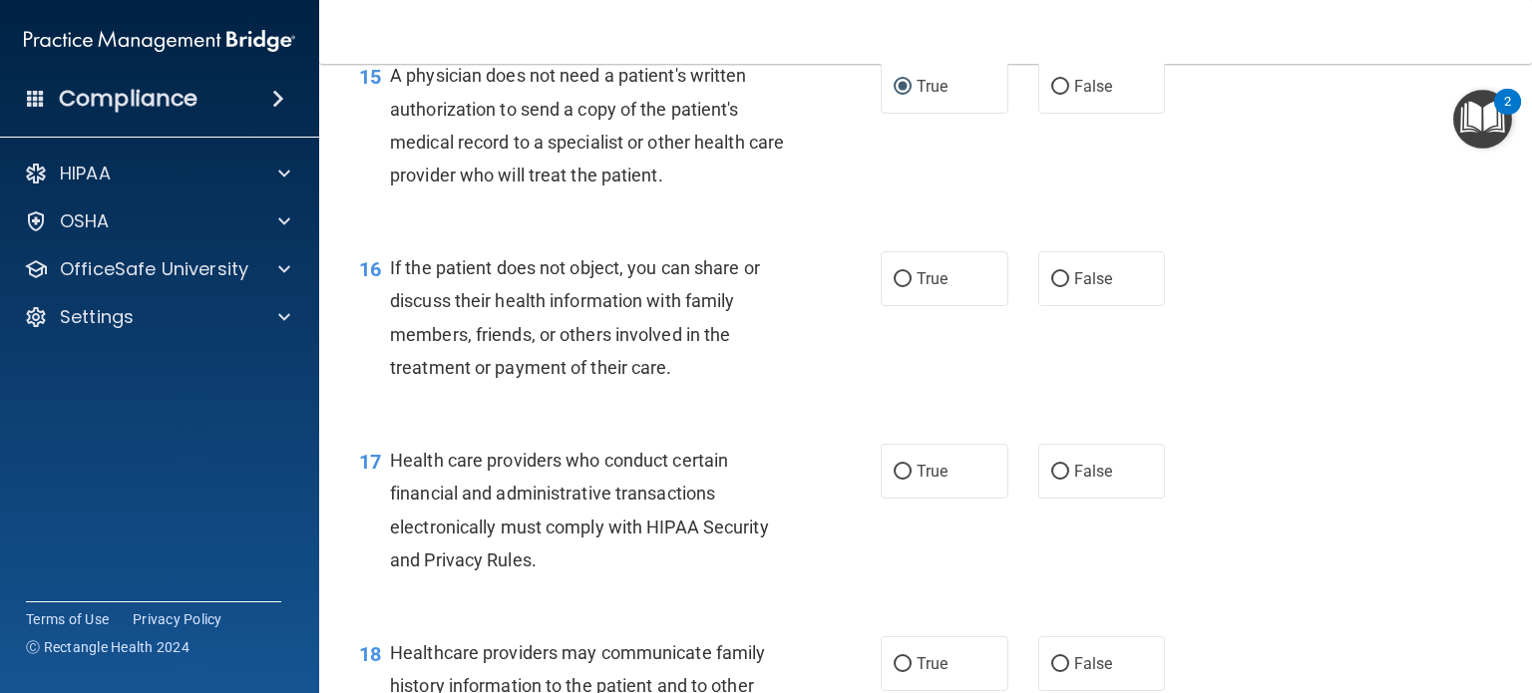
scroll to position [2693, 0]
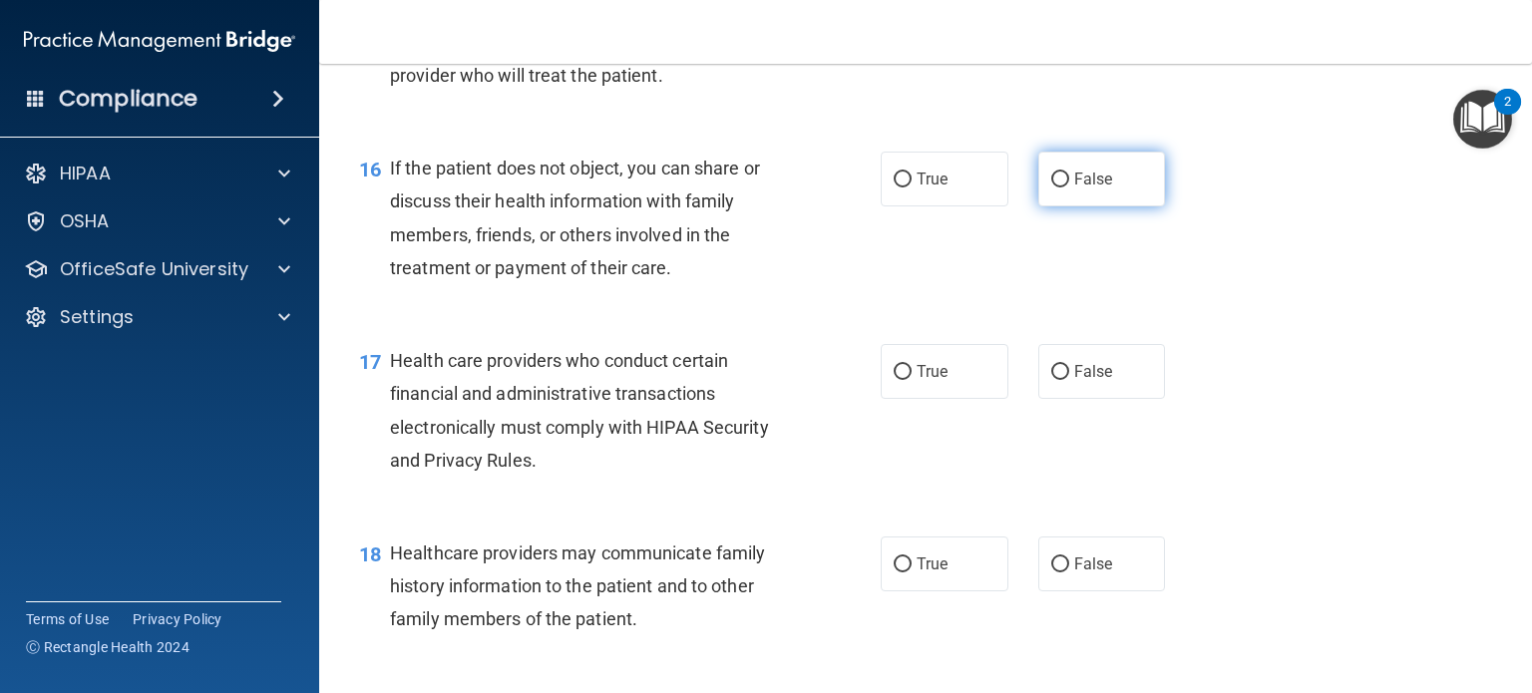
click at [1053, 188] on input "False" at bounding box center [1060, 180] width 18 height 15
radio input "true"
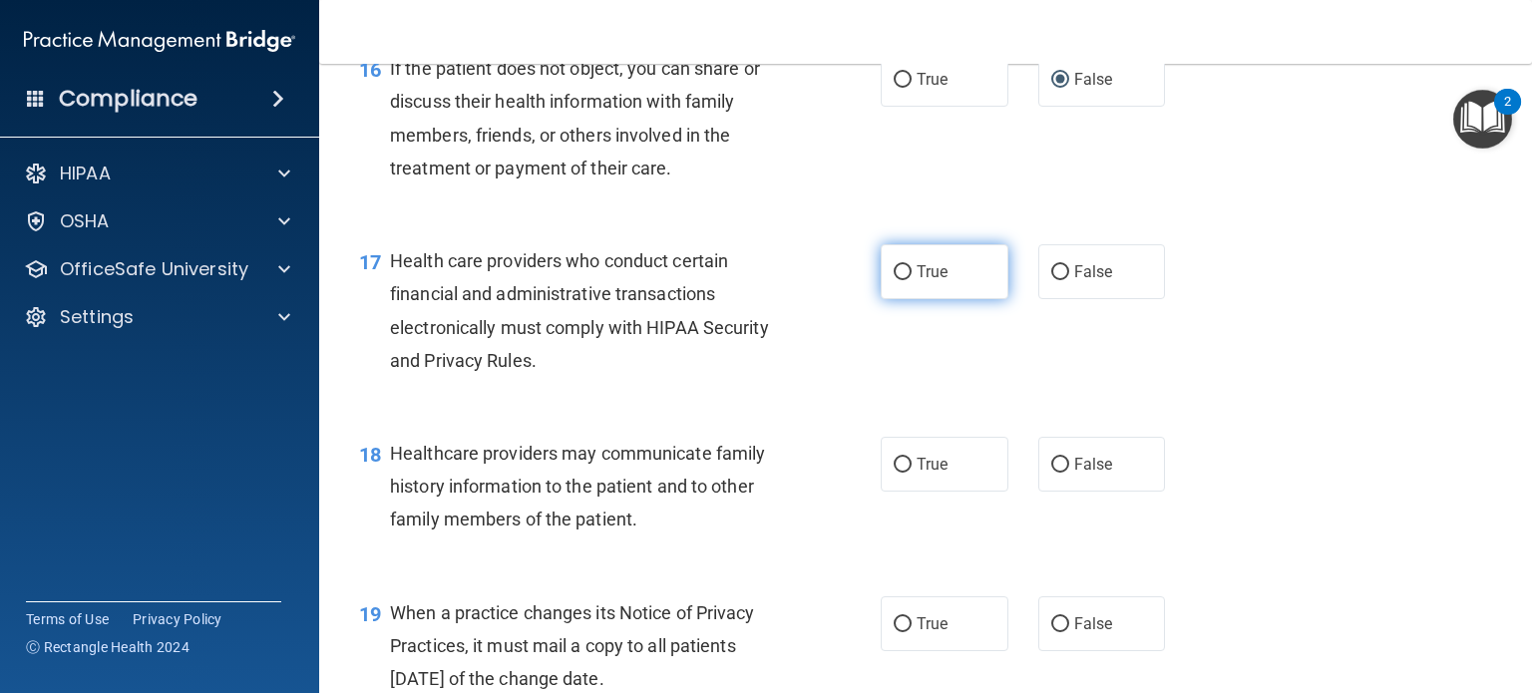
click at [901, 280] on input "True" at bounding box center [903, 272] width 18 height 15
radio input "true"
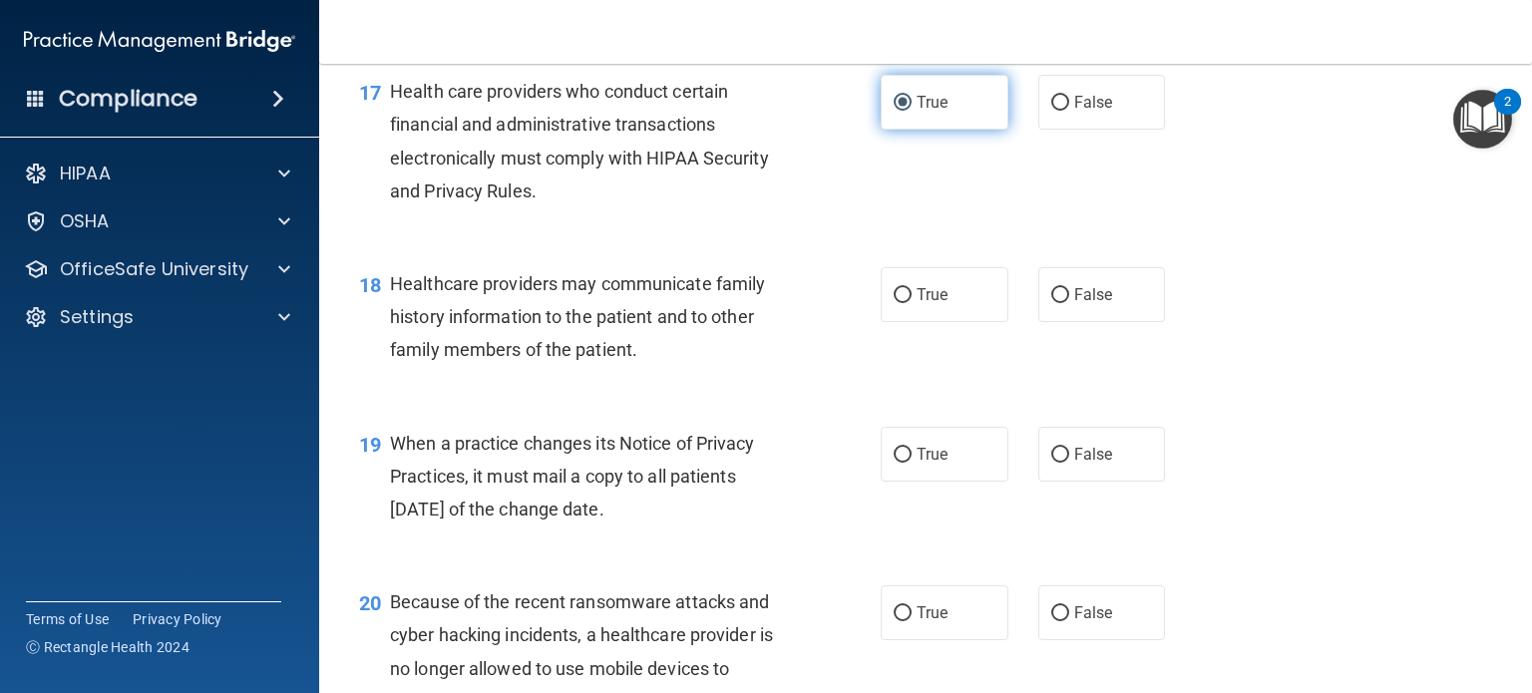
scroll to position [2992, 0]
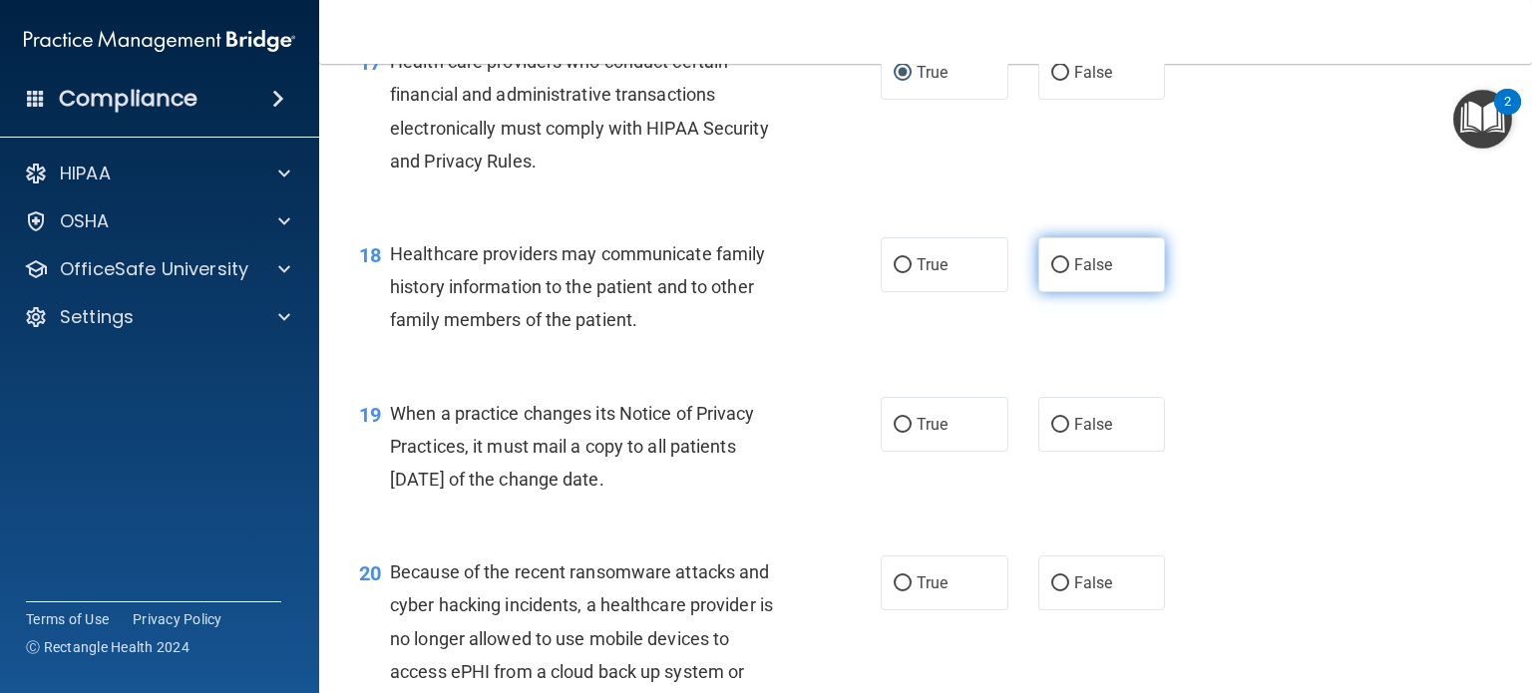
drag, startPoint x: 1067, startPoint y: 330, endPoint x: 1047, endPoint y: 337, distance: 21.1
click at [1074, 274] on span "False" at bounding box center [1093, 264] width 39 height 19
click at [1065, 273] on input "False" at bounding box center [1060, 265] width 18 height 15
radio input "true"
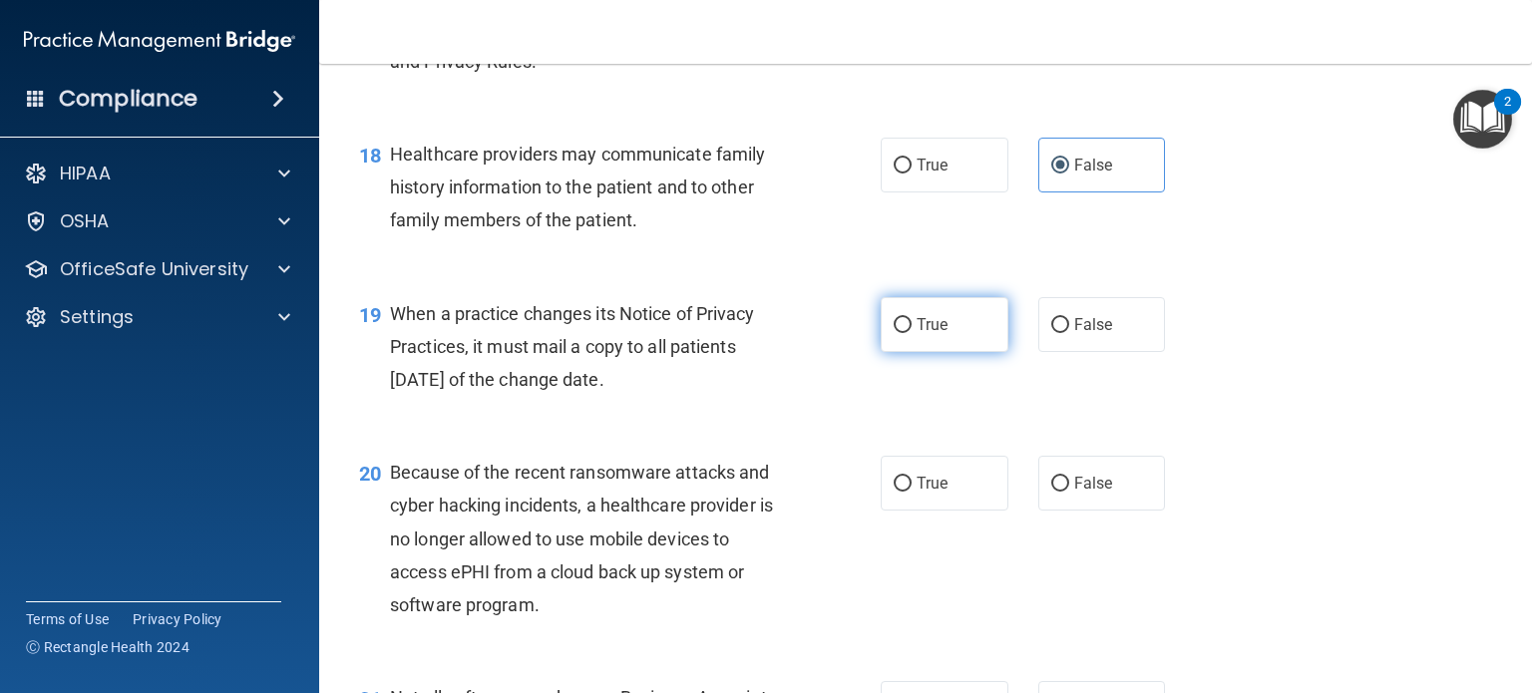
scroll to position [3192, 0]
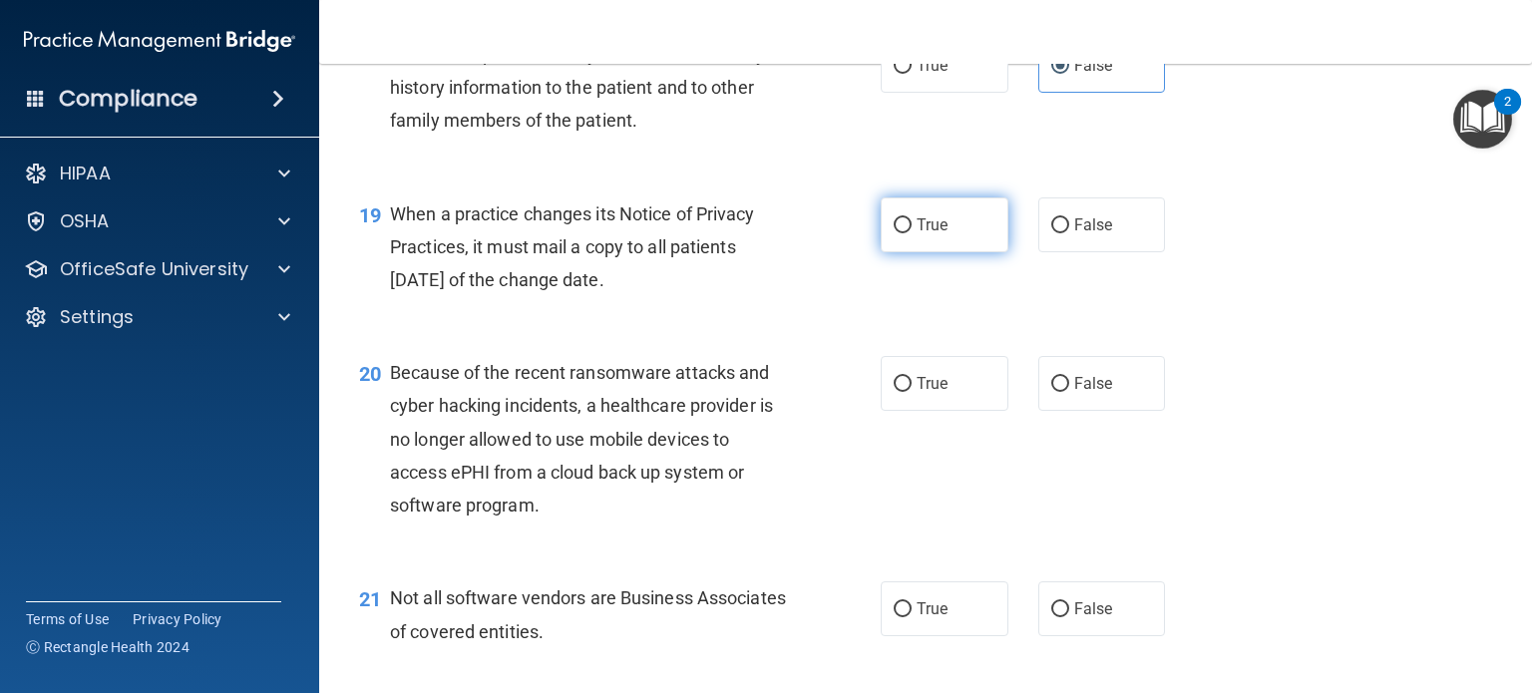
click at [898, 233] on input "True" at bounding box center [903, 225] width 18 height 15
radio input "true"
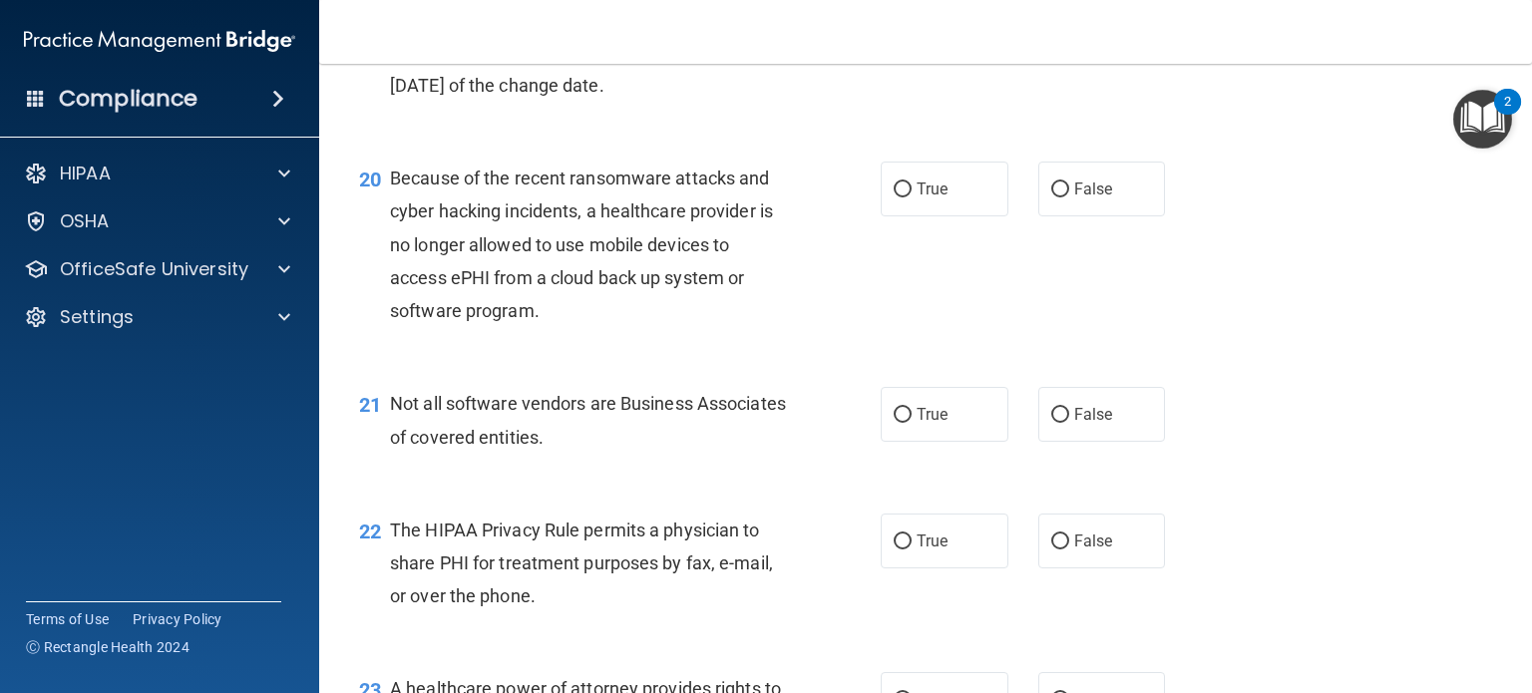
scroll to position [3391, 0]
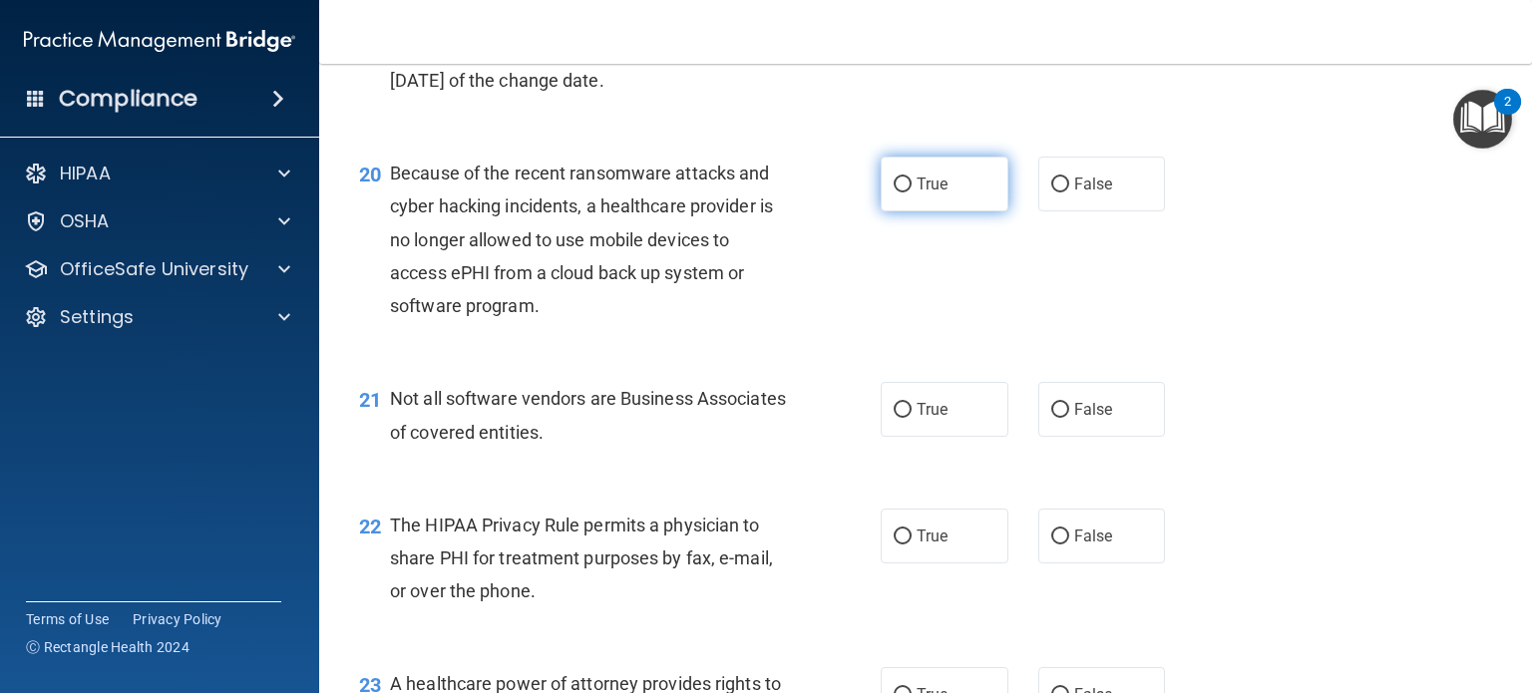
click at [900, 192] on input "True" at bounding box center [903, 185] width 18 height 15
radio input "true"
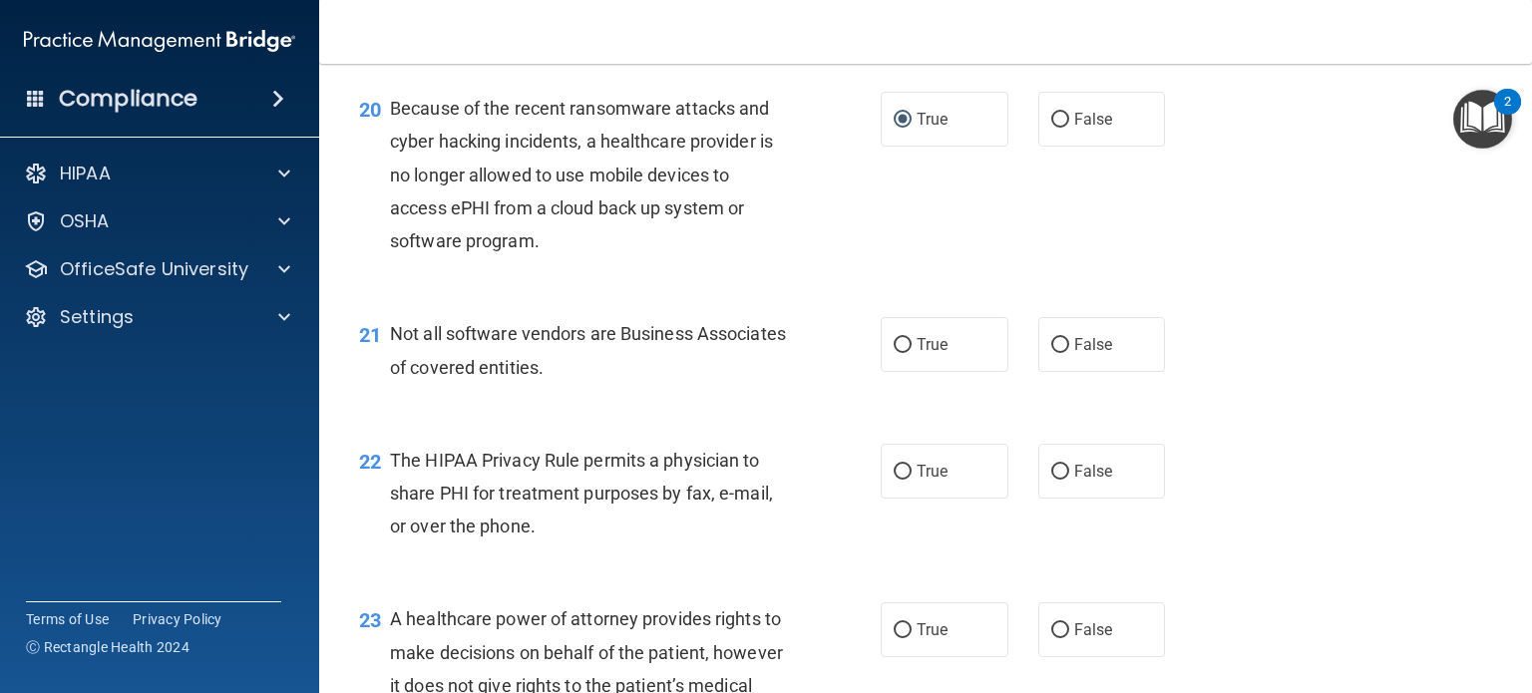
scroll to position [3491, 0]
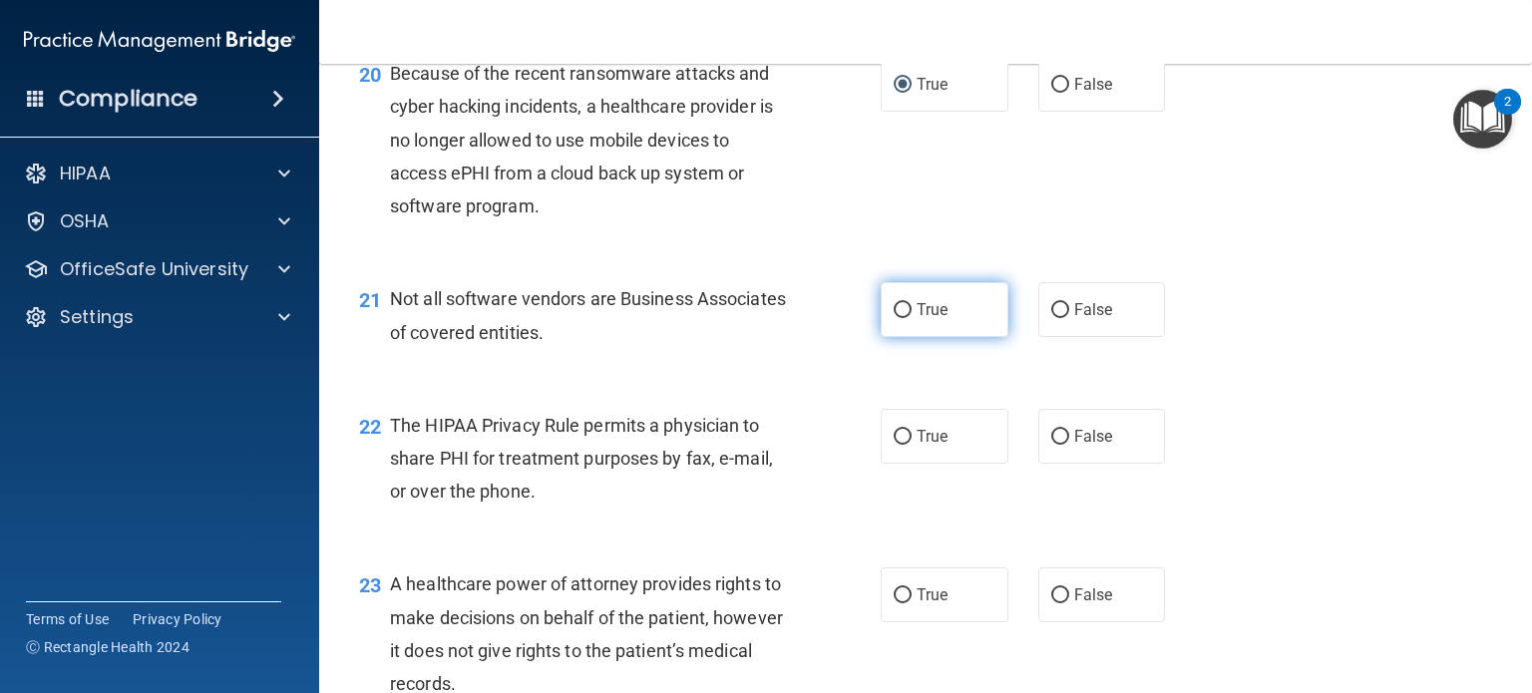
click at [894, 318] on input "True" at bounding box center [903, 310] width 18 height 15
radio input "true"
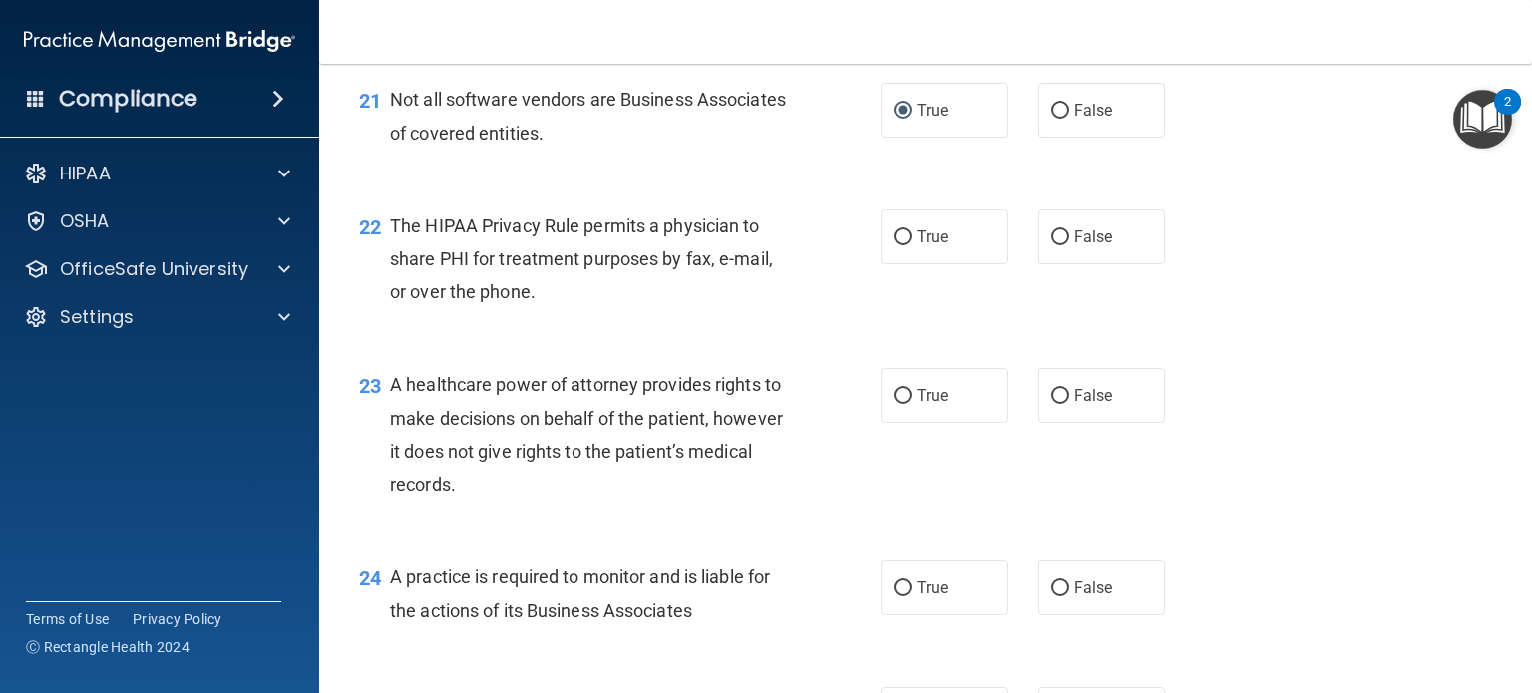
scroll to position [3790, 0]
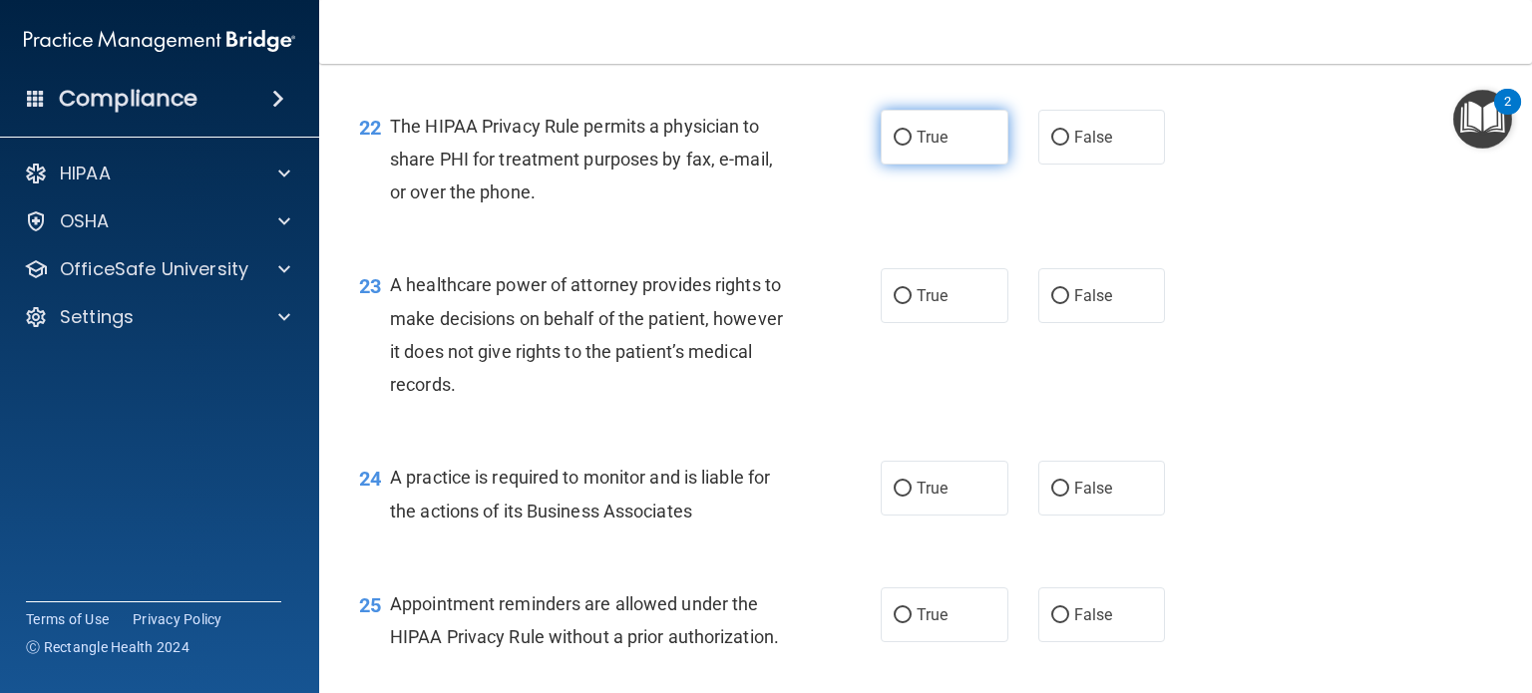
click at [897, 146] on input "True" at bounding box center [903, 138] width 18 height 15
radio input "true"
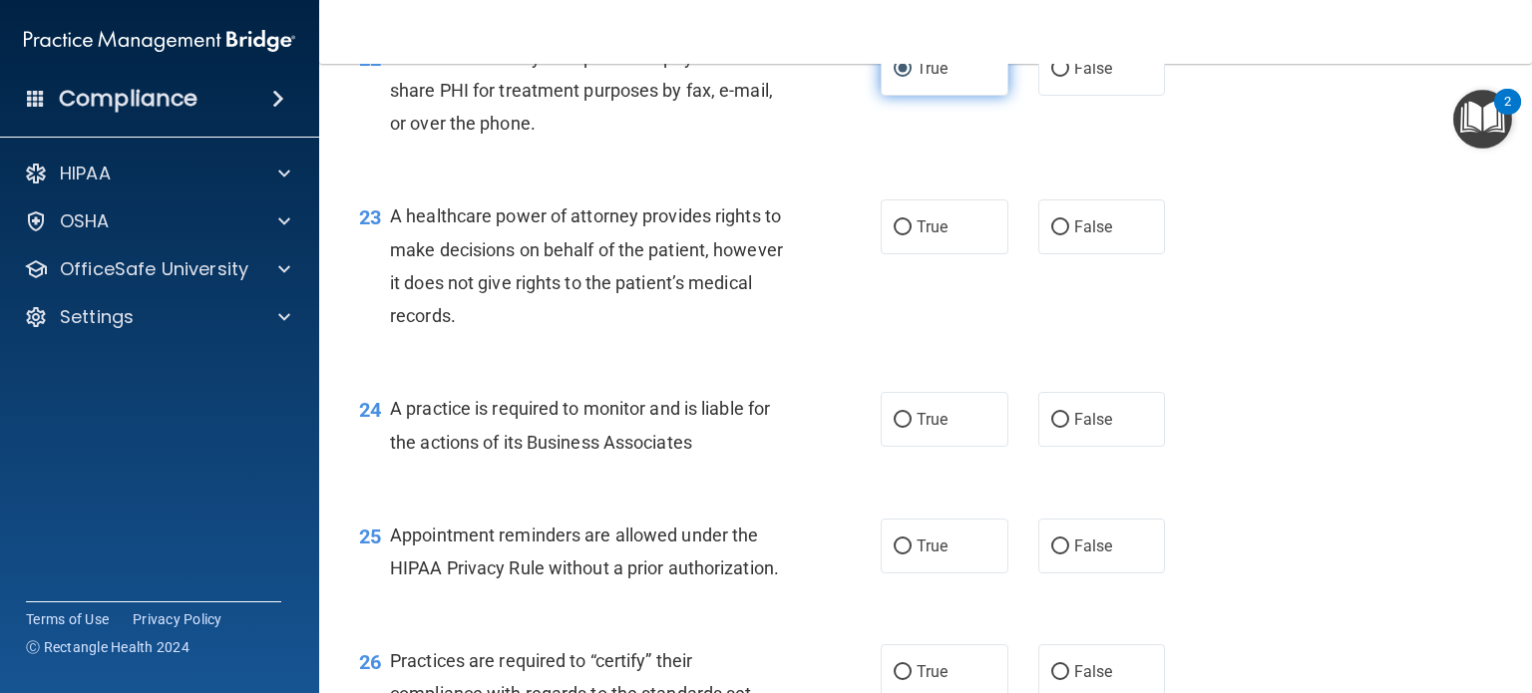
scroll to position [3890, 0]
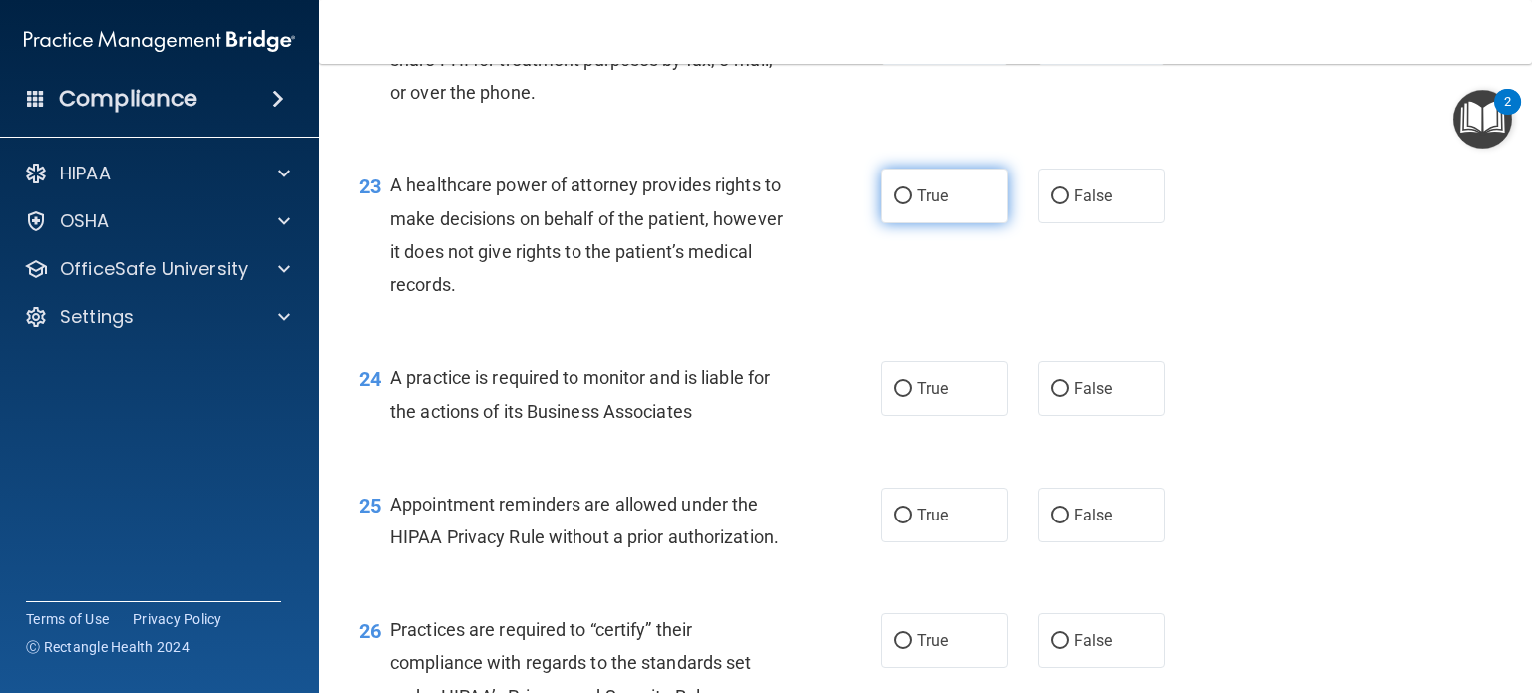
click at [896, 204] on input "True" at bounding box center [903, 197] width 18 height 15
radio input "true"
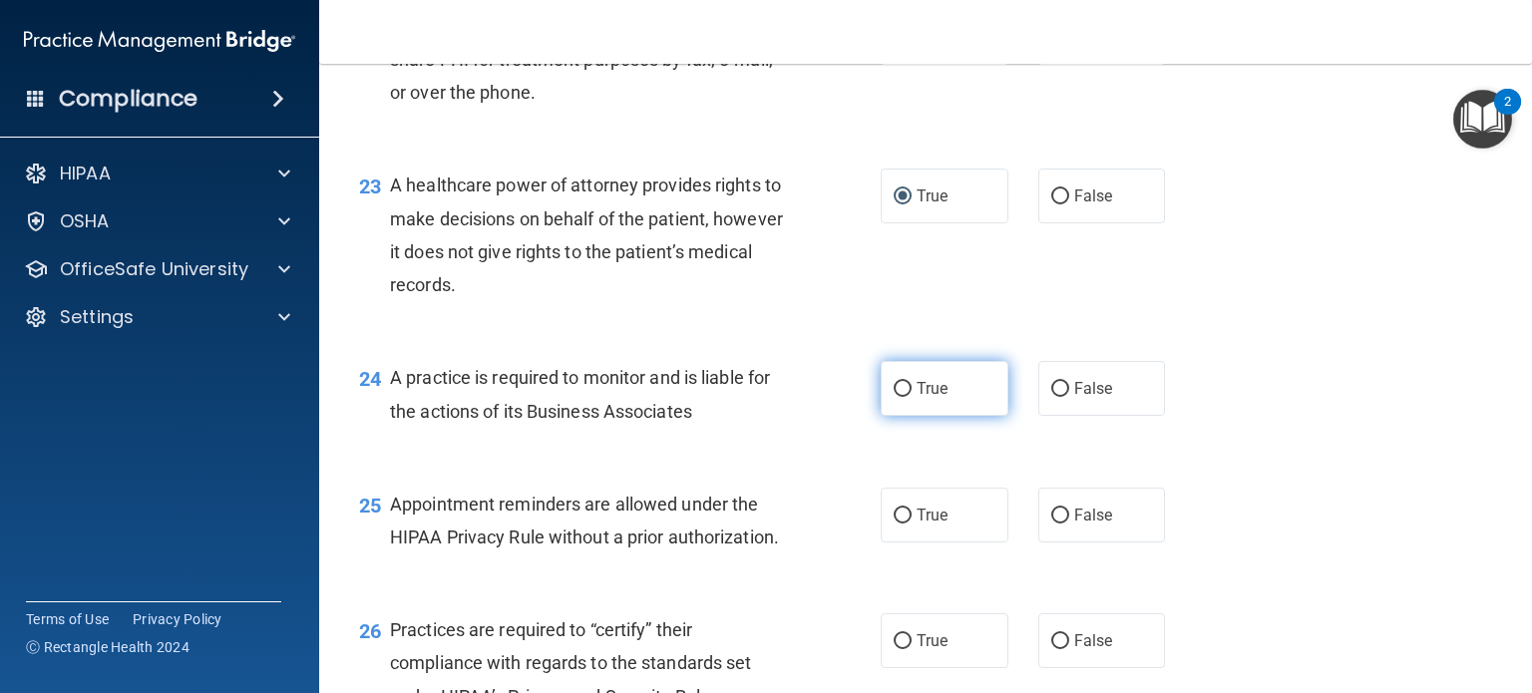
click at [902, 397] on input "True" at bounding box center [903, 389] width 18 height 15
radio input "true"
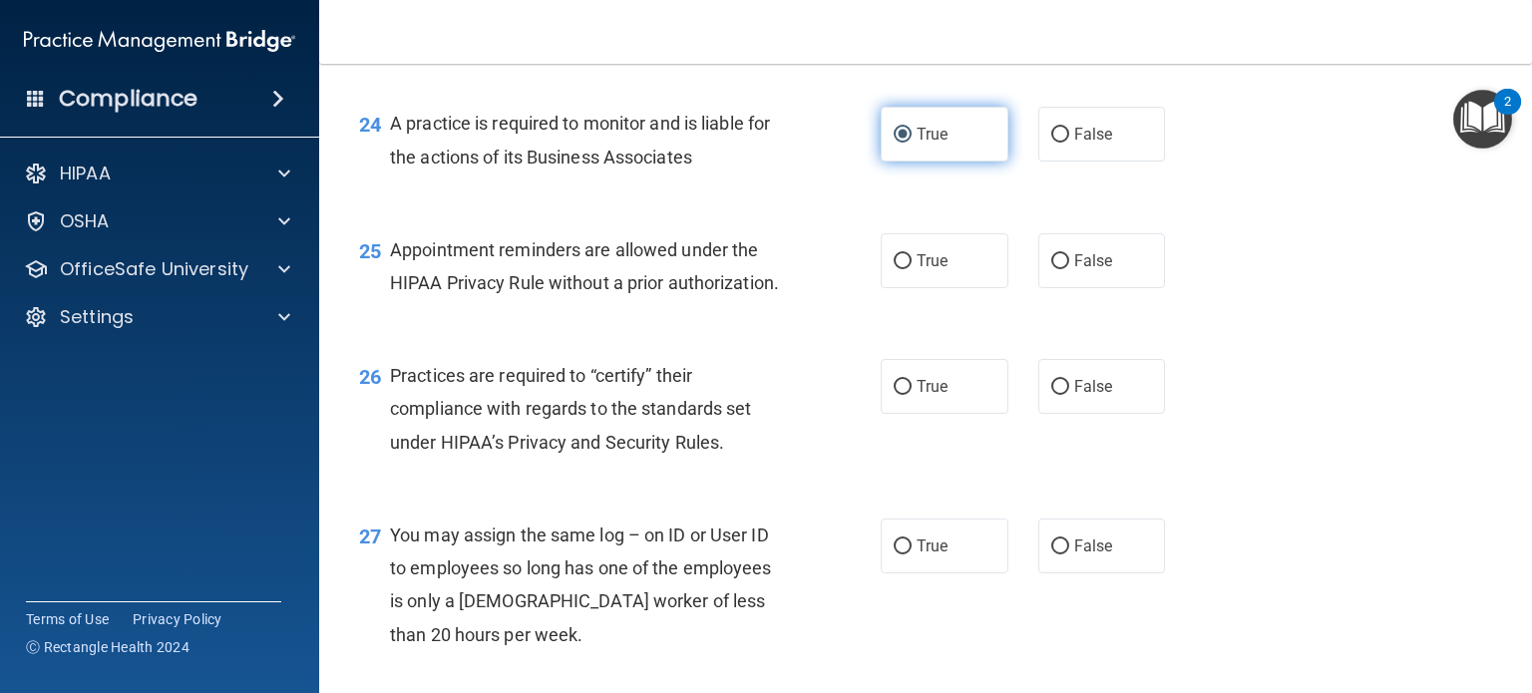
scroll to position [4189, 0]
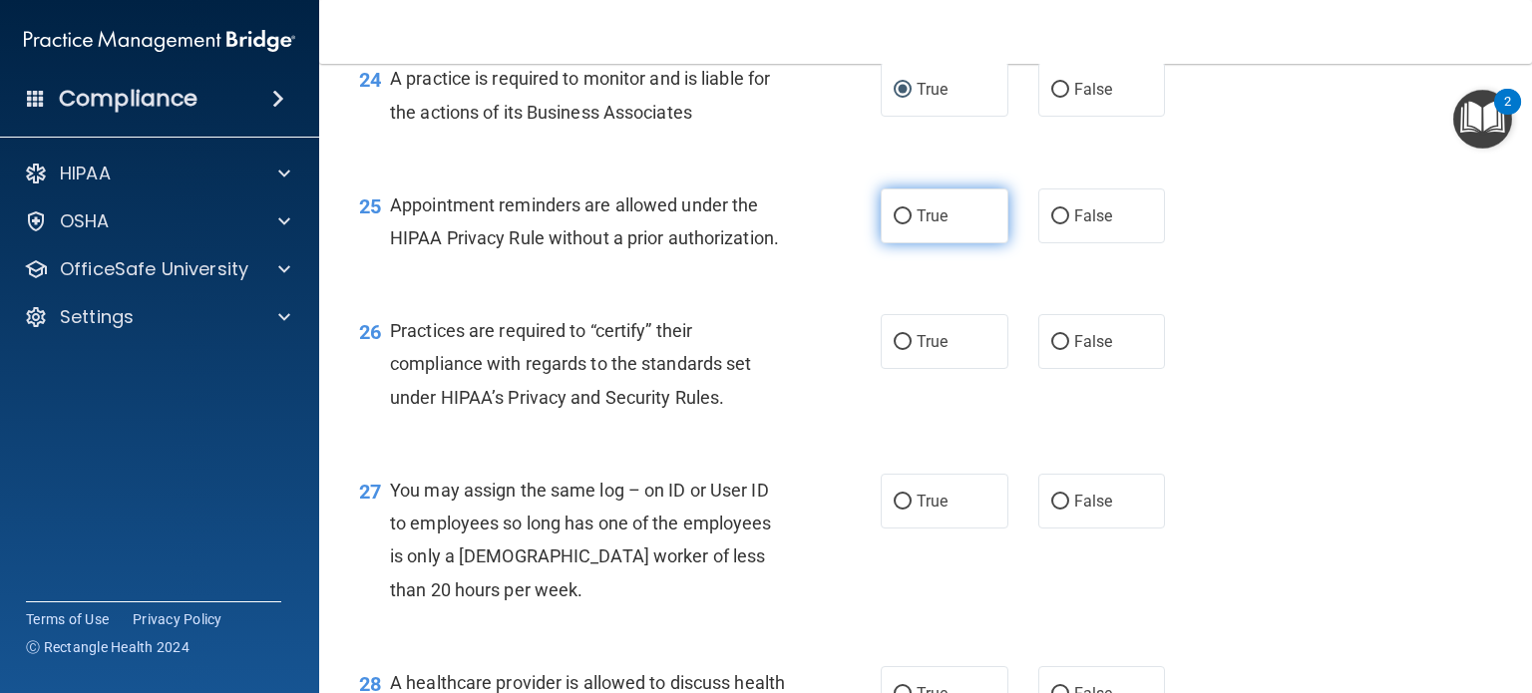
click at [895, 224] on input "True" at bounding box center [903, 216] width 18 height 15
radio input "true"
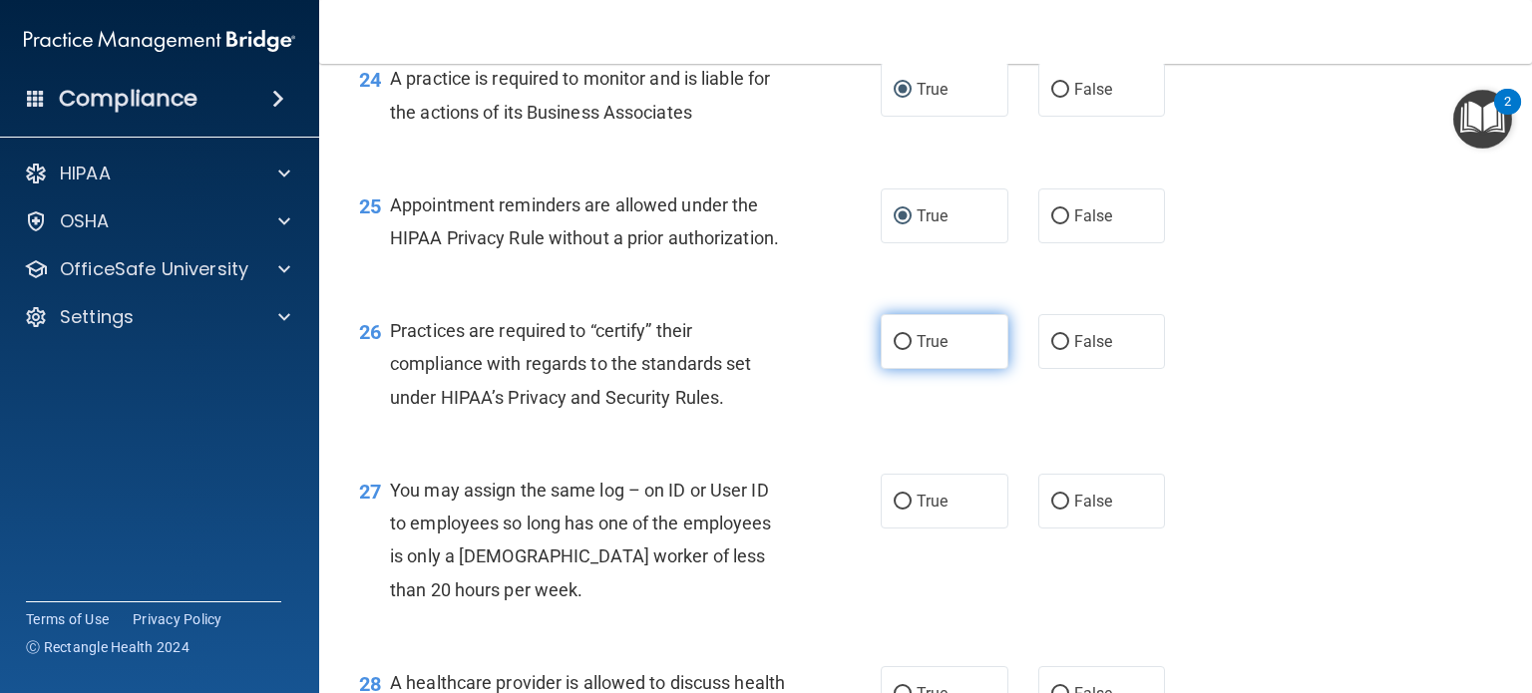
click at [898, 350] on input "True" at bounding box center [903, 342] width 18 height 15
radio input "true"
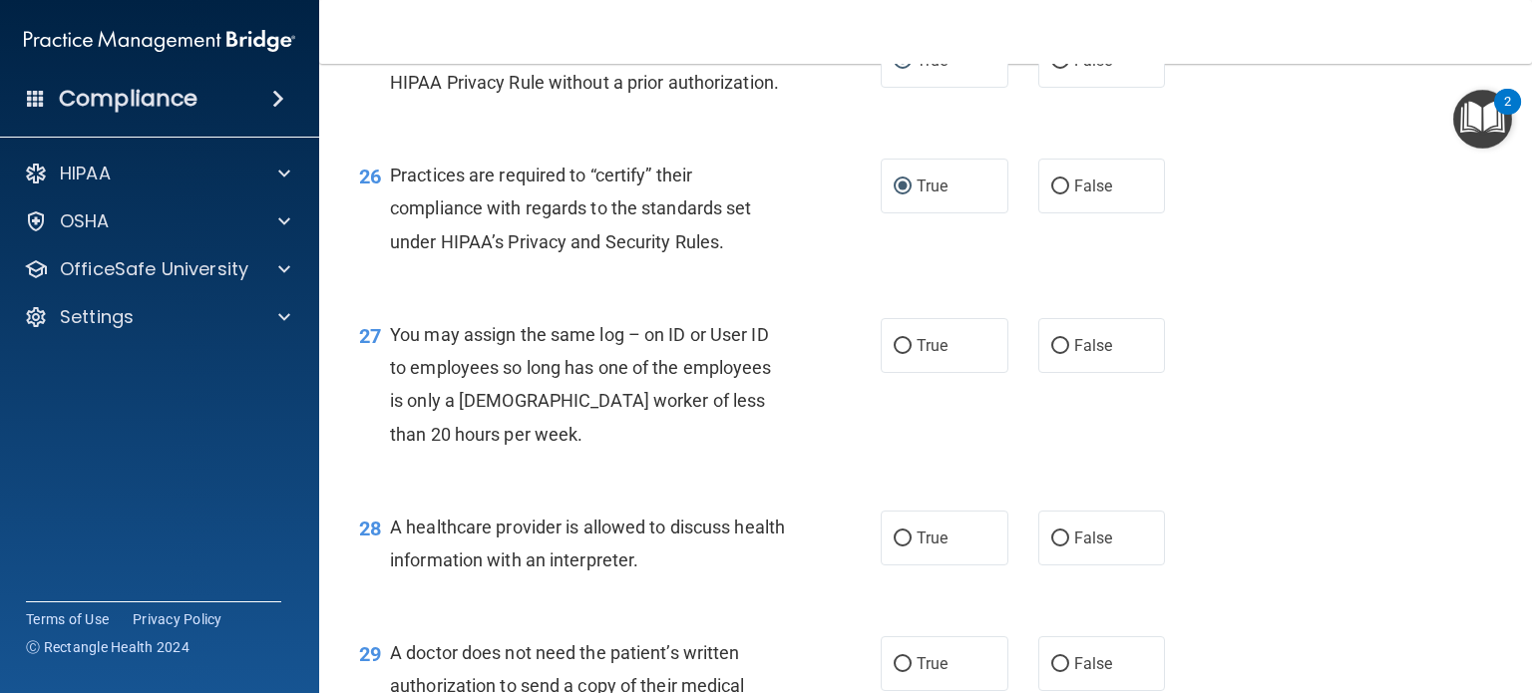
scroll to position [4388, 0]
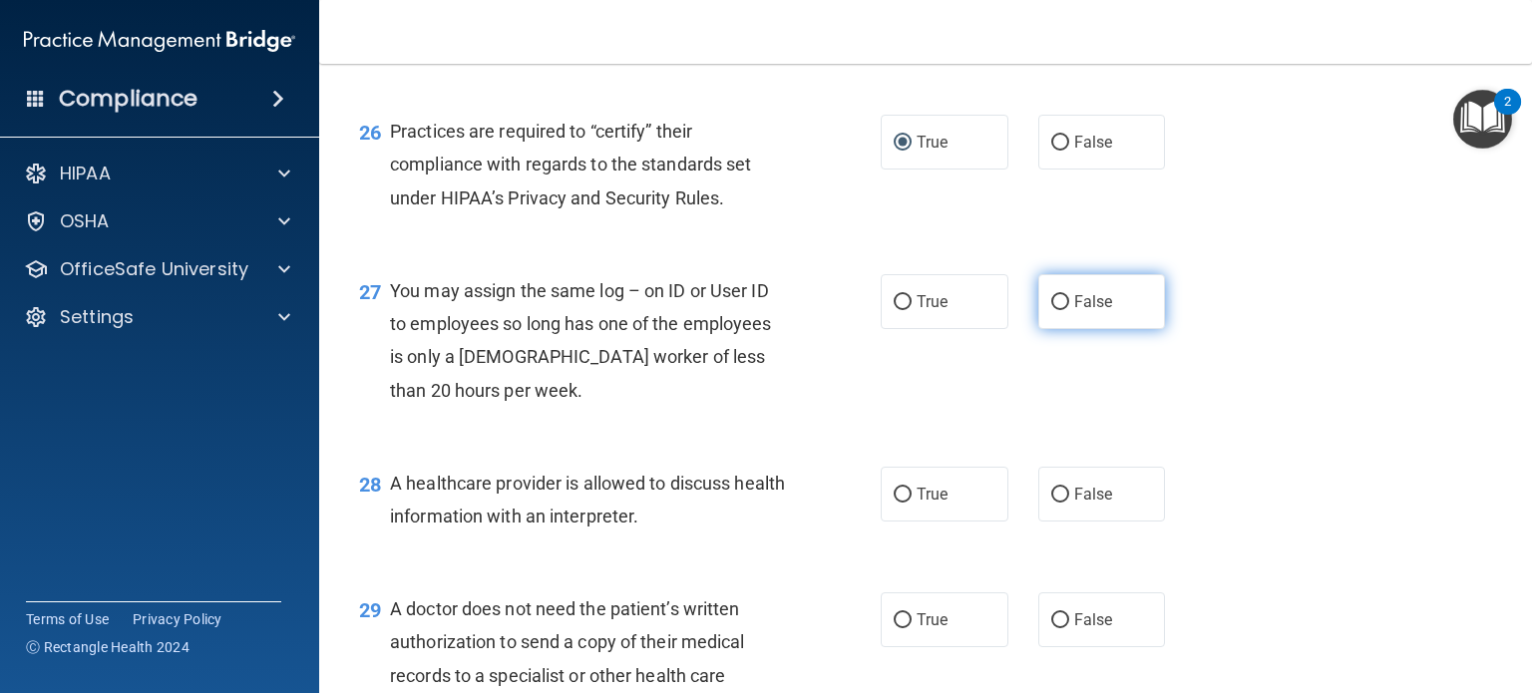
click at [1052, 310] on input "False" at bounding box center [1060, 302] width 18 height 15
radio input "true"
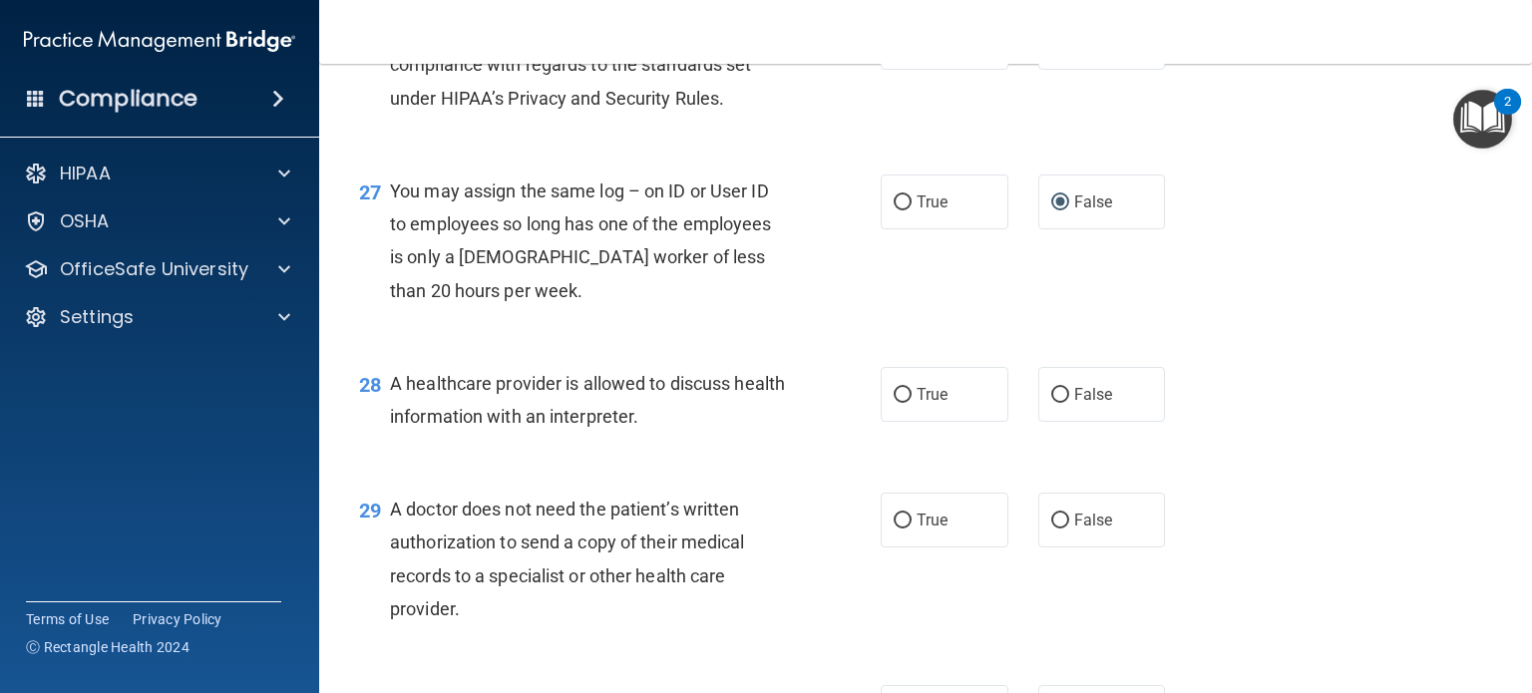
scroll to position [4588, 0]
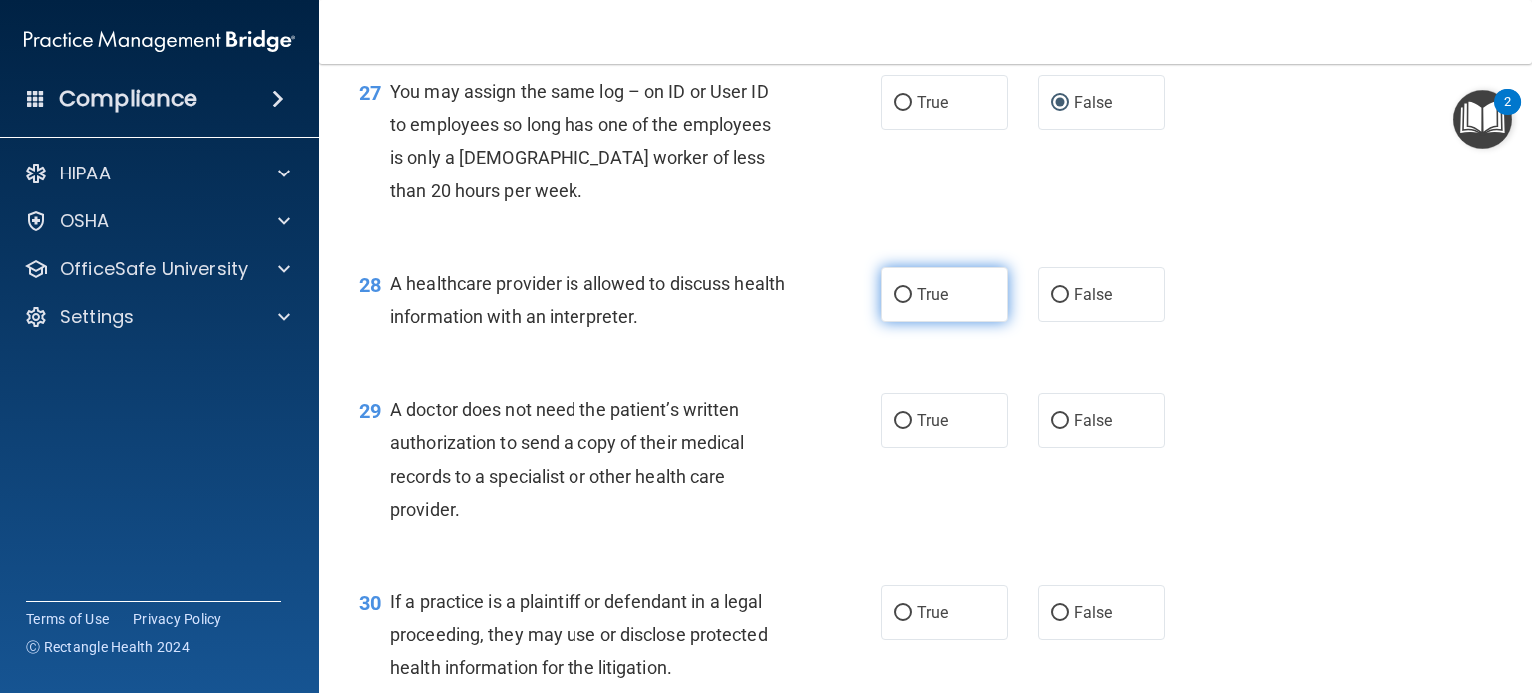
click at [894, 303] on input "True" at bounding box center [903, 295] width 18 height 15
radio input "true"
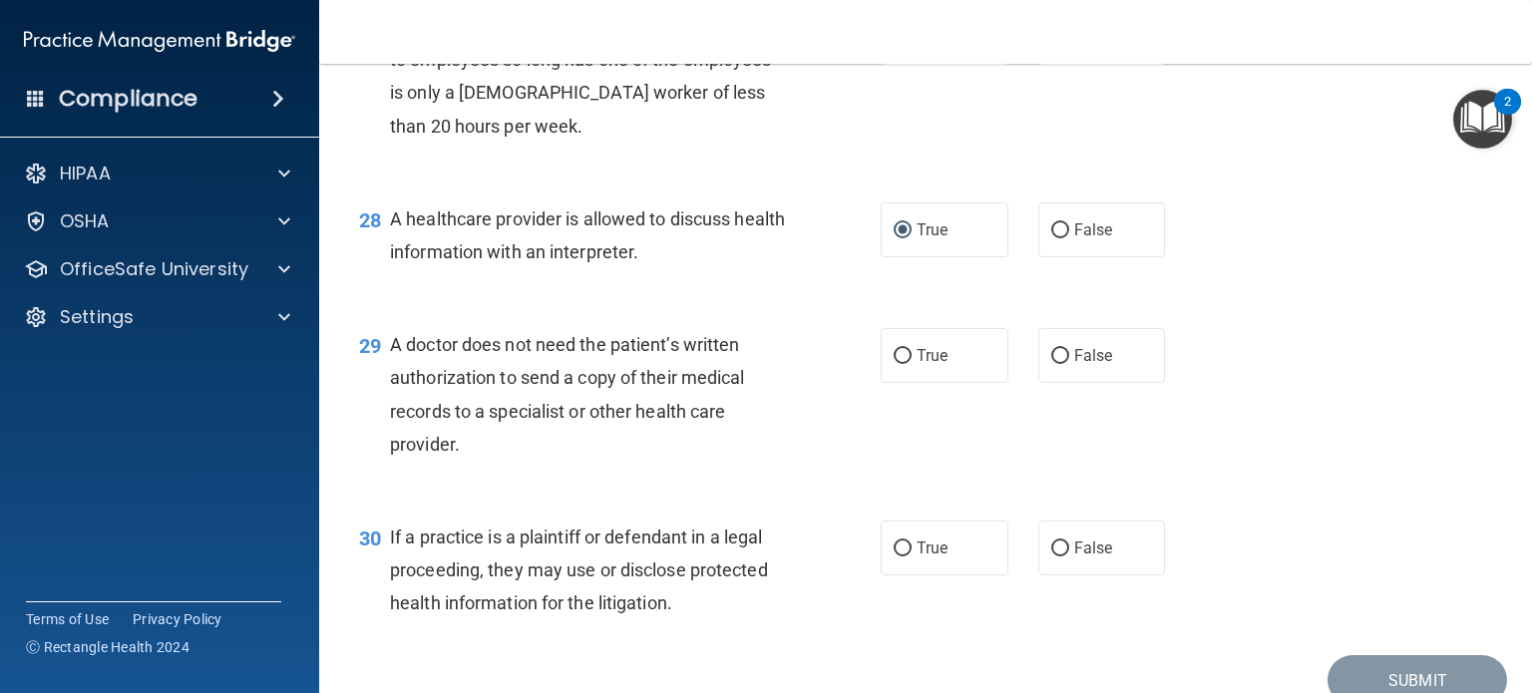
scroll to position [4688, 0]
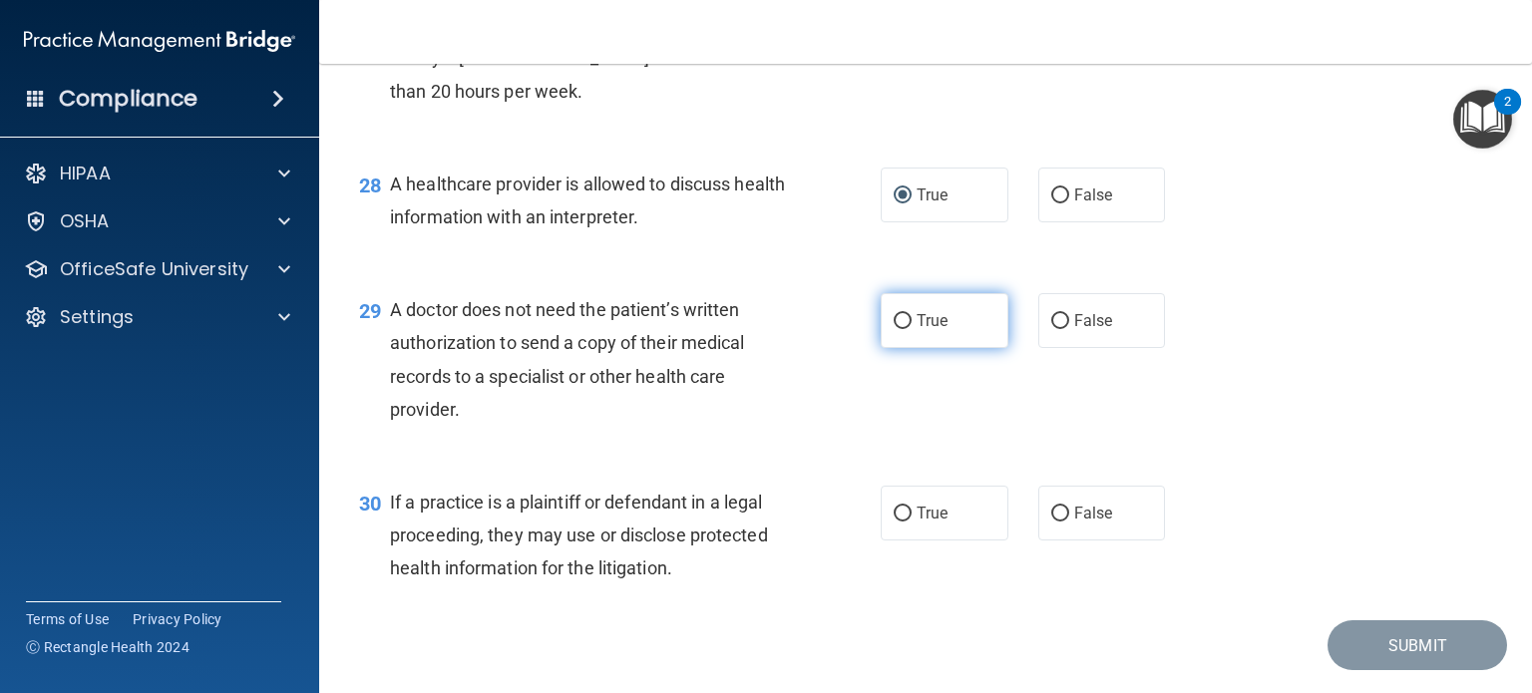
click at [894, 329] on input "True" at bounding box center [903, 321] width 18 height 15
radio input "true"
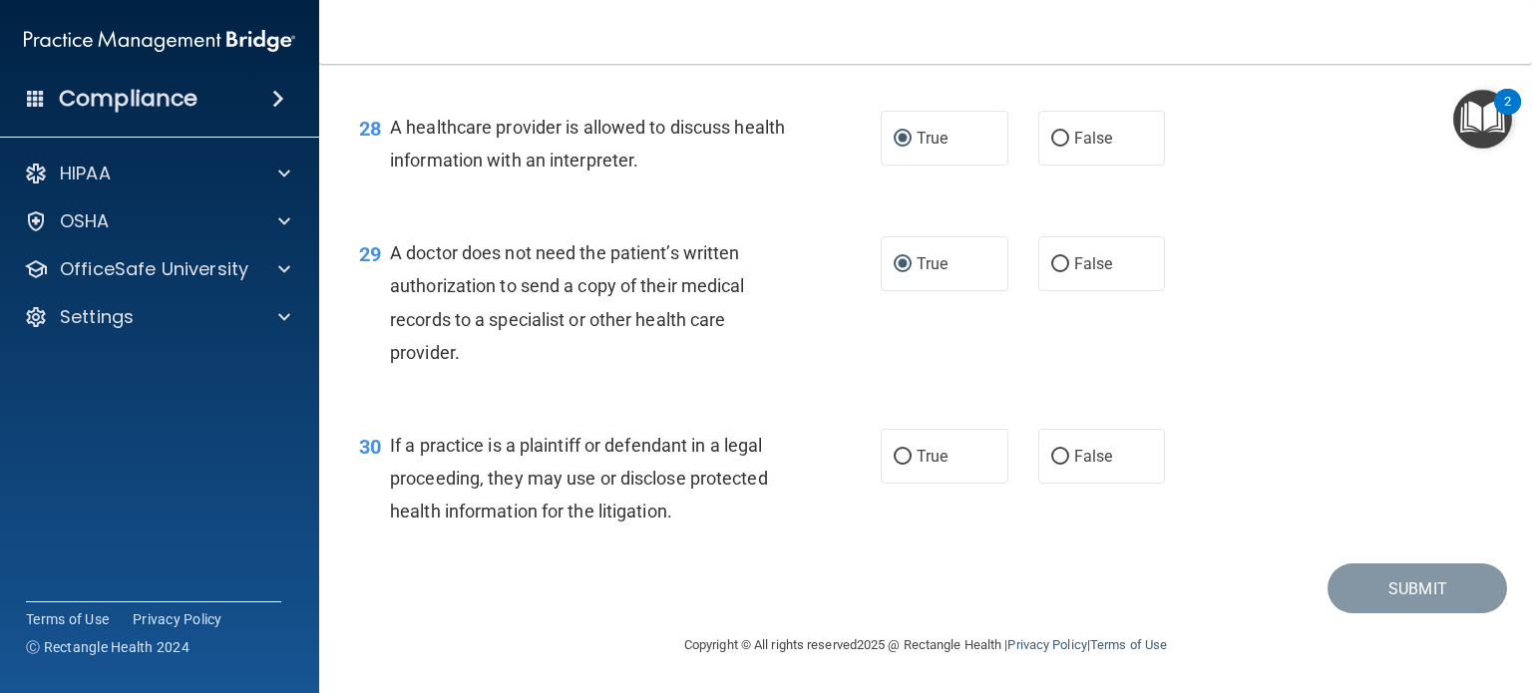
scroll to position [4811, 0]
click at [894, 450] on input "True" at bounding box center [903, 457] width 18 height 15
radio input "true"
click at [1356, 581] on button "Submit" at bounding box center [1418, 589] width 180 height 51
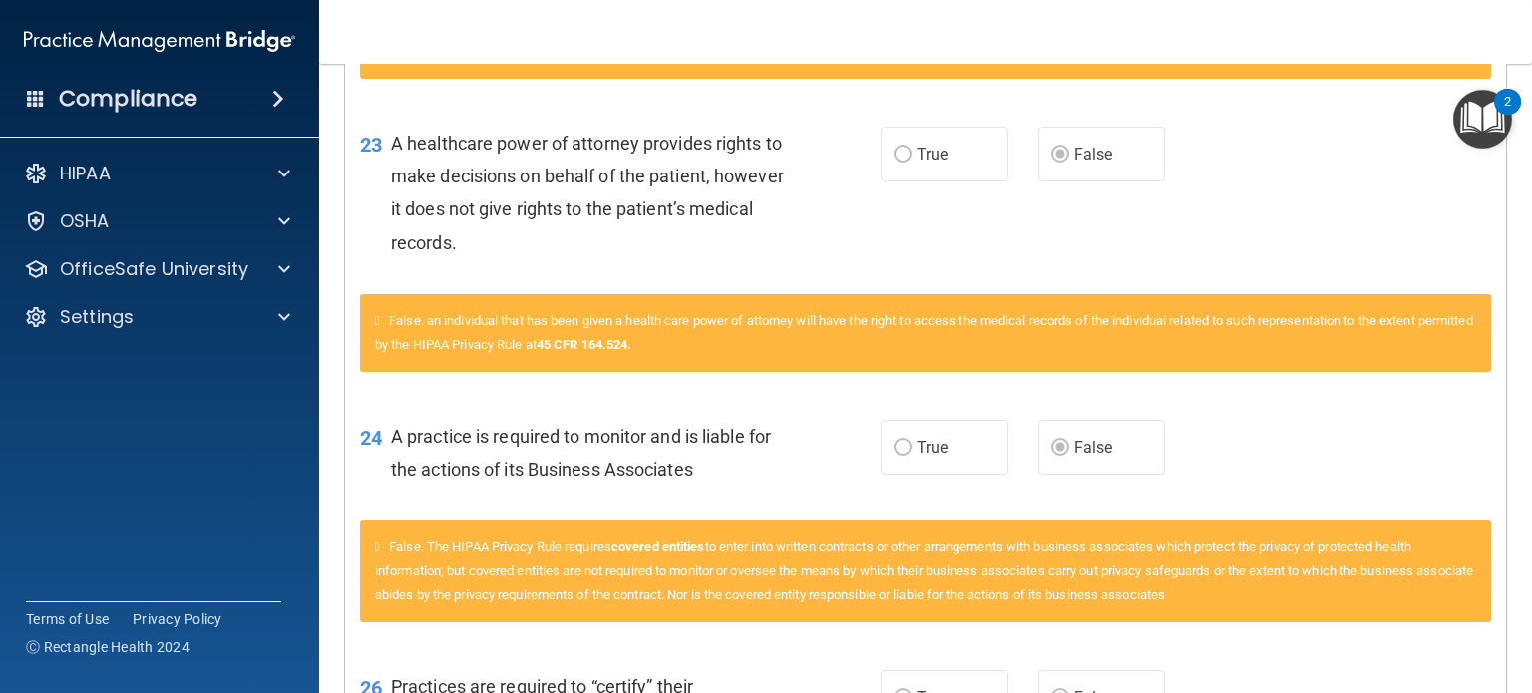
scroll to position [4221, 0]
